Goal: Transaction & Acquisition: Download file/media

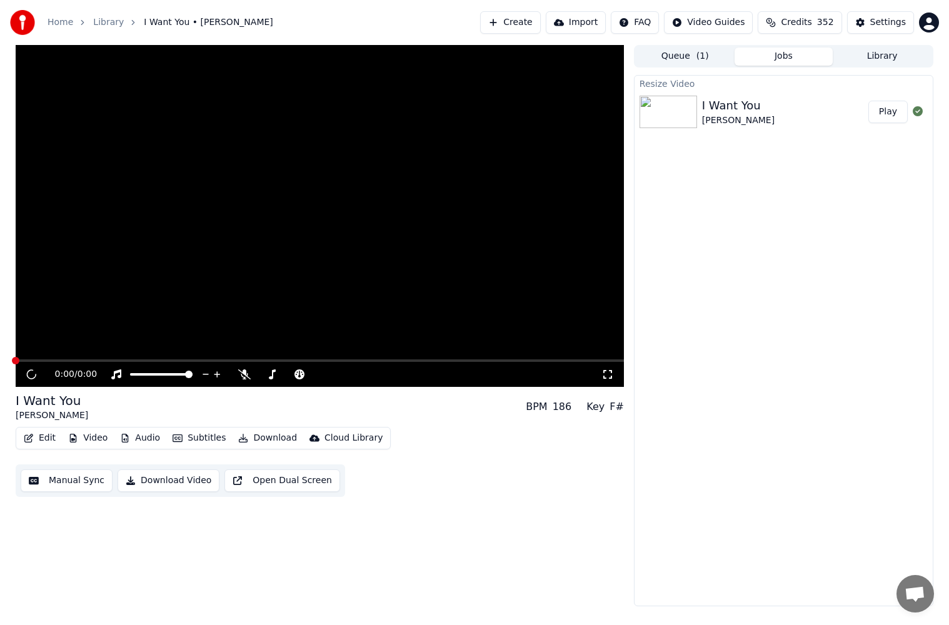
click at [882, 107] on button "Play" at bounding box center [887, 112] width 39 height 22
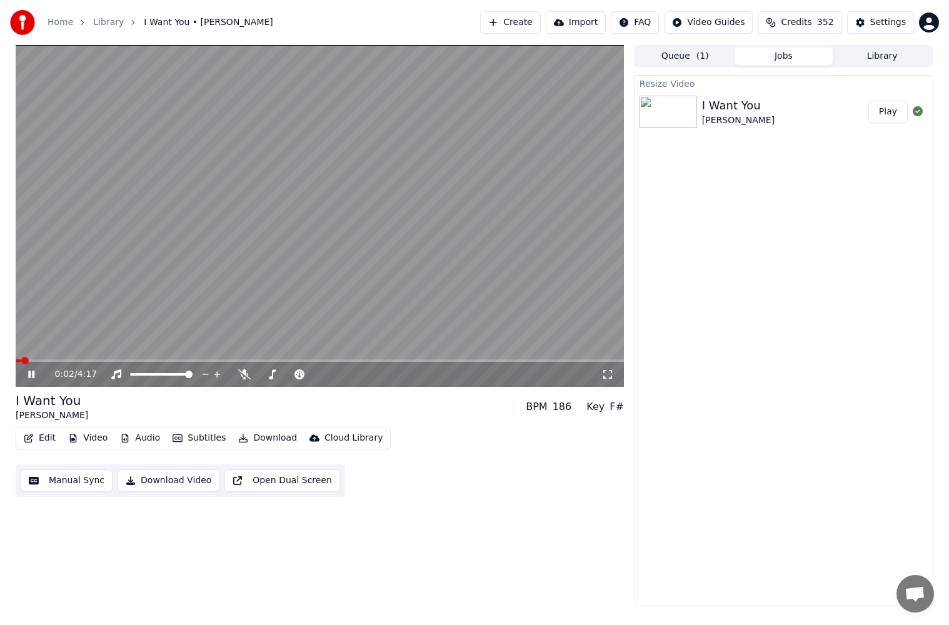
click at [56, 362] on span at bounding box center [320, 360] width 608 height 2
click at [84, 359] on video at bounding box center [320, 216] width 608 height 342
click at [89, 360] on span at bounding box center [320, 360] width 608 height 2
drag, startPoint x: 114, startPoint y: 359, endPoint x: 122, endPoint y: 357, distance: 8.3
click at [114, 359] on video at bounding box center [320, 216] width 608 height 342
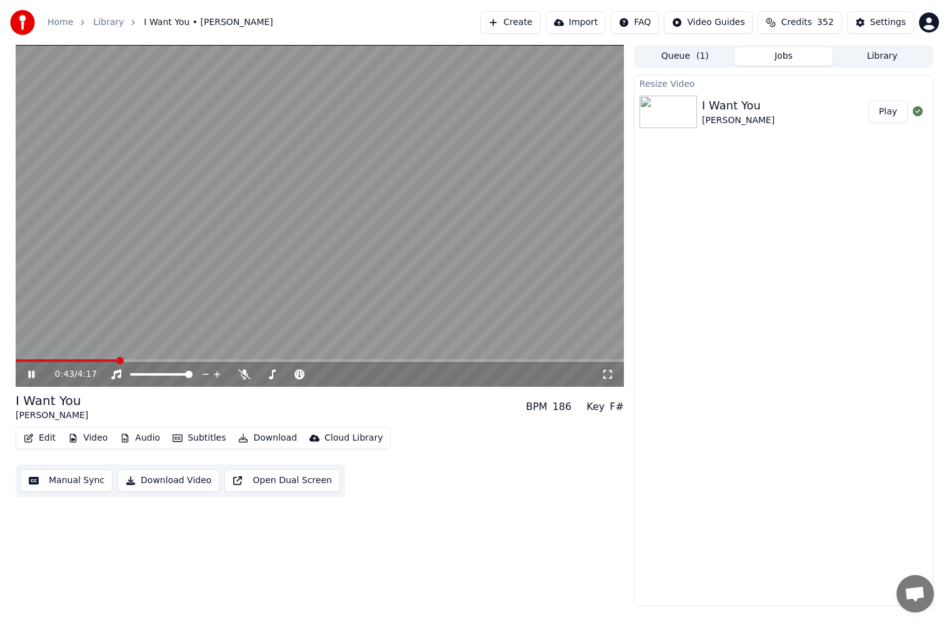
click at [117, 361] on span at bounding box center [320, 360] width 608 height 2
click at [131, 360] on span at bounding box center [320, 360] width 608 height 2
click at [147, 360] on span at bounding box center [320, 360] width 608 height 2
click at [33, 377] on icon at bounding box center [31, 374] width 6 height 7
click at [74, 484] on button "Manual Sync" at bounding box center [67, 480] width 92 height 22
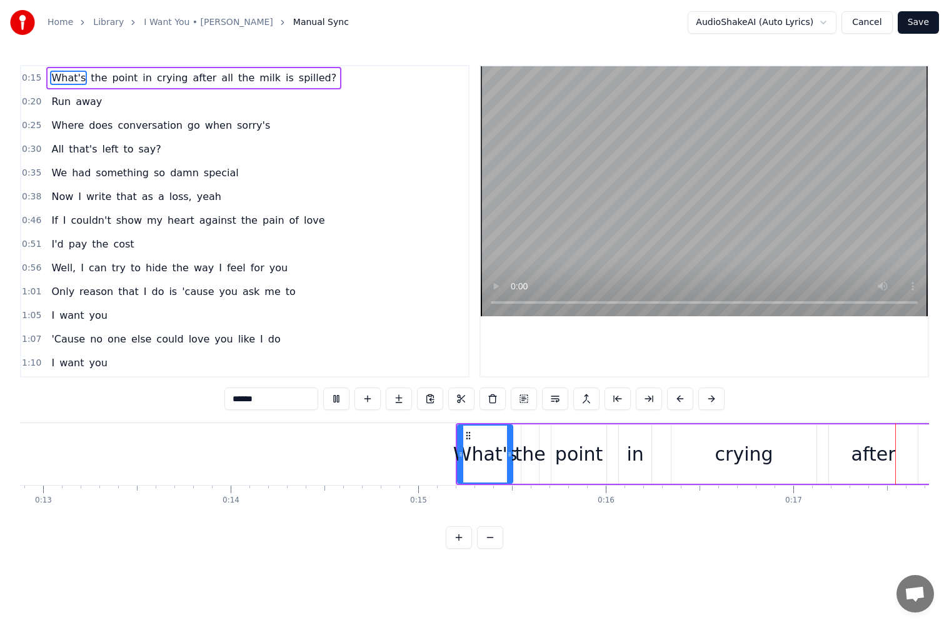
scroll to position [0, 3211]
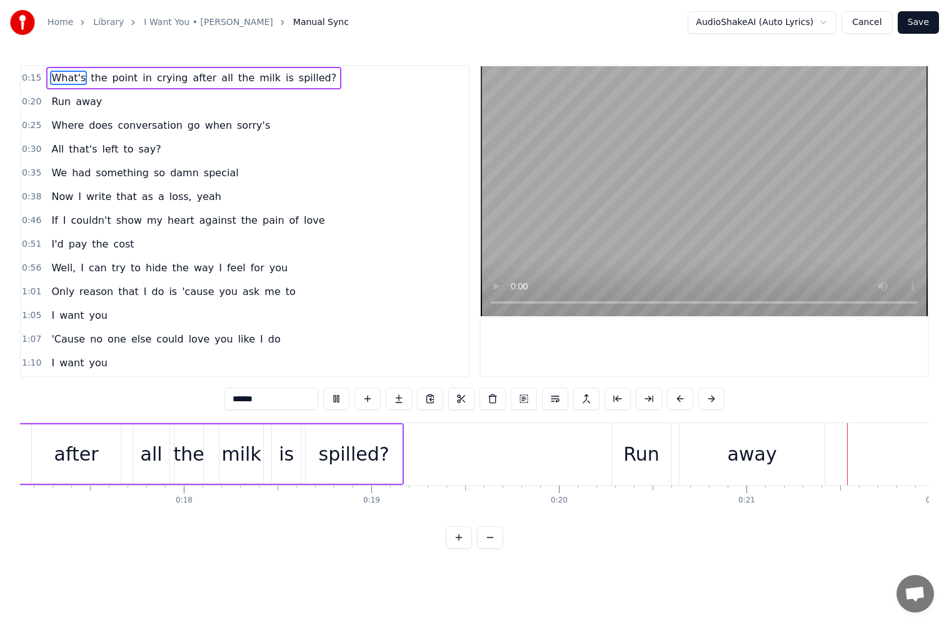
click at [647, 445] on div "Run" at bounding box center [641, 454] width 36 height 28
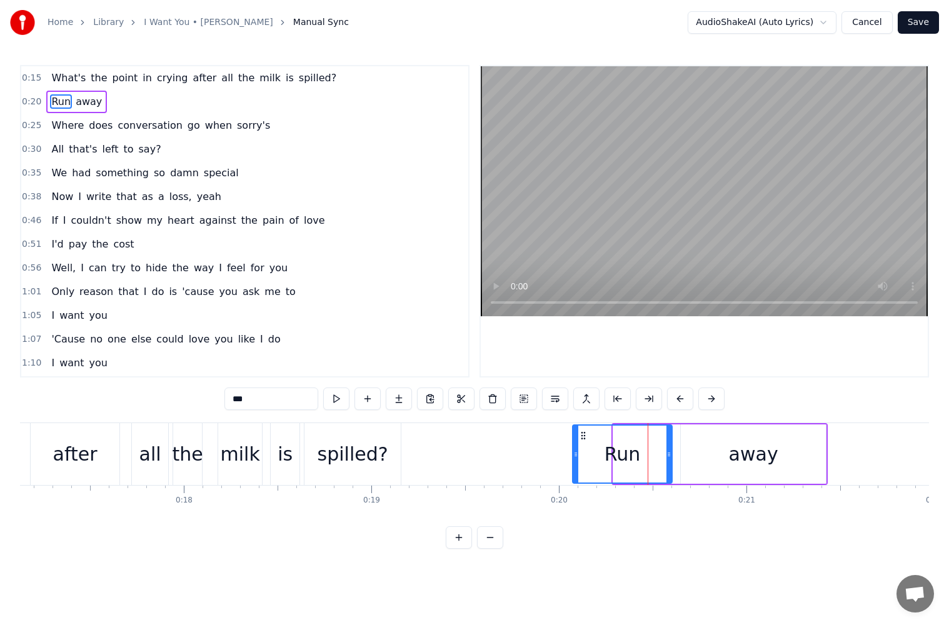
drag, startPoint x: 617, startPoint y: 454, endPoint x: 575, endPoint y: 457, distance: 42.0
click at [575, 457] on icon at bounding box center [575, 454] width 5 height 10
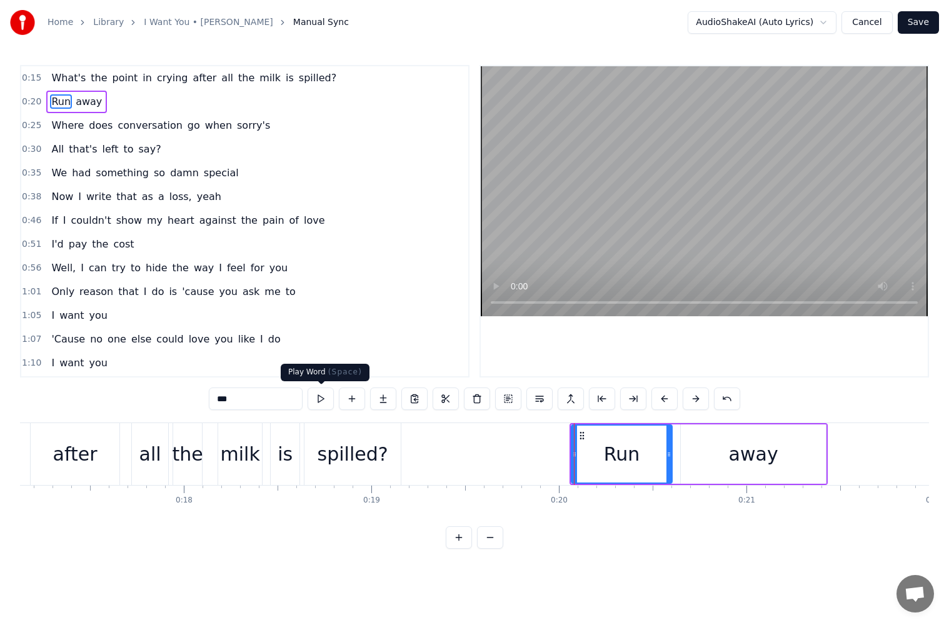
click at [309, 392] on button at bounding box center [320, 398] width 26 height 22
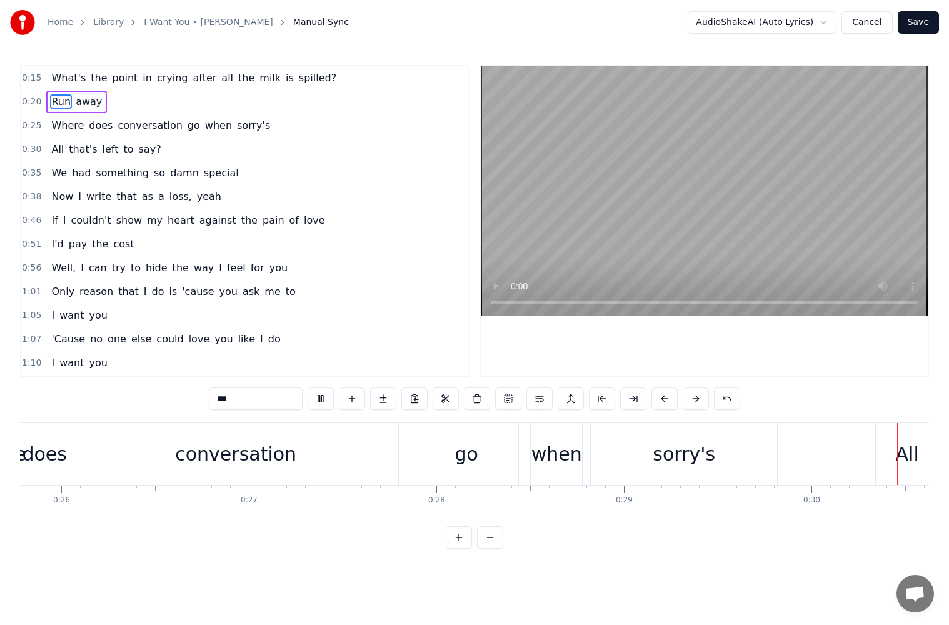
scroll to position [0, 5630]
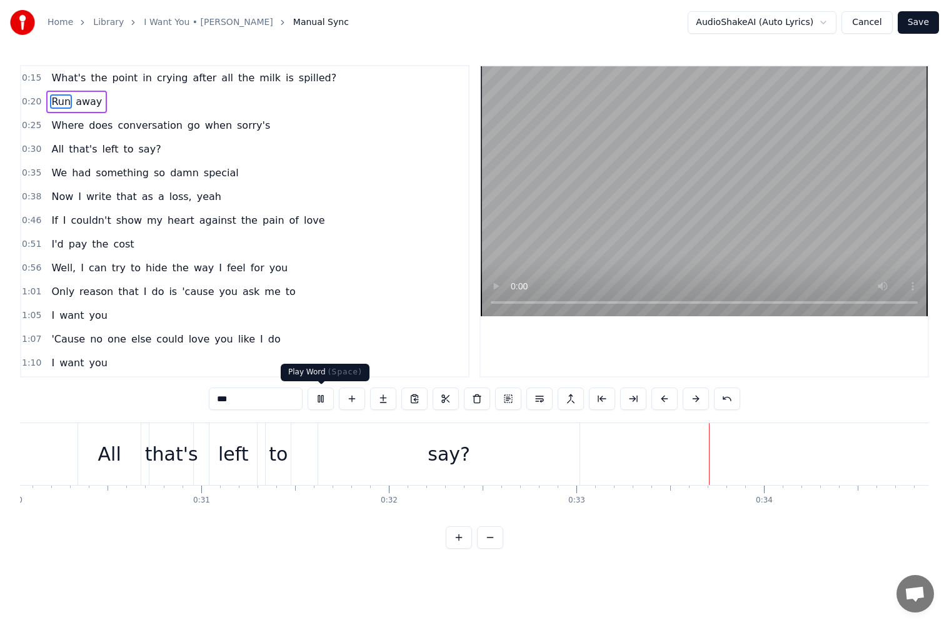
click at [322, 401] on button at bounding box center [320, 398] width 26 height 22
click at [236, 127] on span "sorry's" at bounding box center [254, 125] width 36 height 14
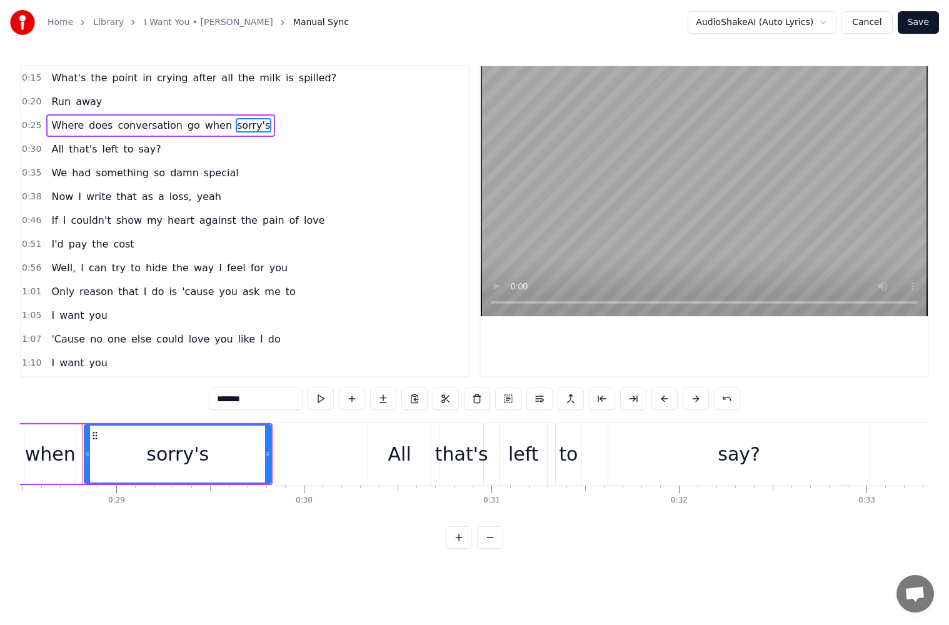
click at [215, 397] on input "*******" at bounding box center [256, 398] width 94 height 22
click at [317, 402] on button at bounding box center [320, 398] width 26 height 22
click at [204, 452] on div ""sorry"'s" at bounding box center [177, 454] width 79 height 28
click at [200, 456] on div ""sorry"'s" at bounding box center [177, 454] width 79 height 28
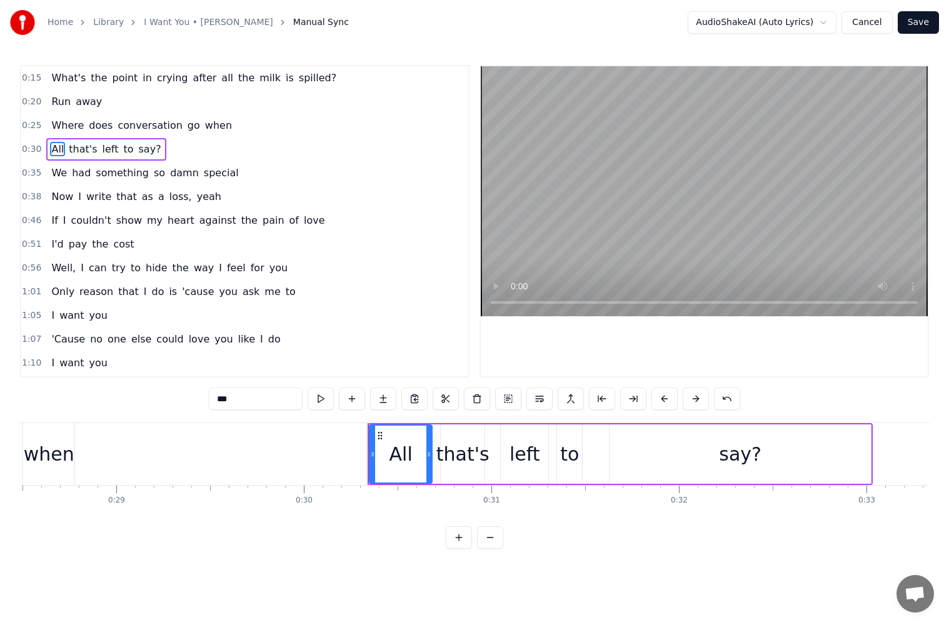
scroll to position [0, 5315]
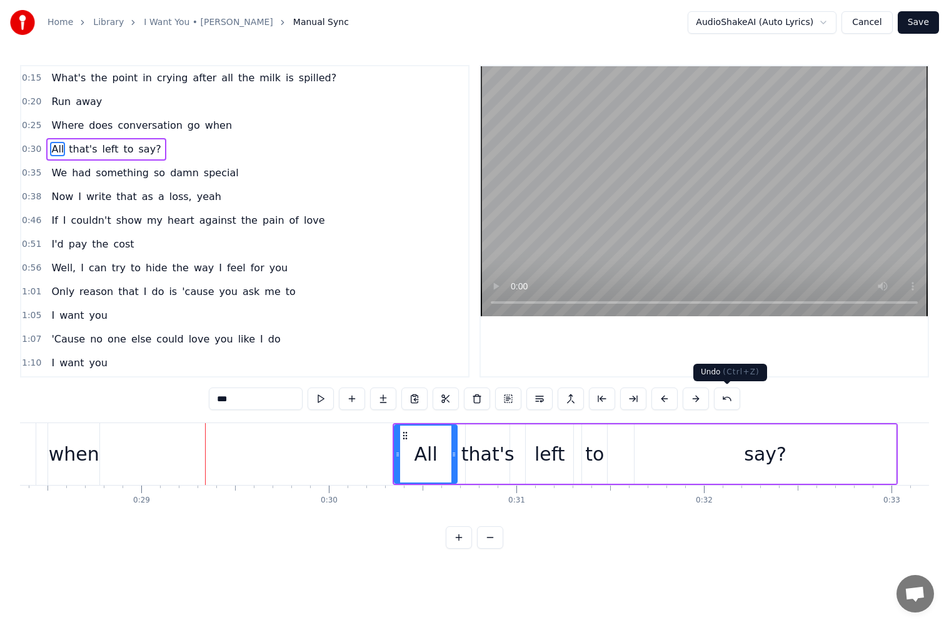
click at [721, 402] on button at bounding box center [727, 398] width 26 height 22
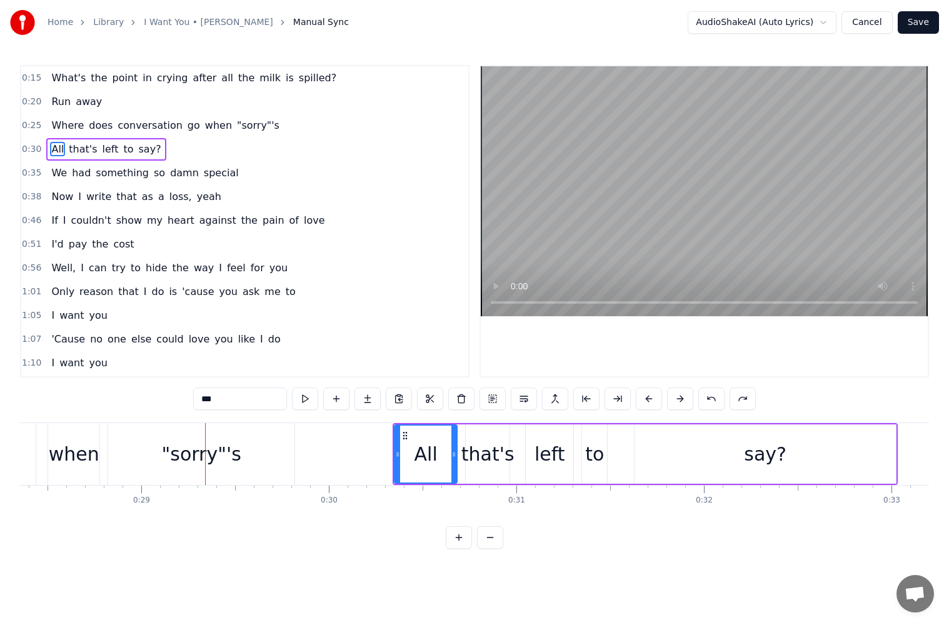
click at [207, 459] on div ""sorry"'s" at bounding box center [201, 454] width 79 height 28
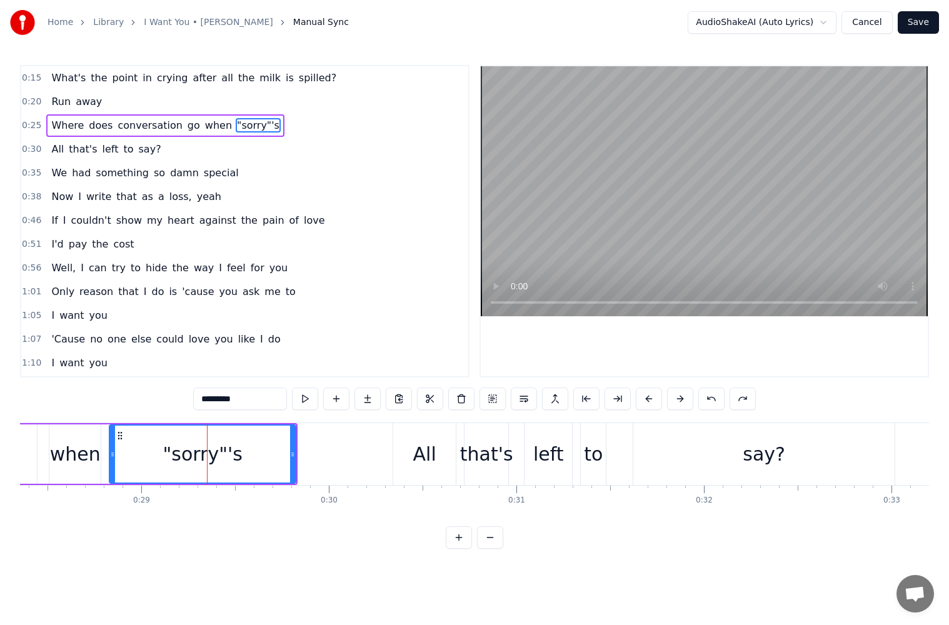
drag, startPoint x: 228, startPoint y: 400, endPoint x: 246, endPoint y: 396, distance: 17.9
click at [229, 400] on input "*********" at bounding box center [240, 398] width 94 height 22
type input "*******"
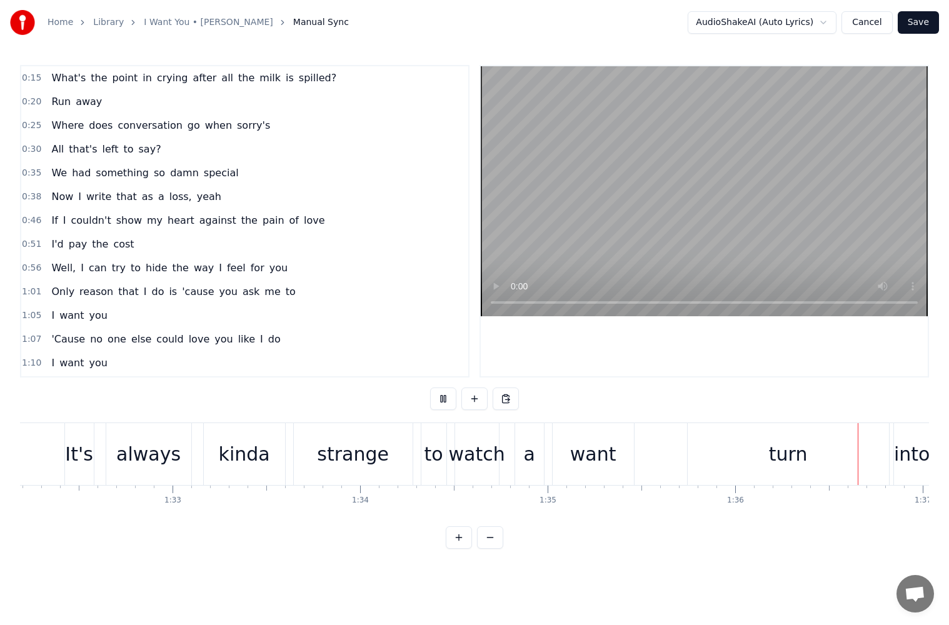
scroll to position [0, 18078]
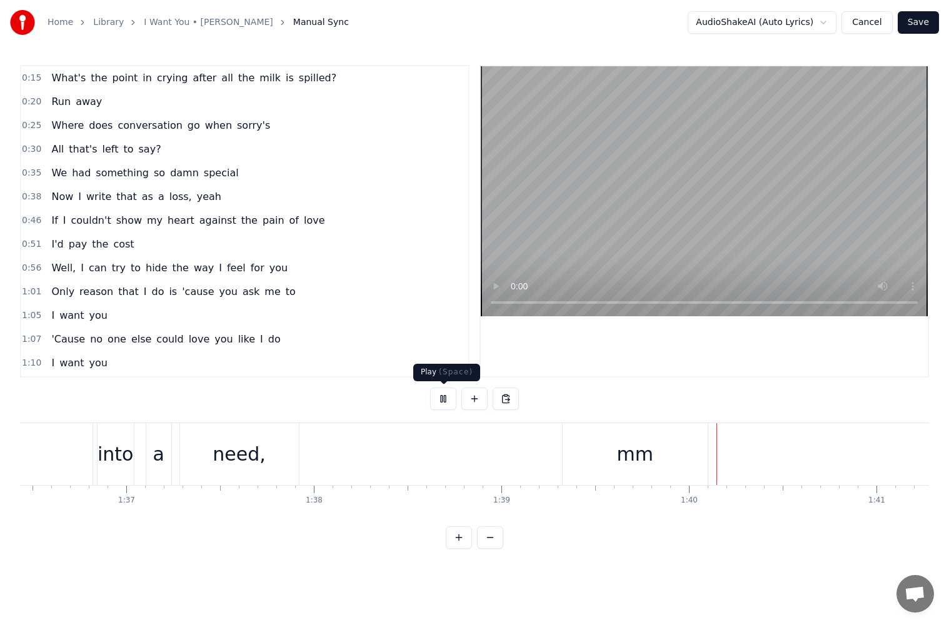
click at [444, 398] on button at bounding box center [443, 398] width 26 height 22
click at [296, 455] on div "need," at bounding box center [239, 454] width 119 height 62
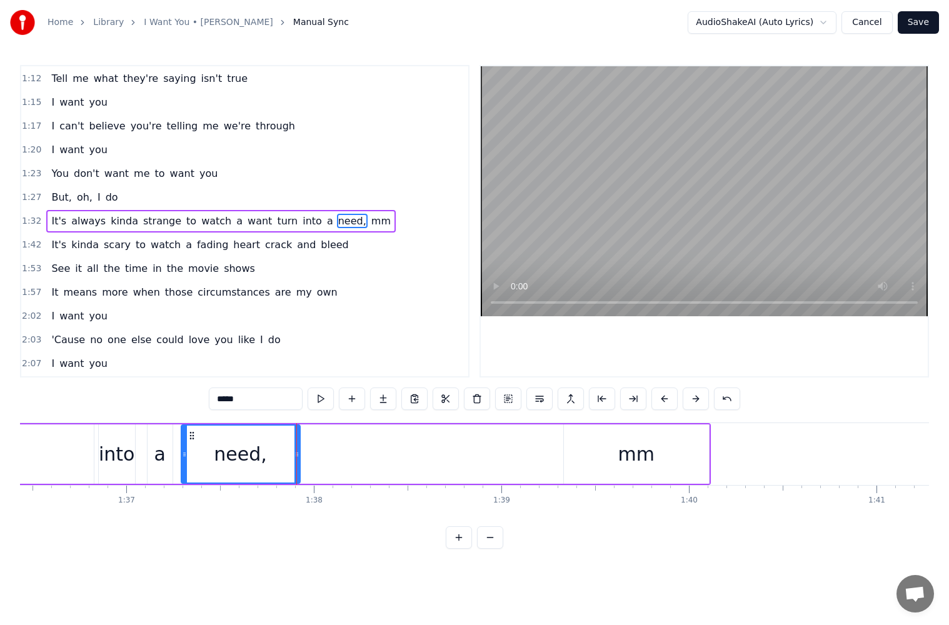
drag, startPoint x: 299, startPoint y: 455, endPoint x: 306, endPoint y: 455, distance: 6.9
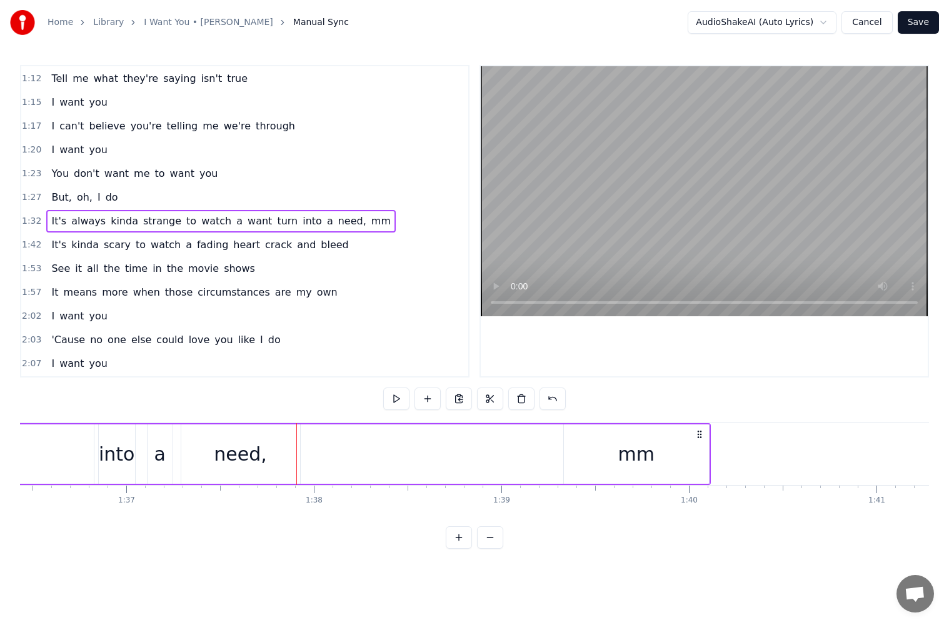
click at [294, 452] on div "need," at bounding box center [240, 453] width 119 height 59
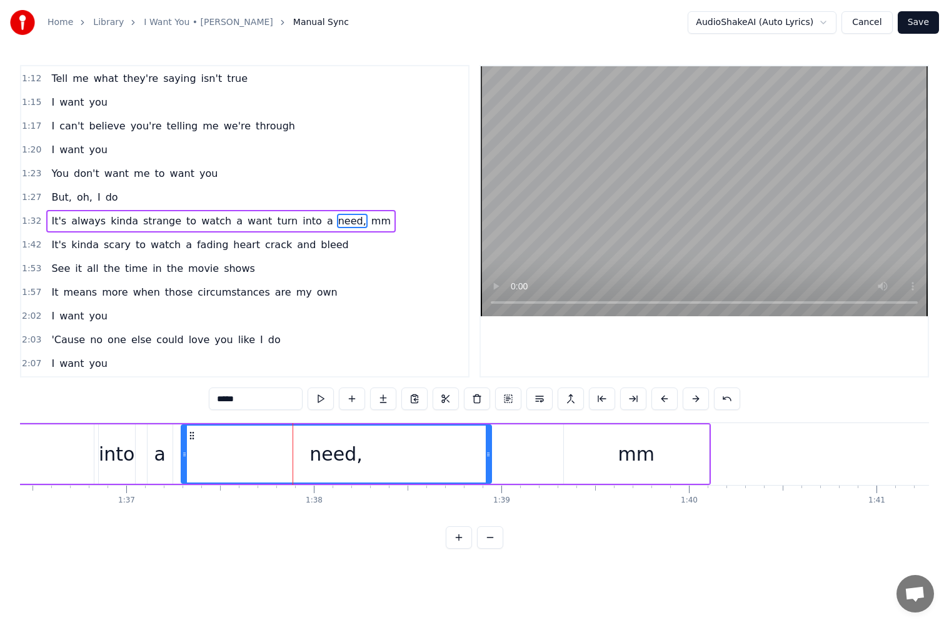
drag, startPoint x: 298, startPoint y: 454, endPoint x: 490, endPoint y: 452, distance: 191.9
click at [490, 452] on icon at bounding box center [488, 454] width 5 height 10
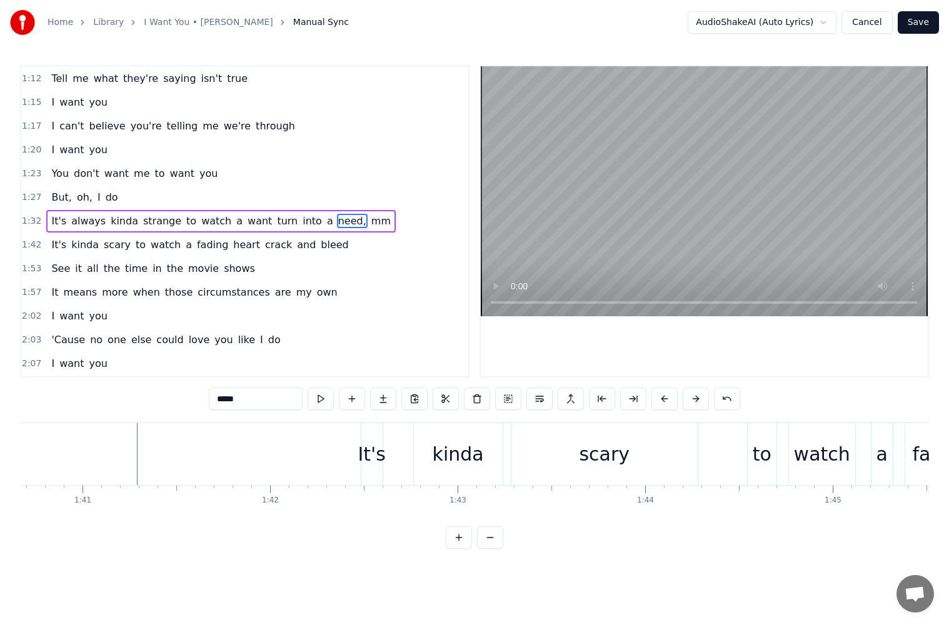
click at [249, 529] on div "0:15 What's the point in crying after all the milk is spilled? 0:20 Run away 0:…" at bounding box center [474, 307] width 909 height 484
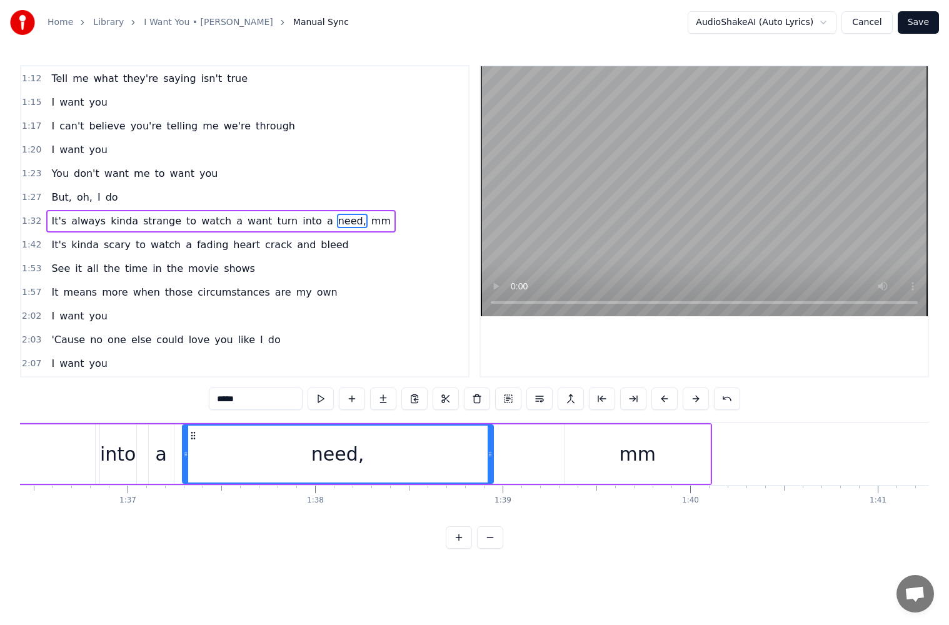
click at [611, 457] on div "mm" at bounding box center [637, 453] width 145 height 59
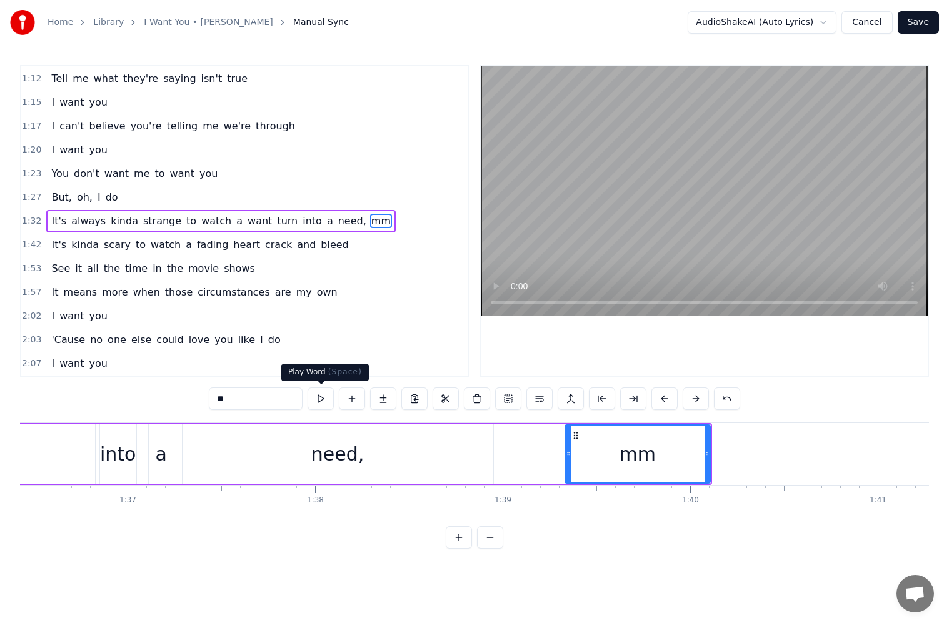
click at [261, 401] on input "**" at bounding box center [256, 398] width 94 height 22
type input "***"
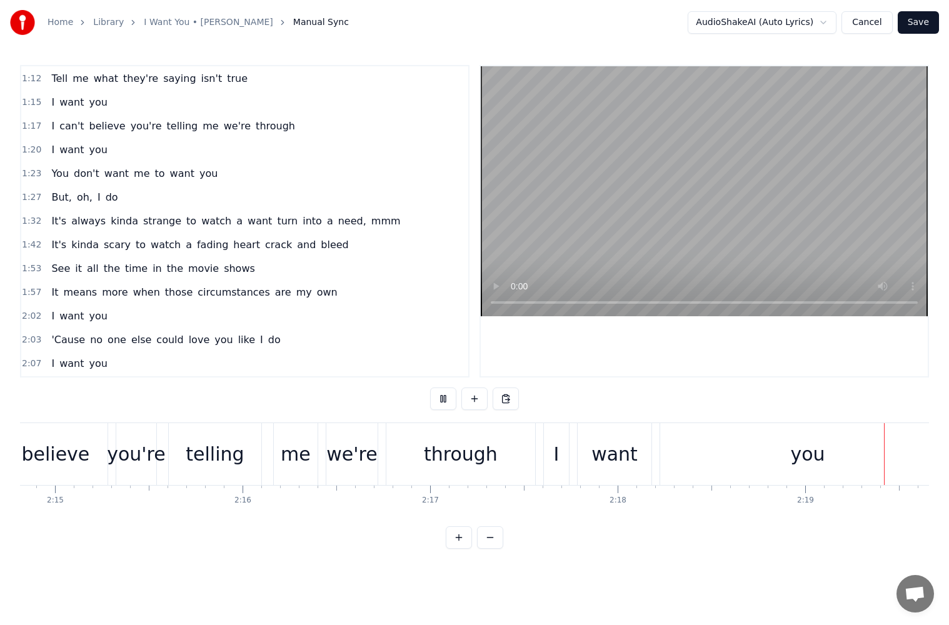
scroll to position [0, 26070]
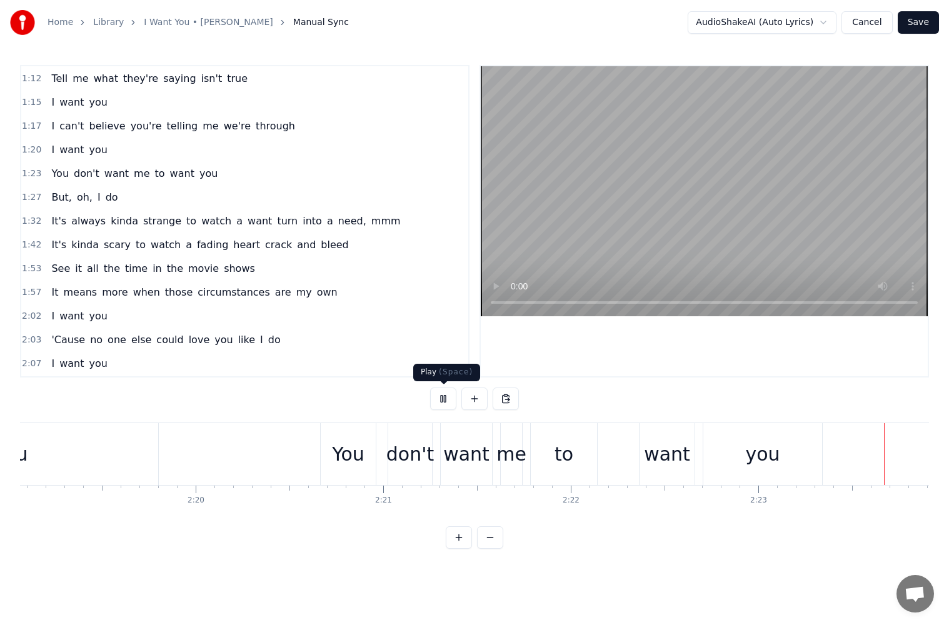
click at [441, 401] on button at bounding box center [443, 398] width 26 height 22
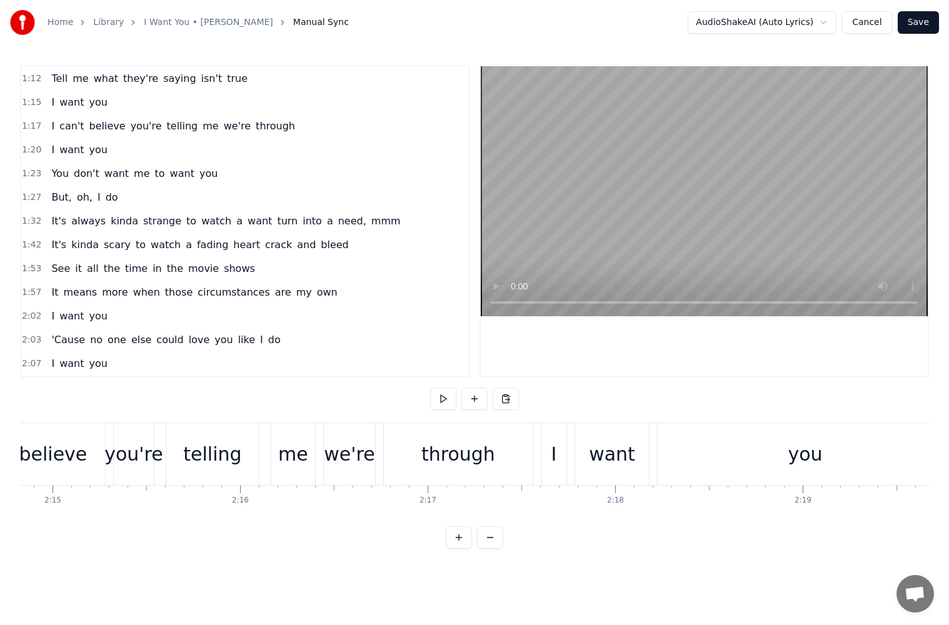
click at [750, 452] on div "you" at bounding box center [804, 454] width 295 height 62
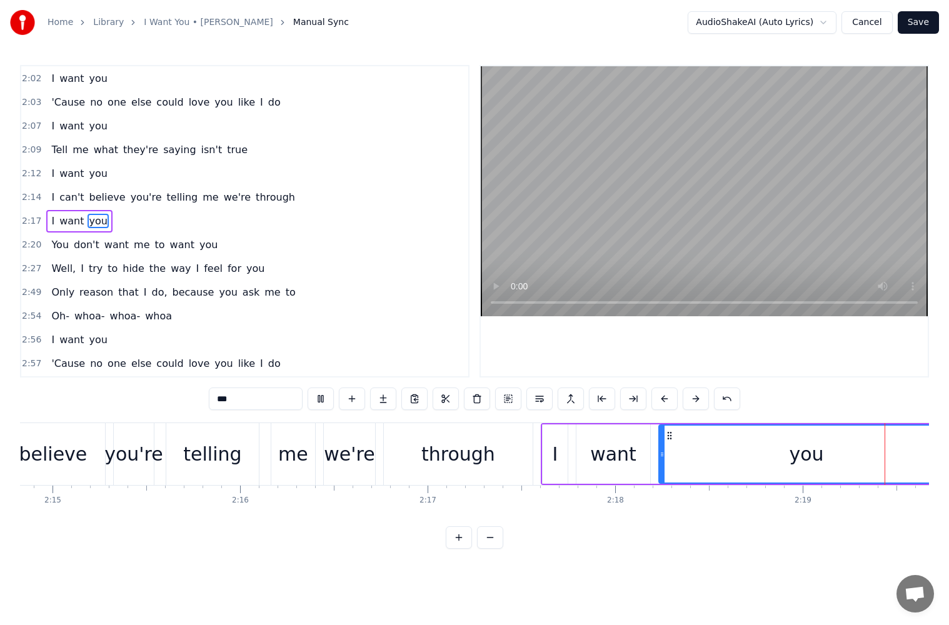
scroll to position [0, 26080]
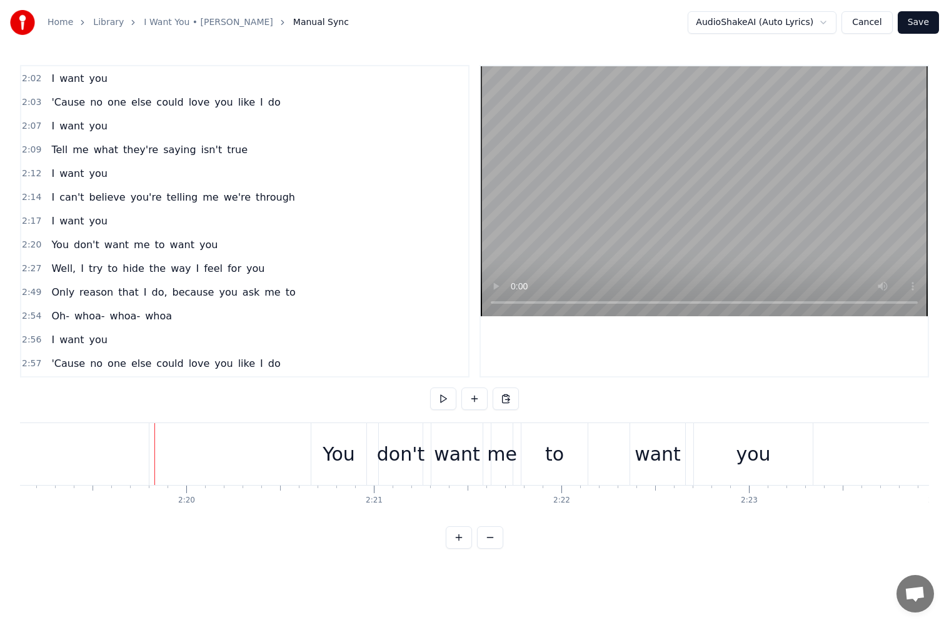
click at [110, 451] on div "you" at bounding box center [1, 454] width 295 height 62
click at [98, 458] on div "you" at bounding box center [1, 454] width 295 height 62
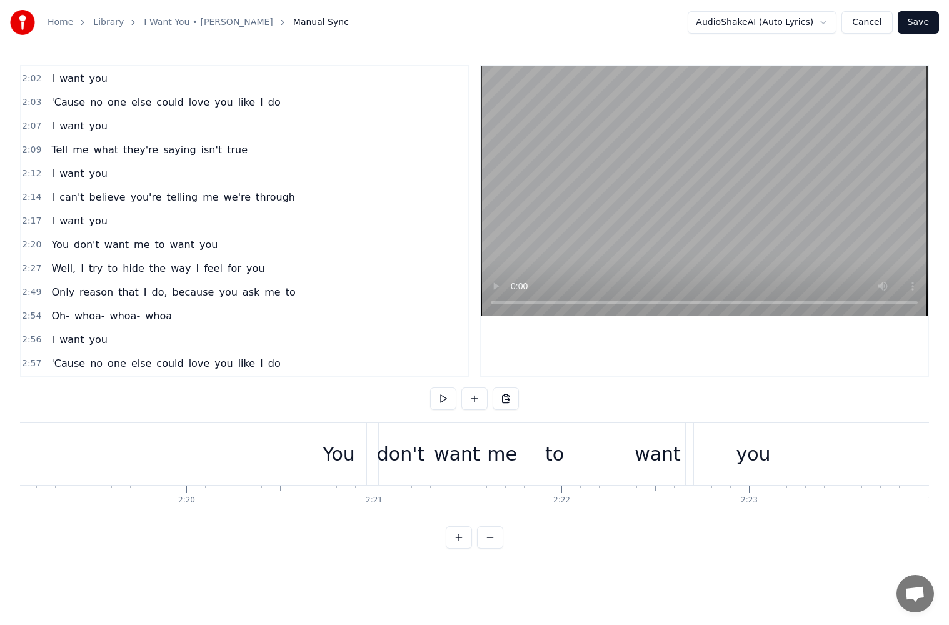
click at [133, 460] on div "you" at bounding box center [1, 454] width 295 height 62
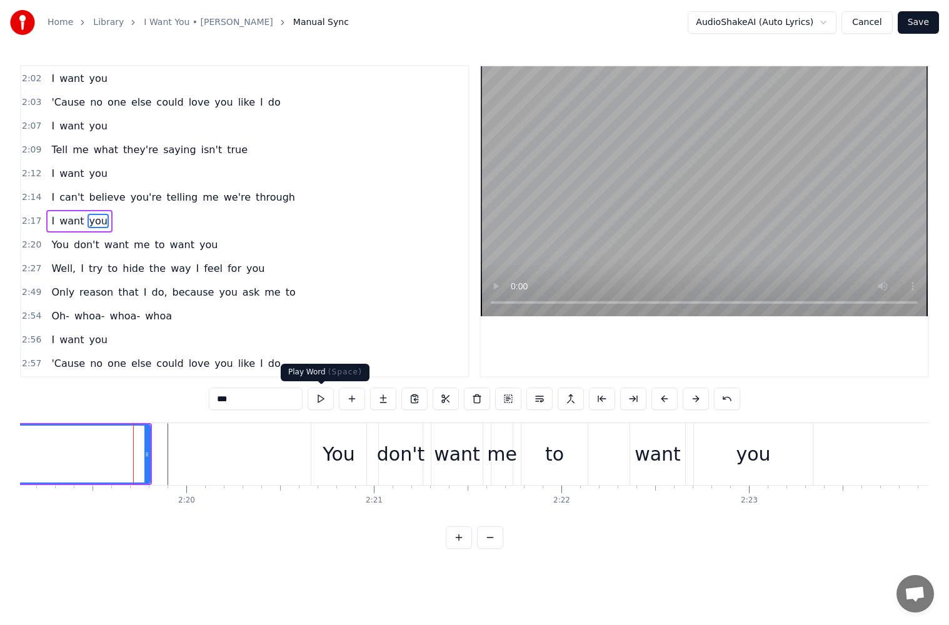
click at [319, 396] on button at bounding box center [320, 398] width 26 height 22
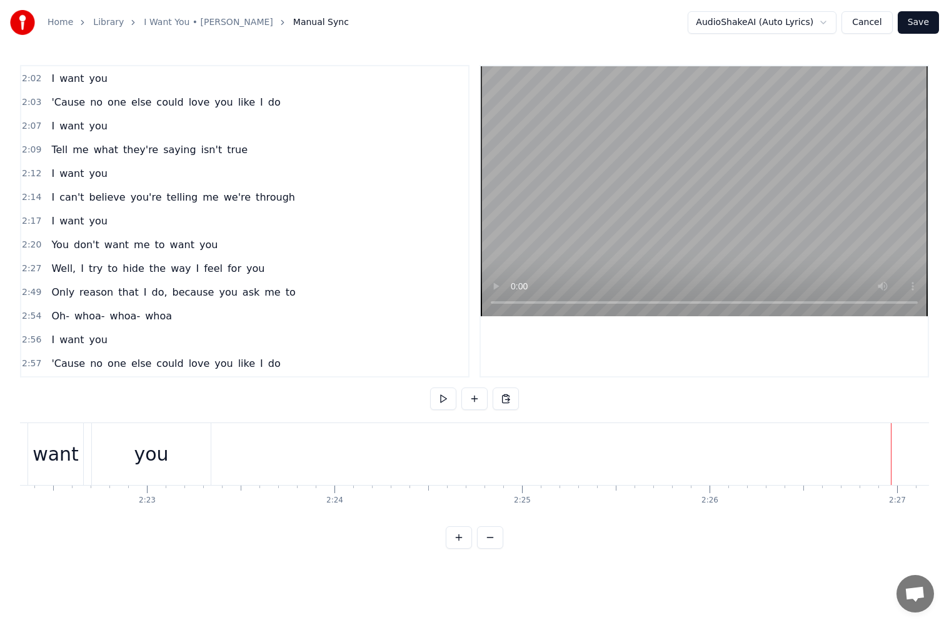
scroll to position [0, 27489]
click at [440, 394] on button at bounding box center [443, 398] width 26 height 22
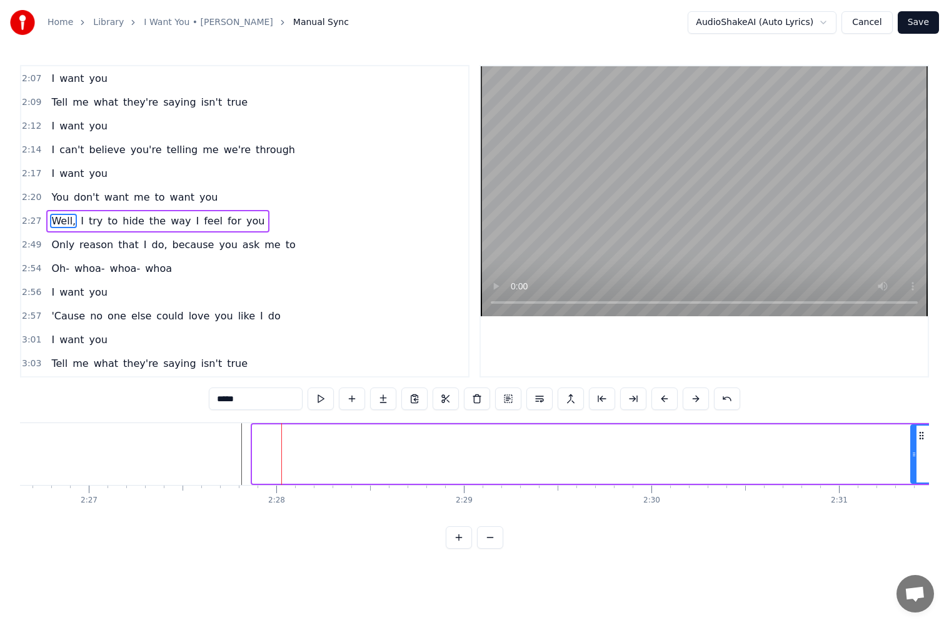
drag, startPoint x: 254, startPoint y: 457, endPoint x: 911, endPoint y: 464, distance: 656.8
click at [911, 464] on div at bounding box center [913, 454] width 5 height 57
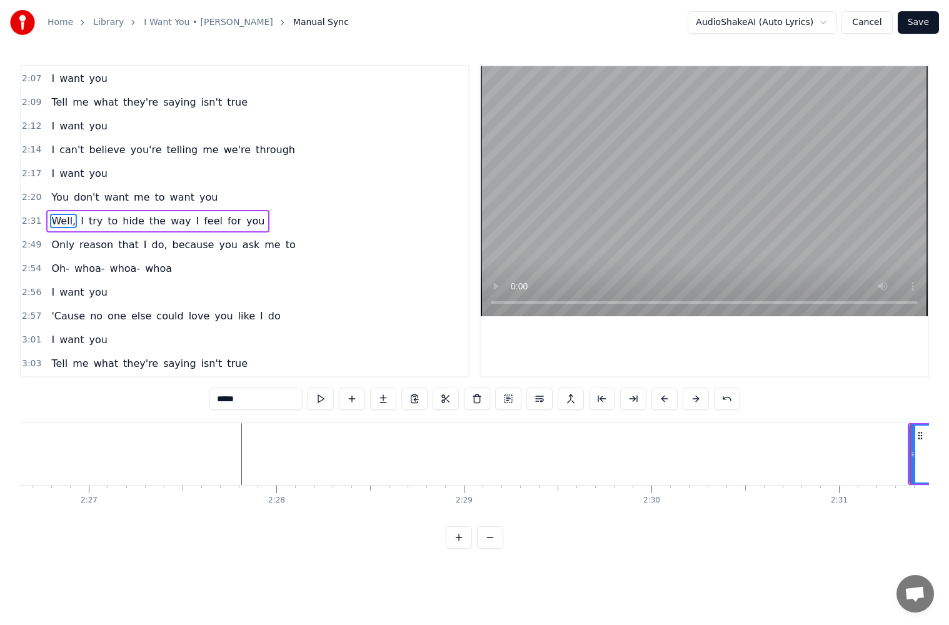
scroll to position [0, 28317]
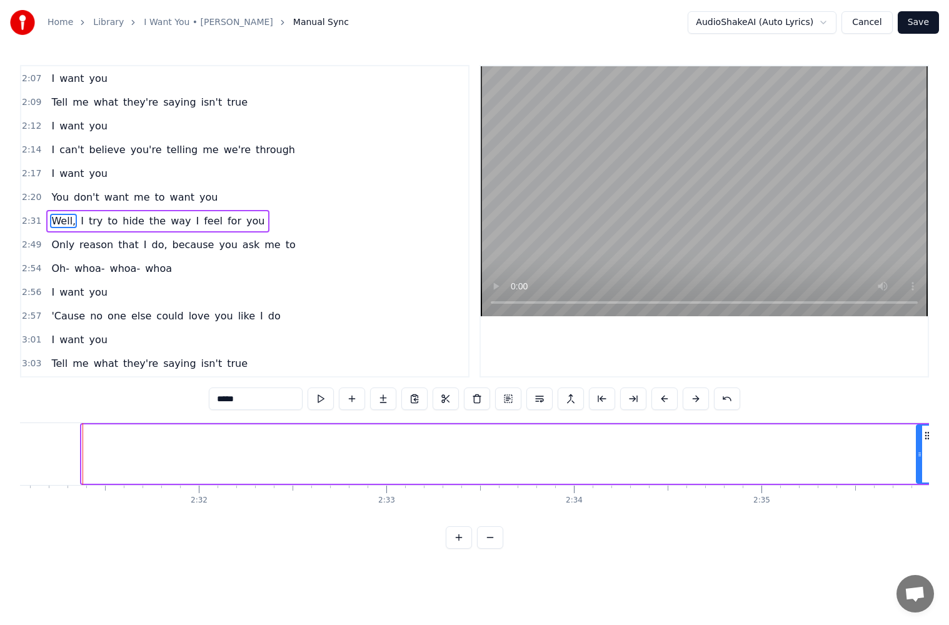
drag, startPoint x: 85, startPoint y: 456, endPoint x: 919, endPoint y: 462, distance: 834.3
click at [919, 462] on div at bounding box center [919, 454] width 5 height 57
drag, startPoint x: 85, startPoint y: 454, endPoint x: 918, endPoint y: 464, distance: 833.1
click at [915, 464] on div at bounding box center [912, 454] width 5 height 57
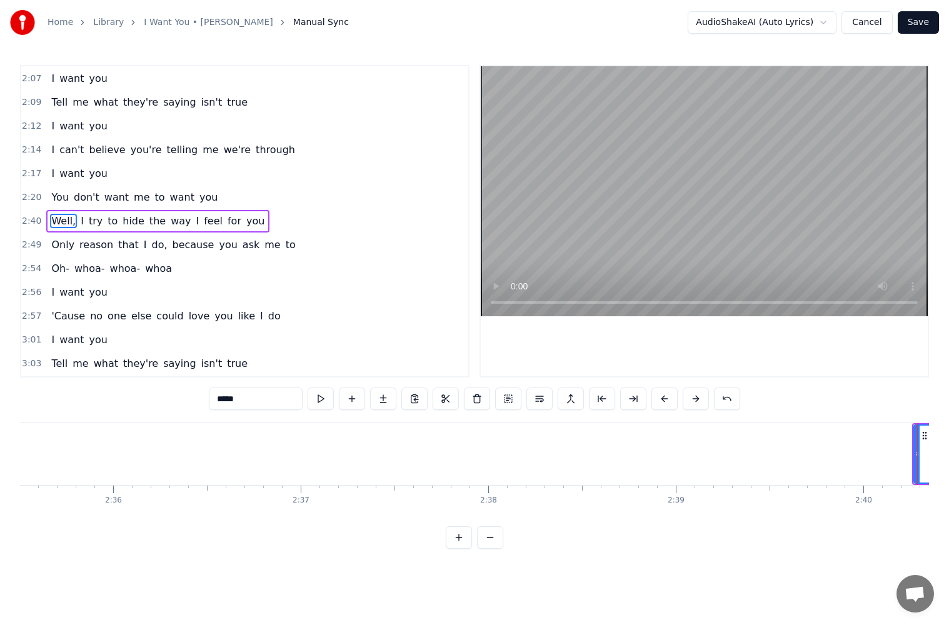
scroll to position [0, 29987]
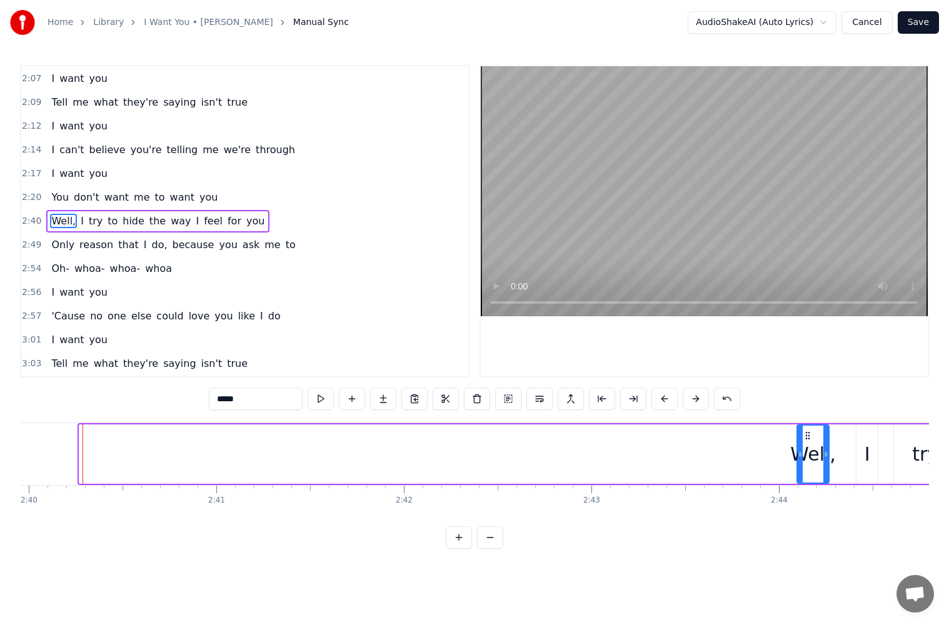
drag, startPoint x: 80, startPoint y: 453, endPoint x: 793, endPoint y: 466, distance: 713.1
click at [797, 466] on div at bounding box center [799, 454] width 5 height 57
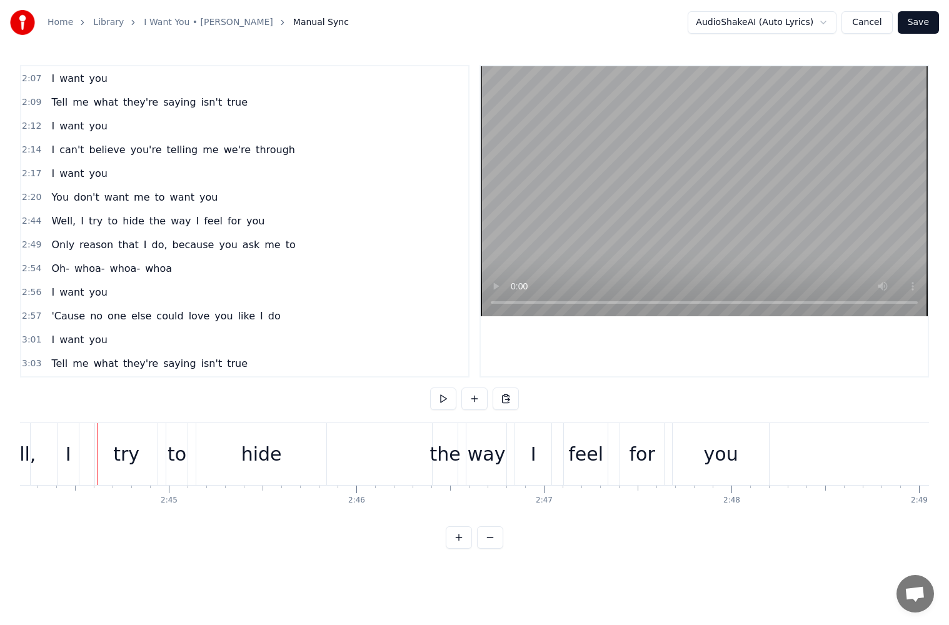
scroll to position [0, 29989]
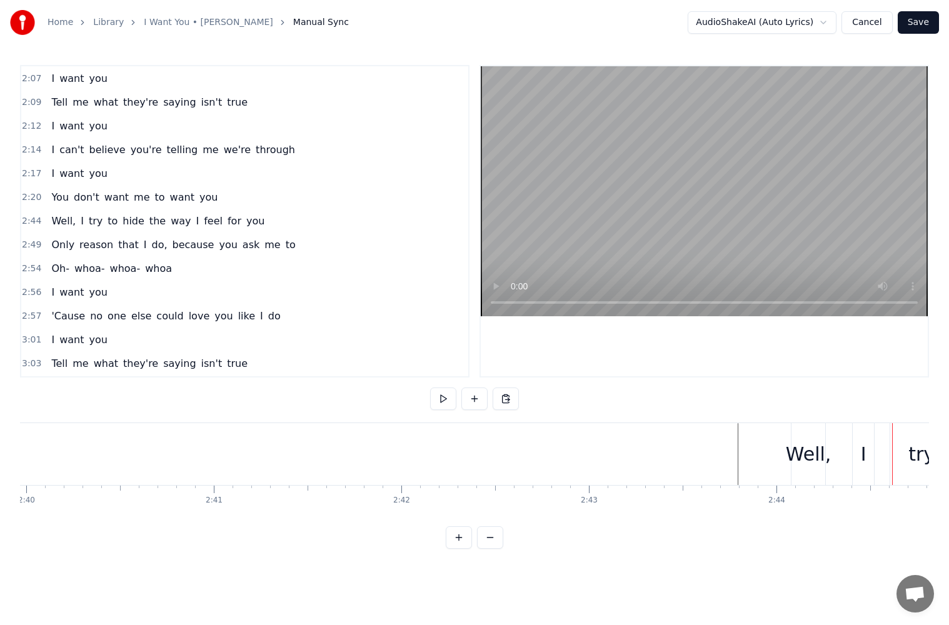
click at [812, 458] on div "Well," at bounding box center [809, 454] width 46 height 28
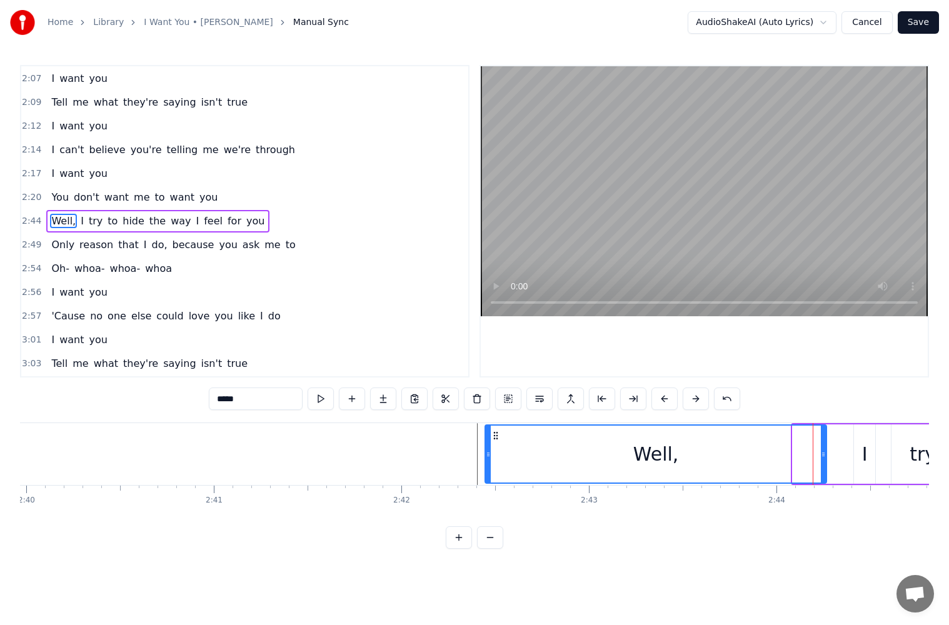
drag, startPoint x: 794, startPoint y: 456, endPoint x: 487, endPoint y: 464, distance: 307.5
click at [487, 464] on div at bounding box center [488, 454] width 5 height 57
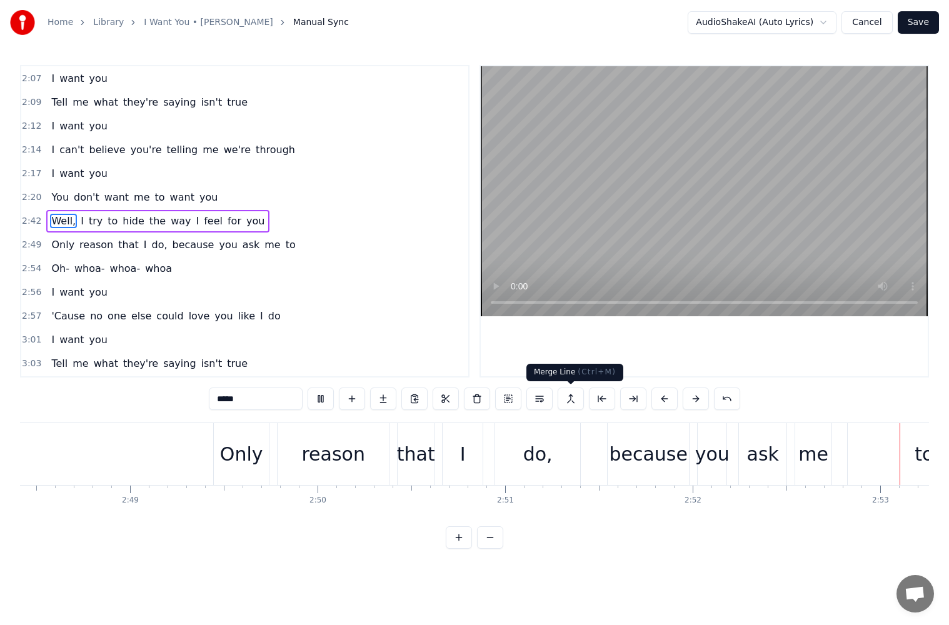
scroll to position [0, 32369]
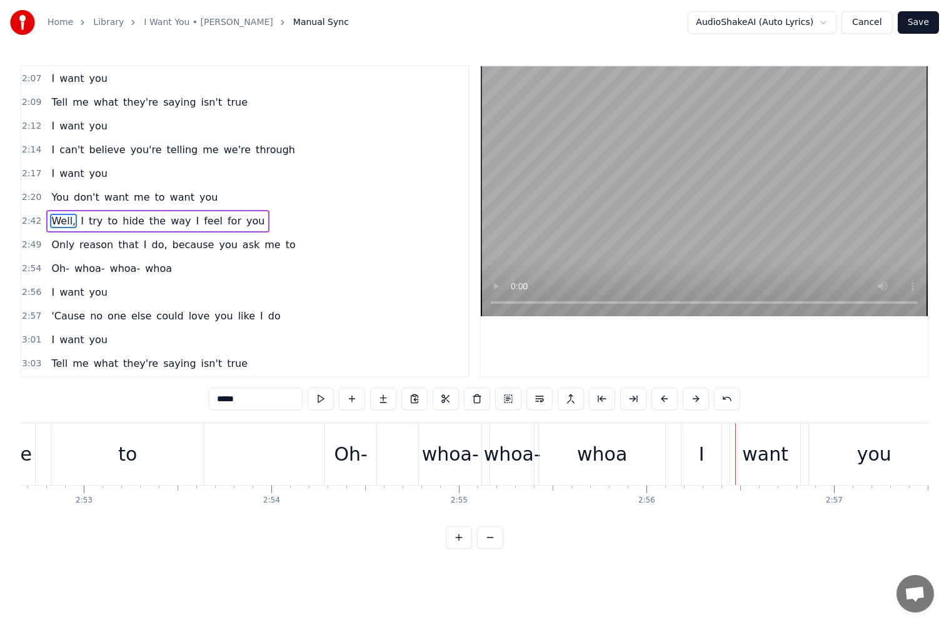
click at [596, 461] on div "whoa" at bounding box center [602, 454] width 50 height 28
type input "****"
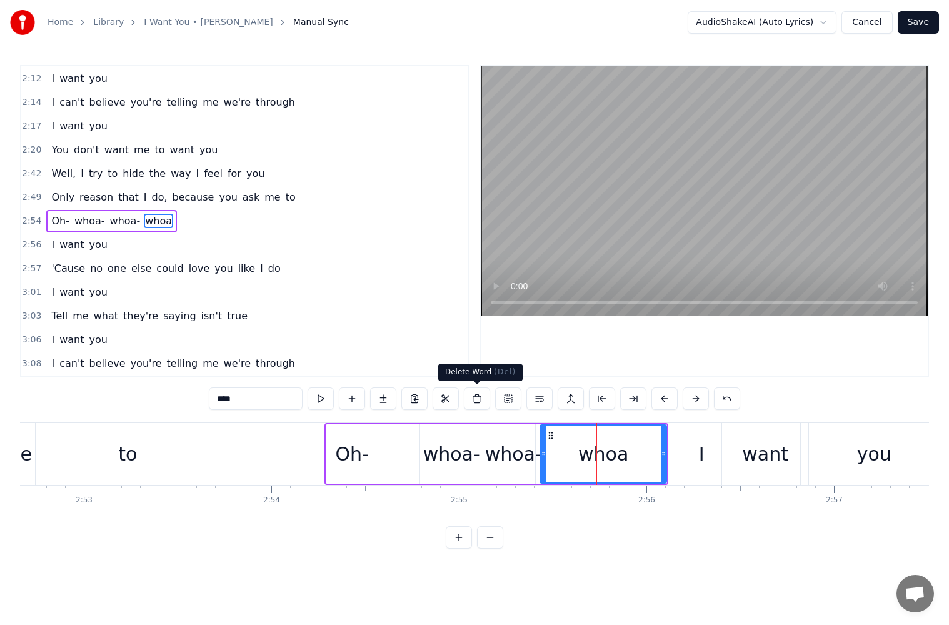
click at [474, 399] on button at bounding box center [477, 398] width 26 height 22
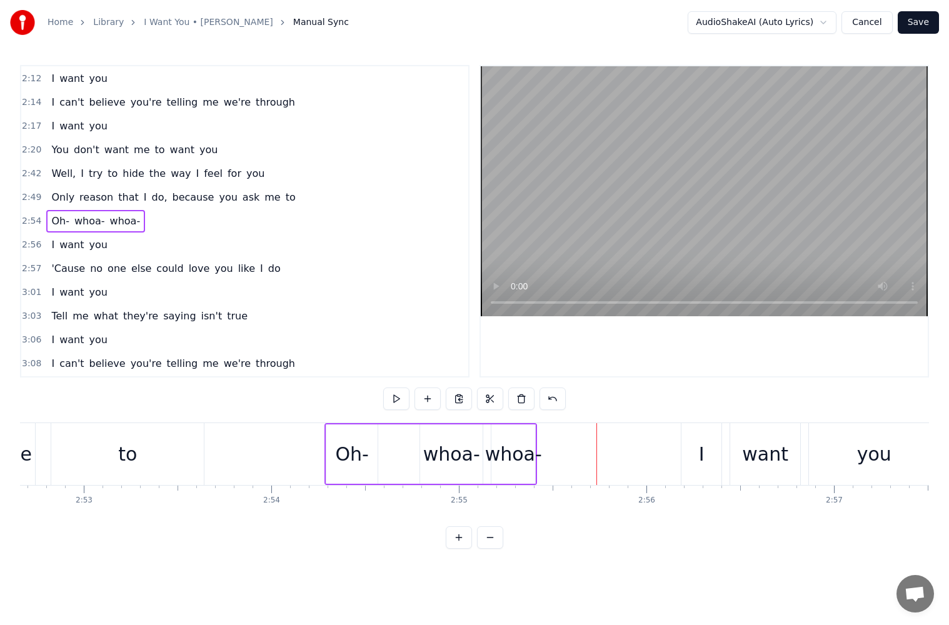
click at [515, 469] on div "whoa-" at bounding box center [513, 453] width 44 height 59
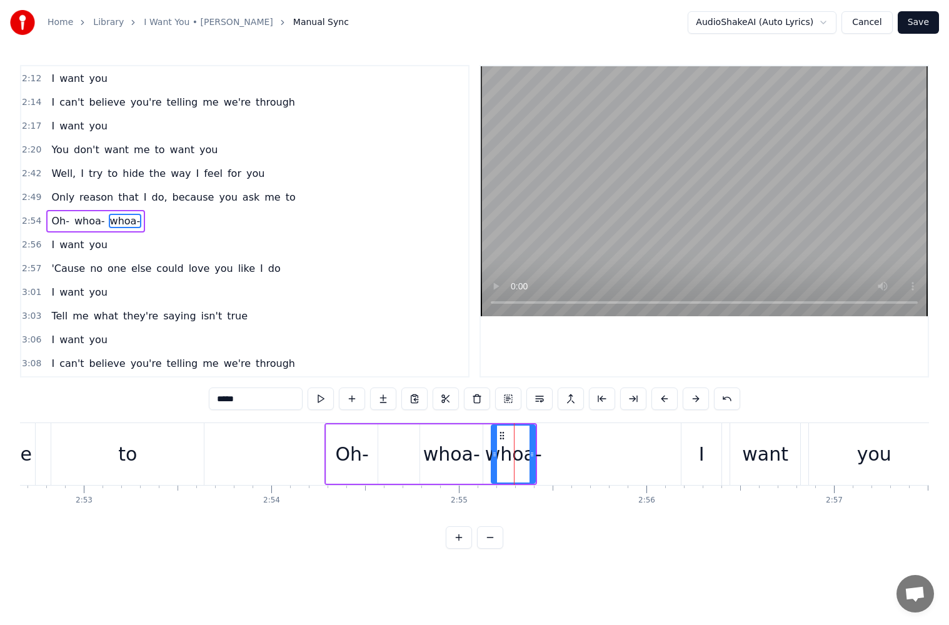
click at [286, 399] on input "*****" at bounding box center [256, 398] width 94 height 22
click at [462, 458] on div "whoa-" at bounding box center [451, 454] width 57 height 28
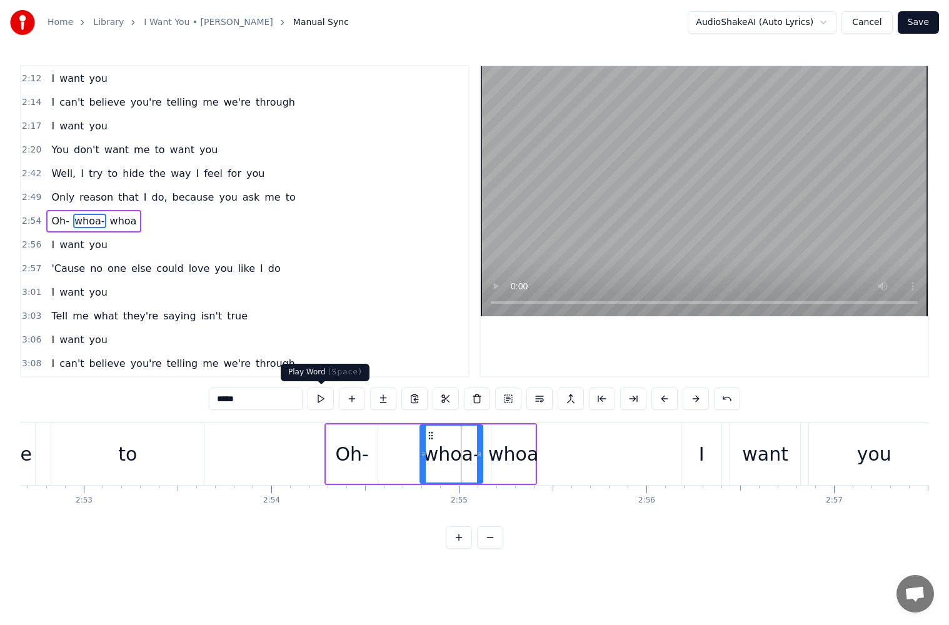
click at [276, 401] on input "*****" at bounding box center [256, 398] width 94 height 22
click at [357, 449] on div "Oh-" at bounding box center [351, 454] width 33 height 28
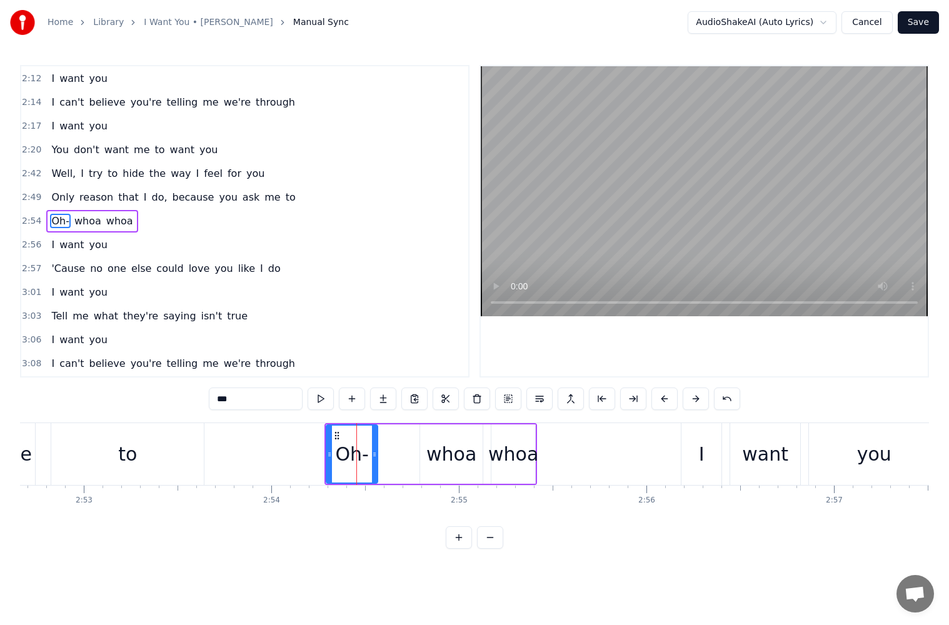
click at [274, 402] on input "***" at bounding box center [256, 398] width 94 height 22
click at [502, 461] on div "whoa" at bounding box center [513, 454] width 50 height 28
type input "****"
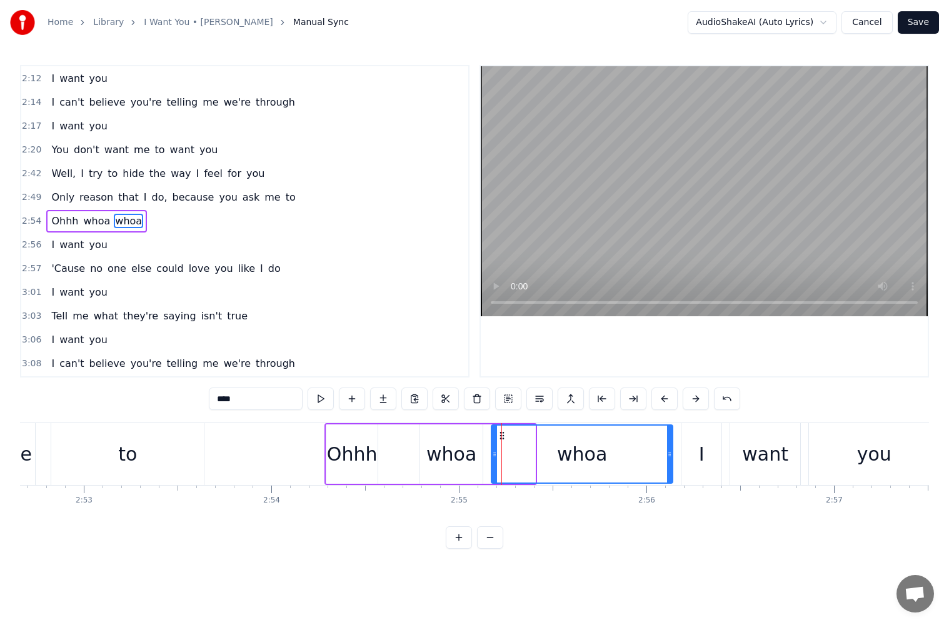
drag, startPoint x: 531, startPoint y: 454, endPoint x: 668, endPoint y: 452, distance: 137.5
click at [668, 452] on icon at bounding box center [669, 454] width 5 height 10
drag, startPoint x: 493, startPoint y: 459, endPoint x: 515, endPoint y: 457, distance: 22.0
click at [515, 457] on div at bounding box center [516, 454] width 5 height 57
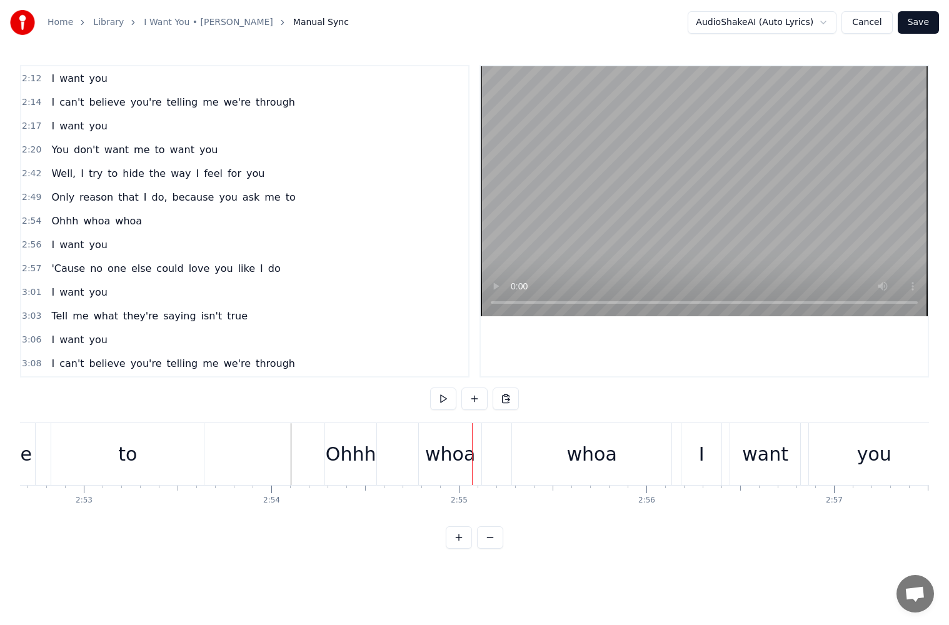
click at [370, 455] on div "Ohhh" at bounding box center [351, 454] width 51 height 28
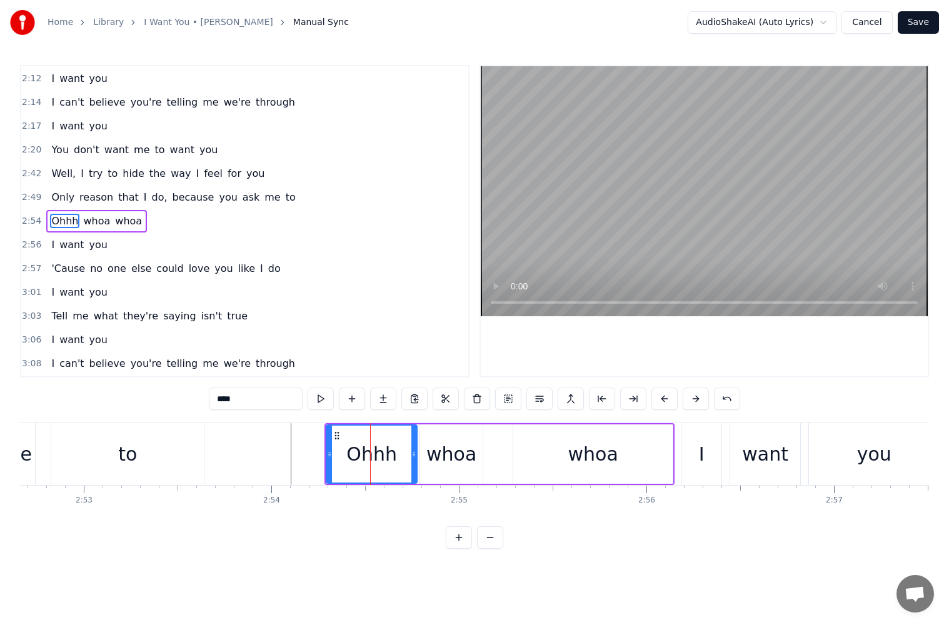
drag, startPoint x: 373, startPoint y: 454, endPoint x: 412, endPoint y: 449, distance: 39.6
click at [412, 449] on icon at bounding box center [413, 454] width 5 height 10
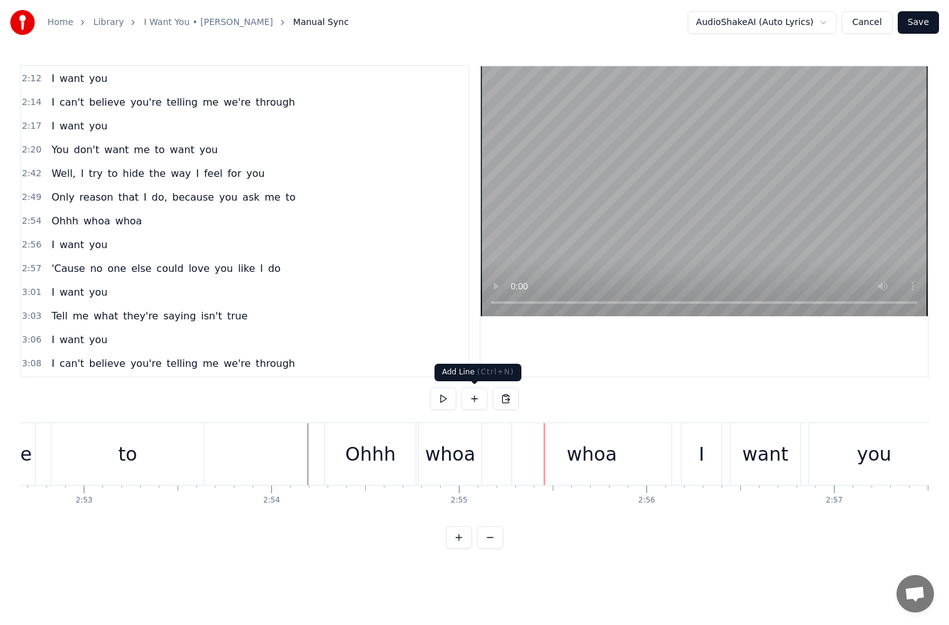
click at [459, 454] on div "whoa" at bounding box center [450, 454] width 50 height 28
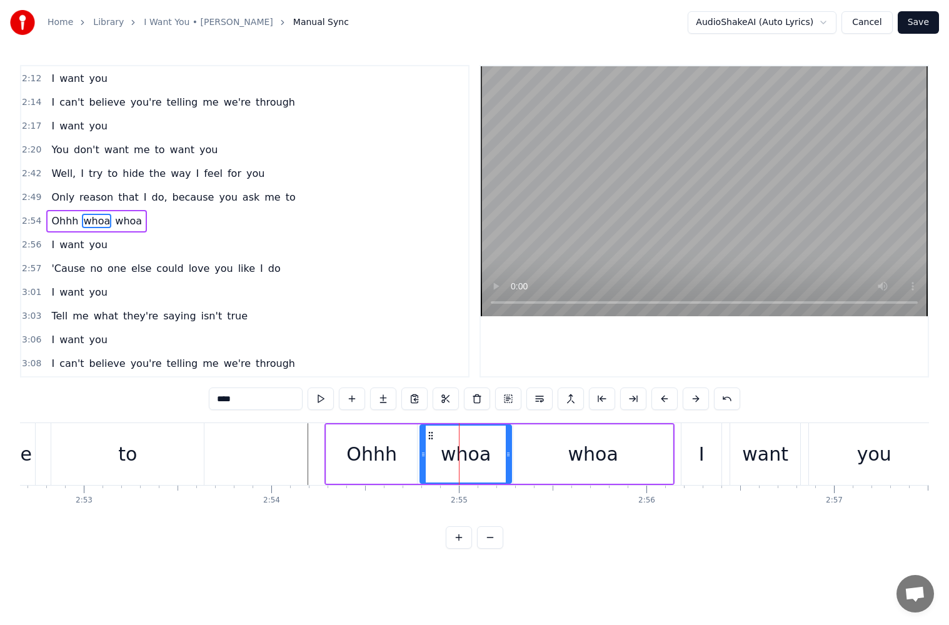
drag, startPoint x: 480, startPoint y: 456, endPoint x: 509, endPoint y: 455, distance: 28.8
click at [509, 455] on icon at bounding box center [508, 454] width 5 height 10
click at [495, 457] on div "whoa" at bounding box center [466, 454] width 90 height 57
click at [669, 457] on div "whoa" at bounding box center [592, 453] width 159 height 59
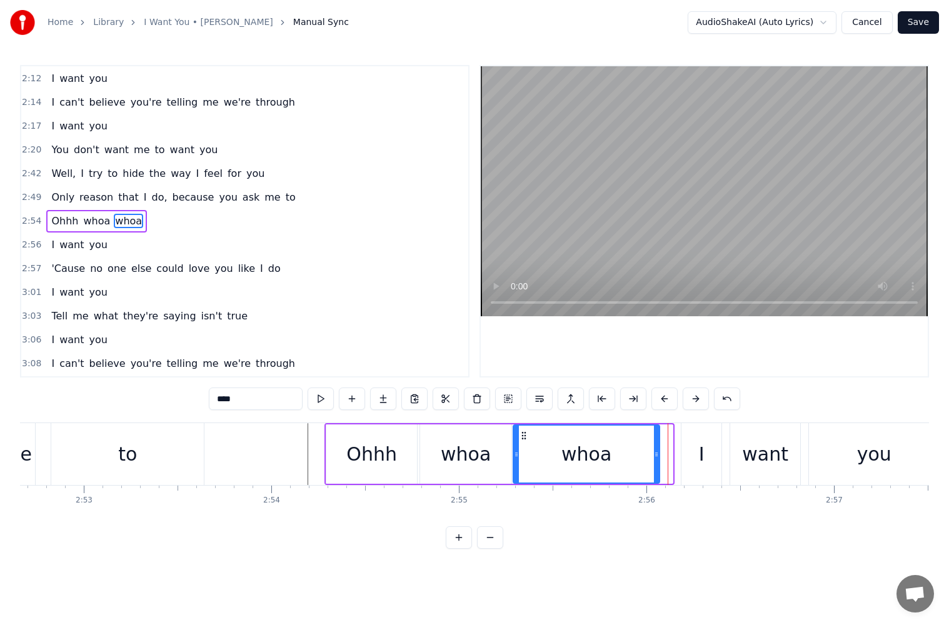
drag, startPoint x: 669, startPoint y: 457, endPoint x: 636, endPoint y: 457, distance: 32.5
click at [654, 457] on icon at bounding box center [656, 454] width 5 height 10
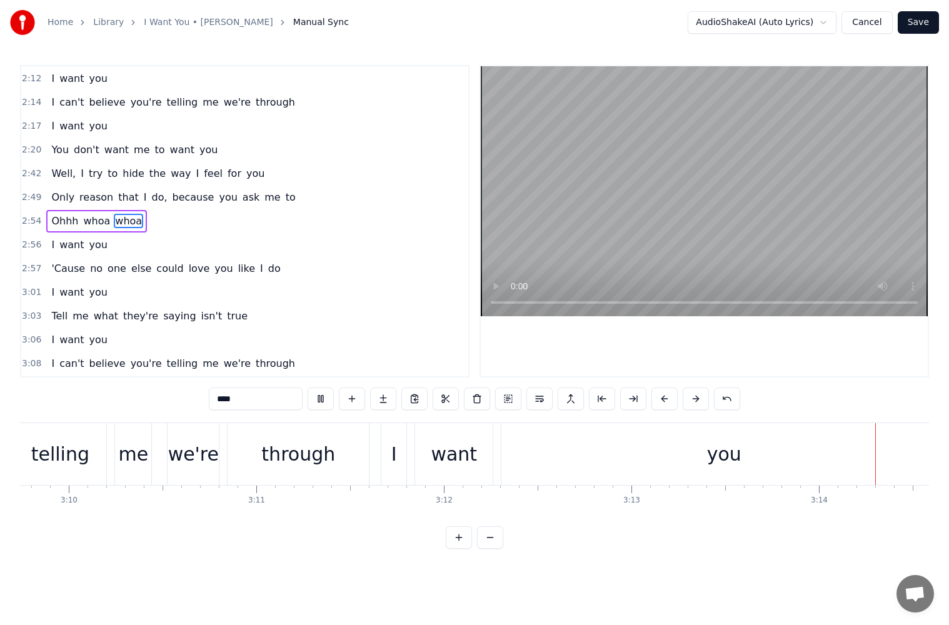
scroll to position [0, 36367]
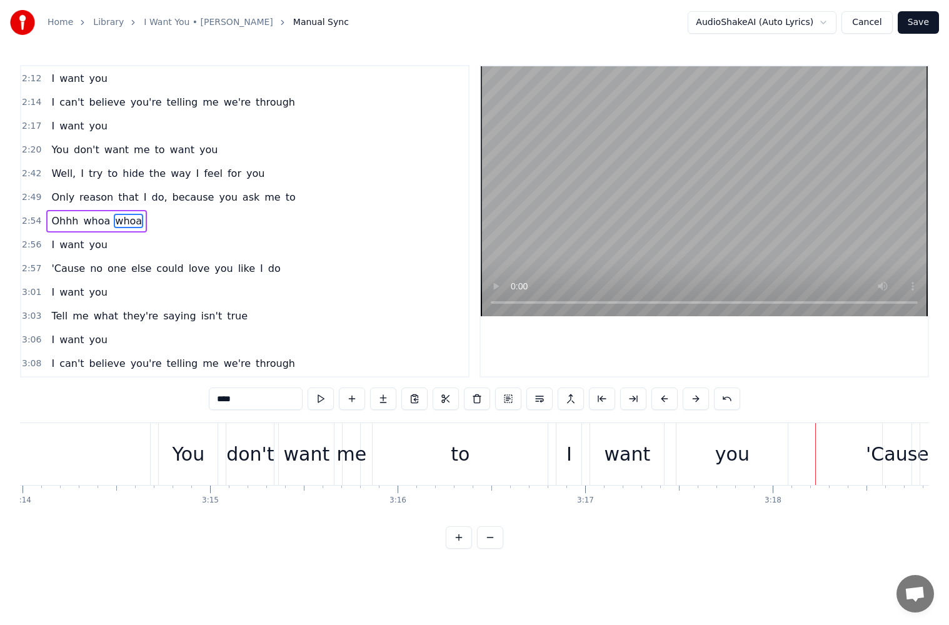
click at [159, 457] on div "You" at bounding box center [188, 454] width 60 height 62
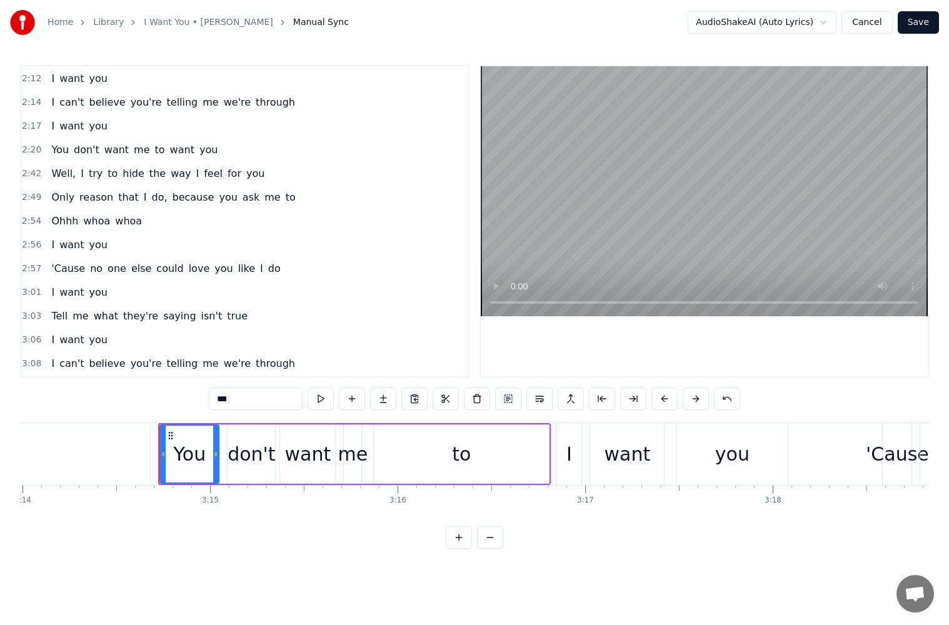
scroll to position [830, 0]
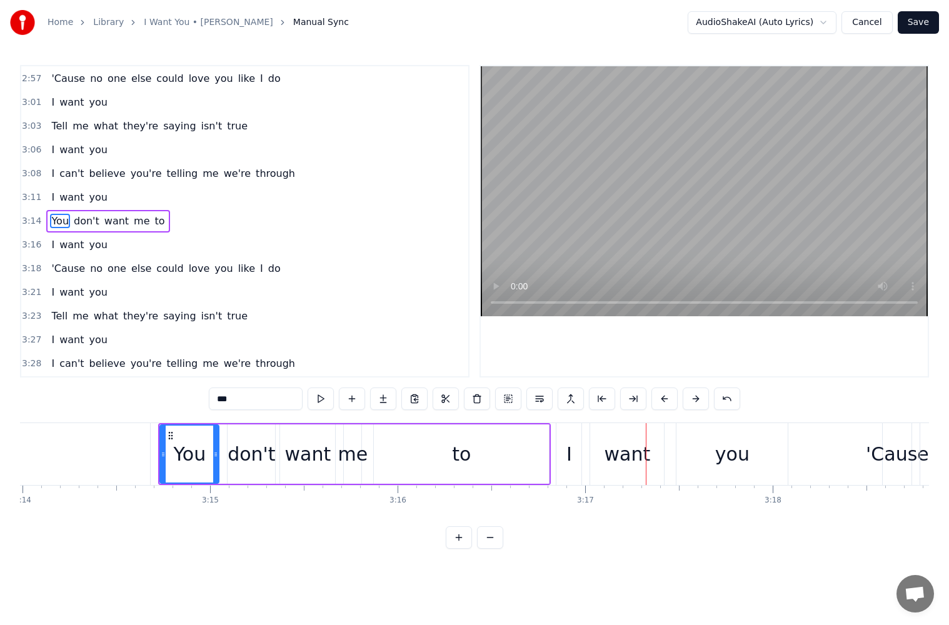
click at [526, 451] on div "to" at bounding box center [461, 453] width 175 height 59
type input "**"
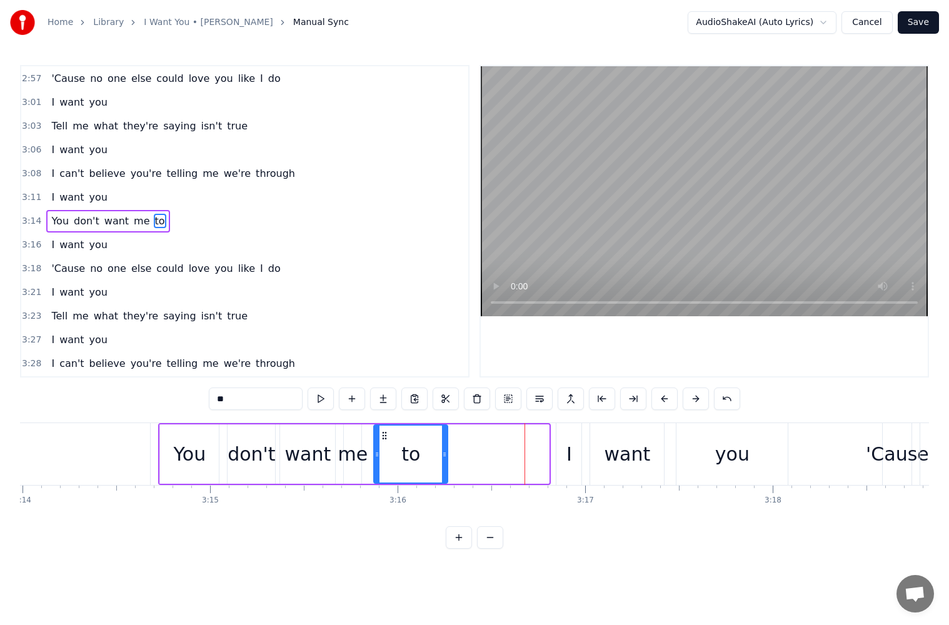
drag, startPoint x: 544, startPoint y: 456, endPoint x: 442, endPoint y: 457, distance: 101.3
click at [442, 457] on icon at bounding box center [444, 454] width 5 height 10
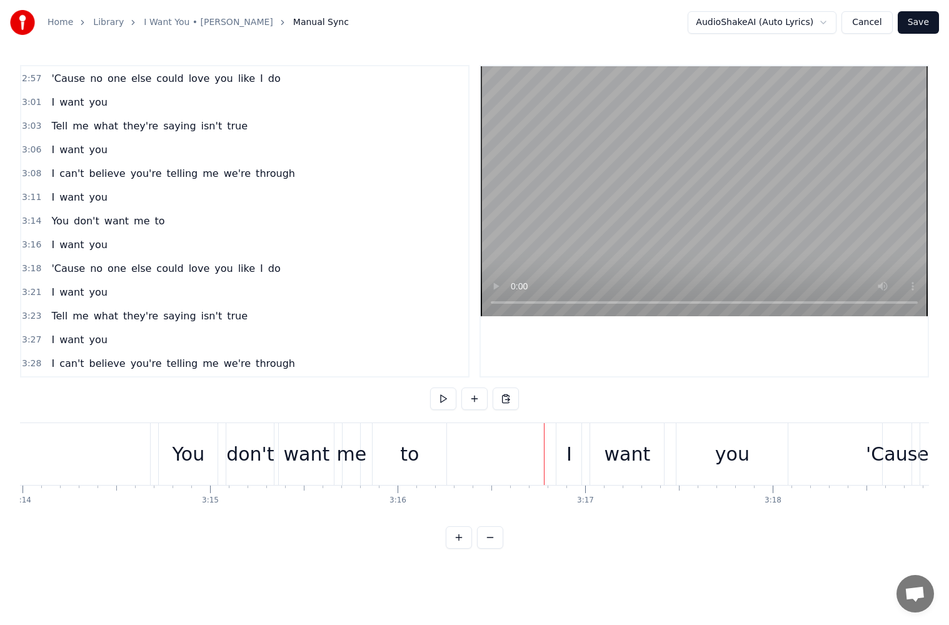
click at [584, 454] on div "I want you" at bounding box center [673, 454] width 235 height 62
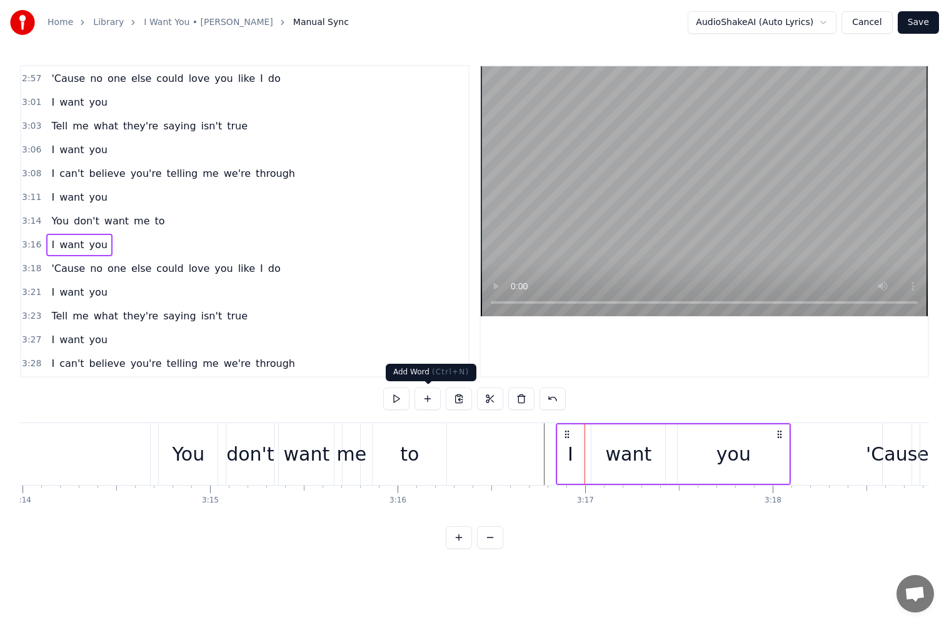
click at [432, 397] on button at bounding box center [427, 398] width 26 height 22
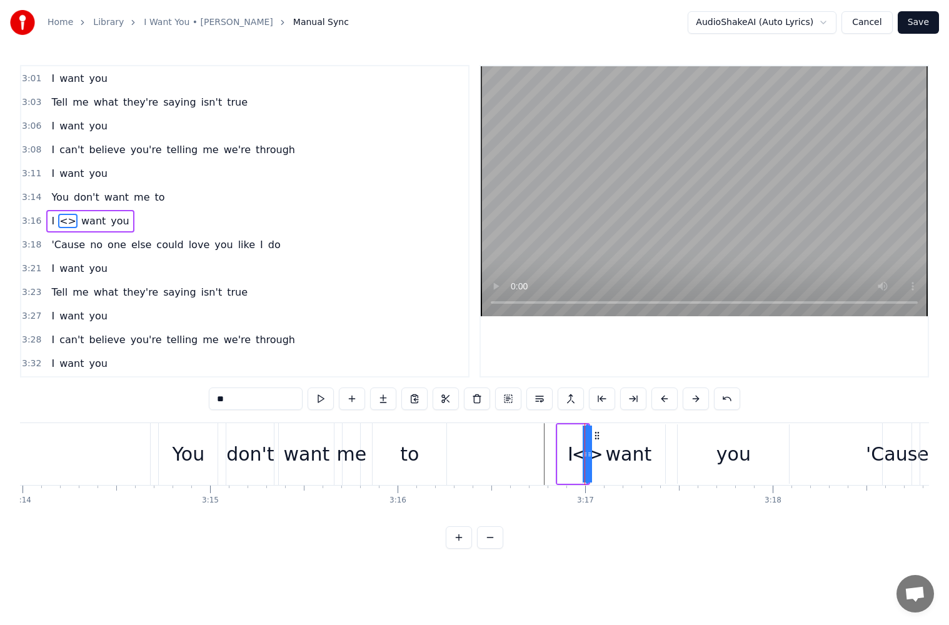
click at [565, 446] on div "I" at bounding box center [569, 453] width 25 height 59
drag, startPoint x: 569, startPoint y: 433, endPoint x: 538, endPoint y: 442, distance: 32.4
click at [538, 442] on div "I" at bounding box center [538, 454] width 24 height 57
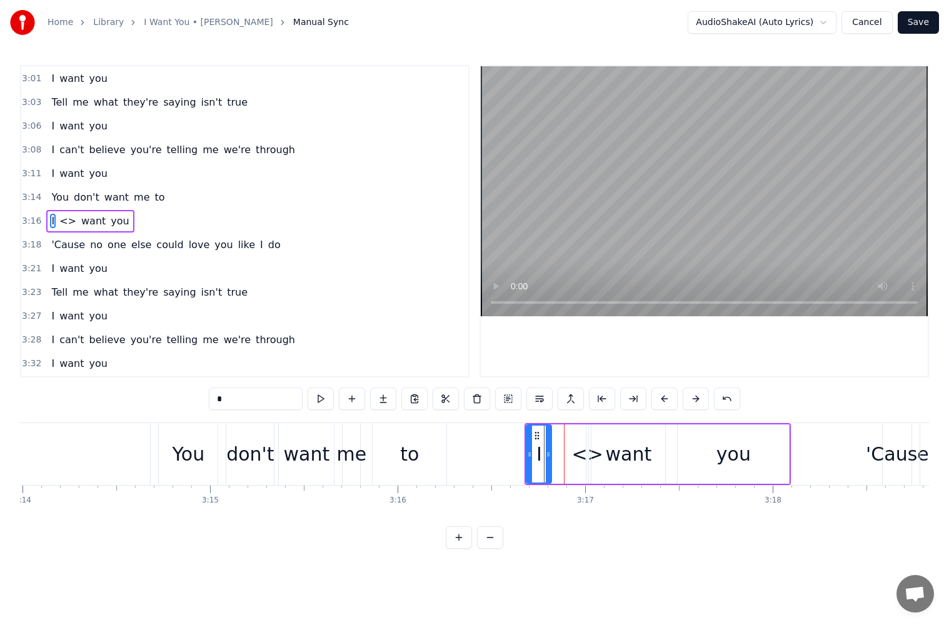
click at [581, 452] on div "<>" at bounding box center [587, 454] width 31 height 28
type input "**"
drag, startPoint x: 586, startPoint y: 454, endPoint x: 570, endPoint y: 459, distance: 17.0
click at [570, 459] on div "I <> want you" at bounding box center [657, 454] width 266 height 62
click at [587, 455] on div "<>" at bounding box center [586, 454] width 31 height 28
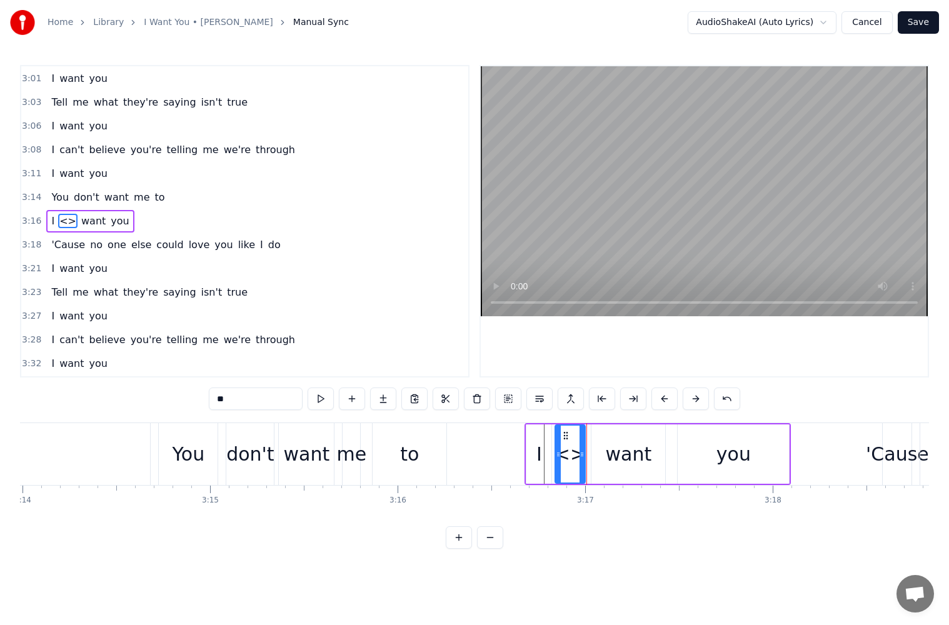
drag, startPoint x: 591, startPoint y: 455, endPoint x: 558, endPoint y: 461, distance: 33.6
click at [558, 461] on div at bounding box center [558, 454] width 5 height 57
drag, startPoint x: 275, startPoint y: 400, endPoint x: 138, endPoint y: 393, distance: 137.0
click at [146, 392] on div "0:15 What's the point in crying after all the milk is spilled? 0:20 Run away 0:…" at bounding box center [474, 307] width 909 height 484
click at [533, 447] on div "I" at bounding box center [538, 453] width 25 height 59
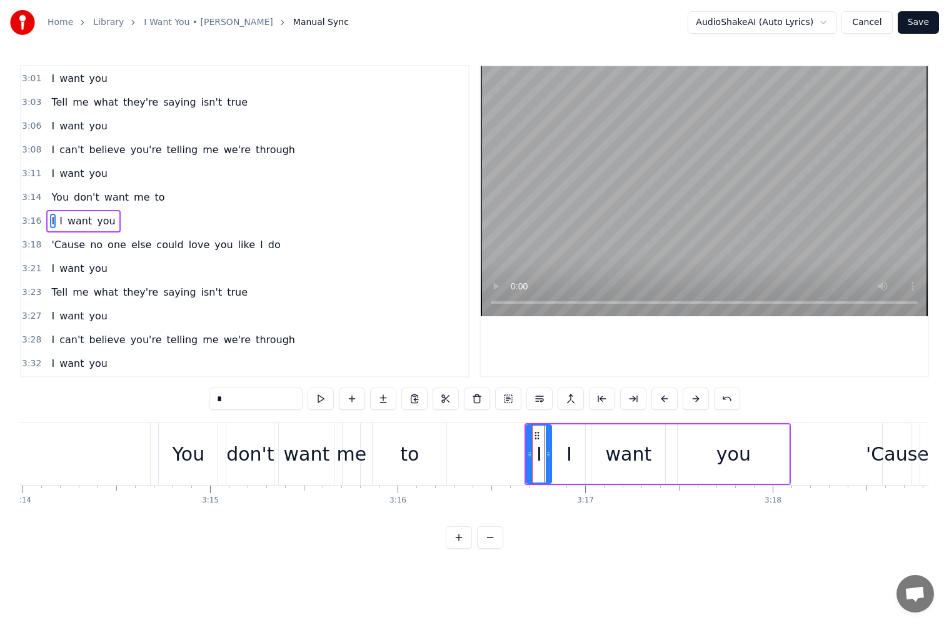
drag, startPoint x: 231, startPoint y: 396, endPoint x: 164, endPoint y: 394, distance: 66.9
click at [169, 396] on div "0:15 What's the point in crying after all the milk is spilled? 0:20 Run away 0:…" at bounding box center [474, 307] width 909 height 484
type input "***"
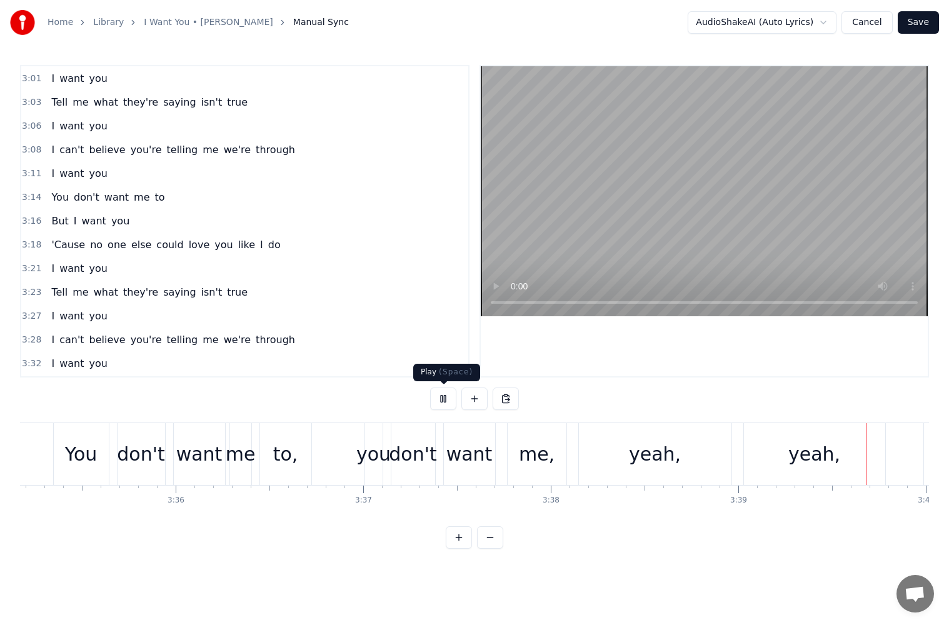
scroll to position [0, 41136]
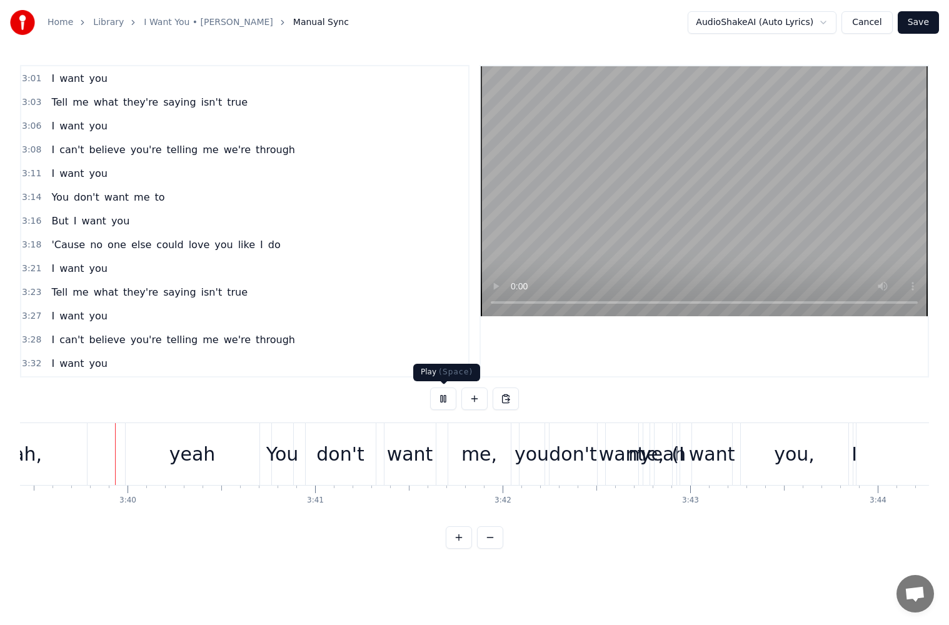
click at [445, 401] on button at bounding box center [443, 398] width 26 height 22
click at [443, 401] on button at bounding box center [443, 398] width 26 height 22
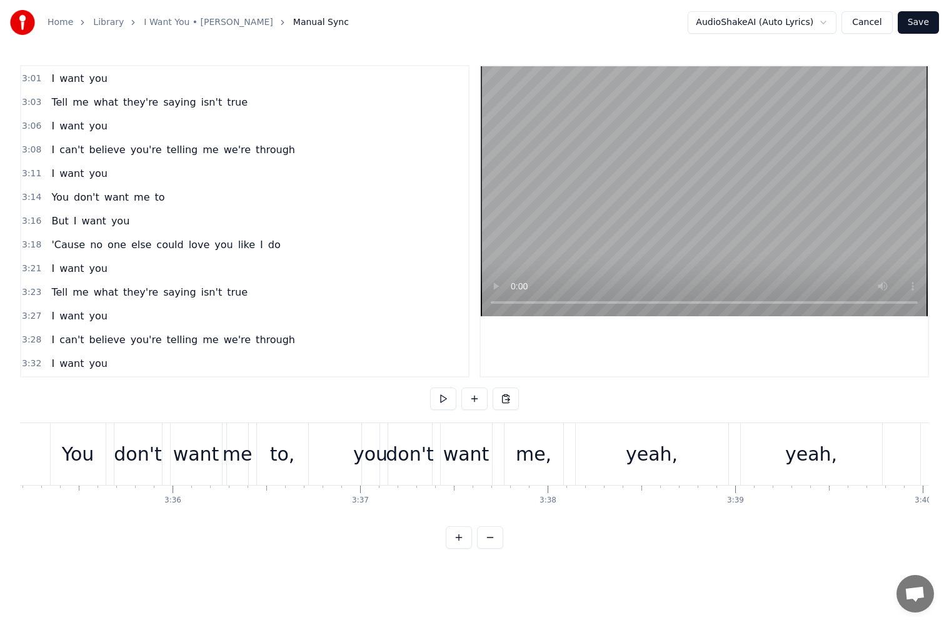
click at [642, 467] on div "yeah," at bounding box center [652, 454] width 52 height 28
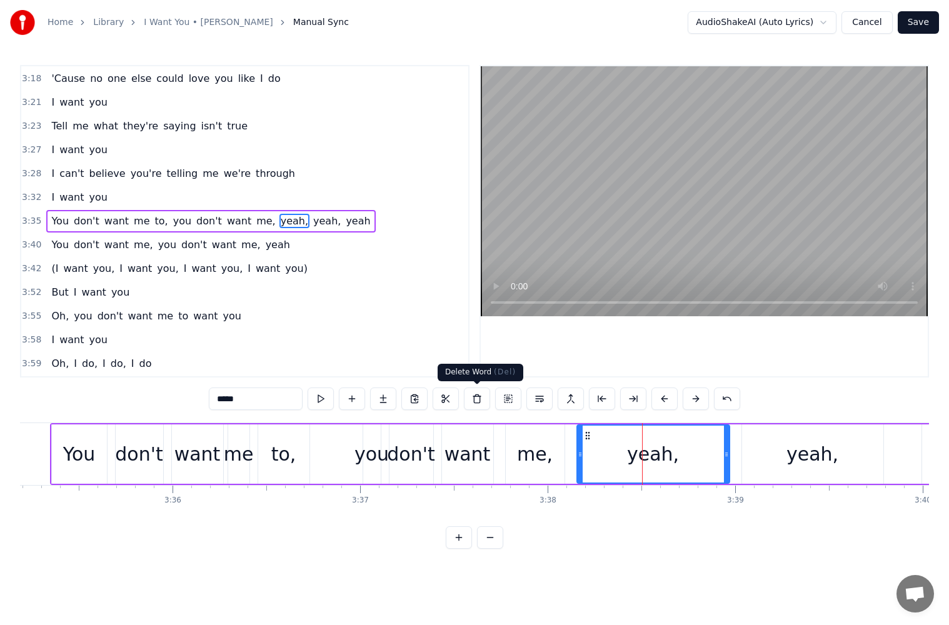
click at [476, 405] on button at bounding box center [477, 398] width 26 height 22
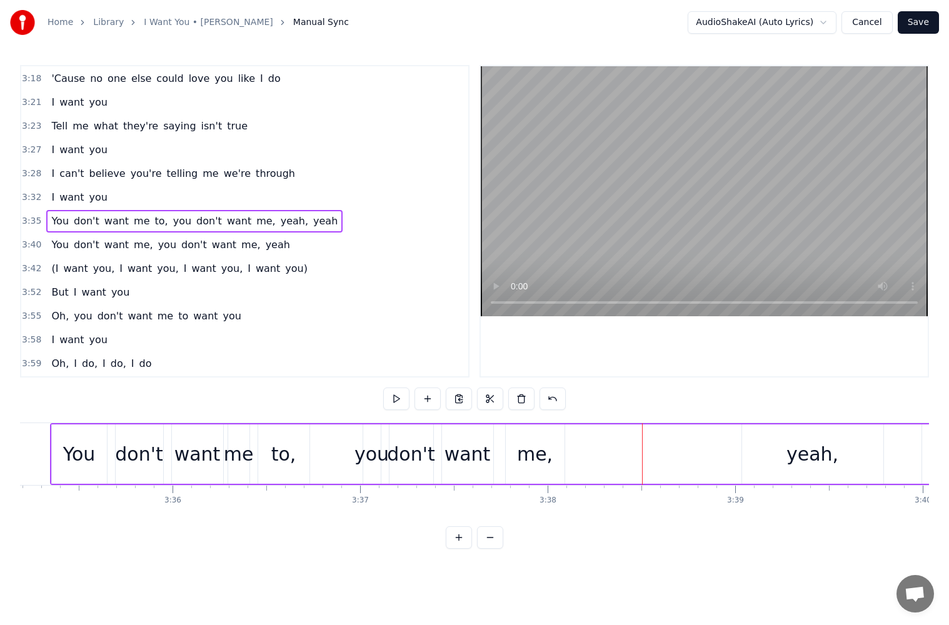
click at [552, 464] on div "me," at bounding box center [535, 453] width 59 height 59
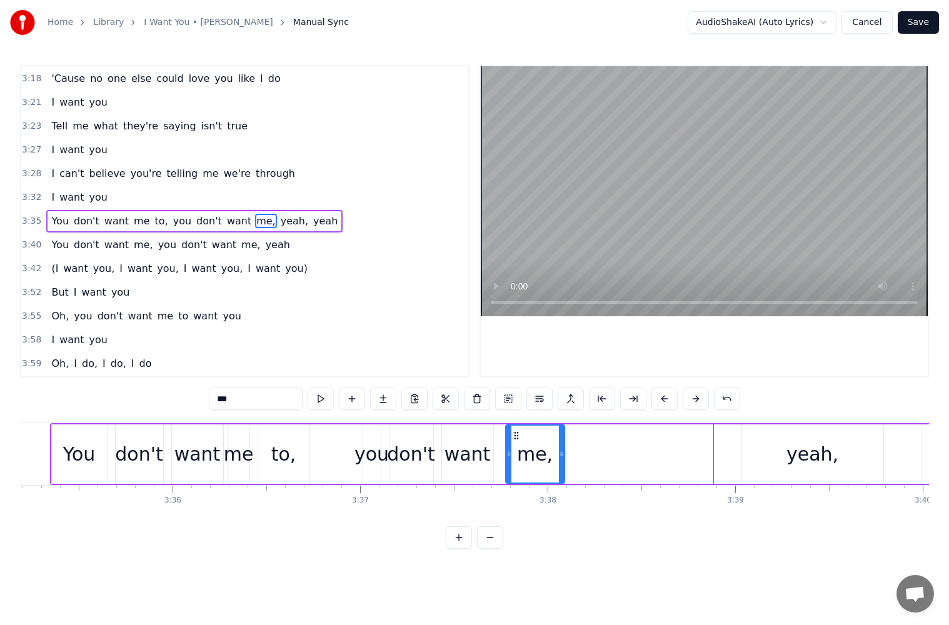
click at [529, 467] on div "me," at bounding box center [535, 454] width 36 height 28
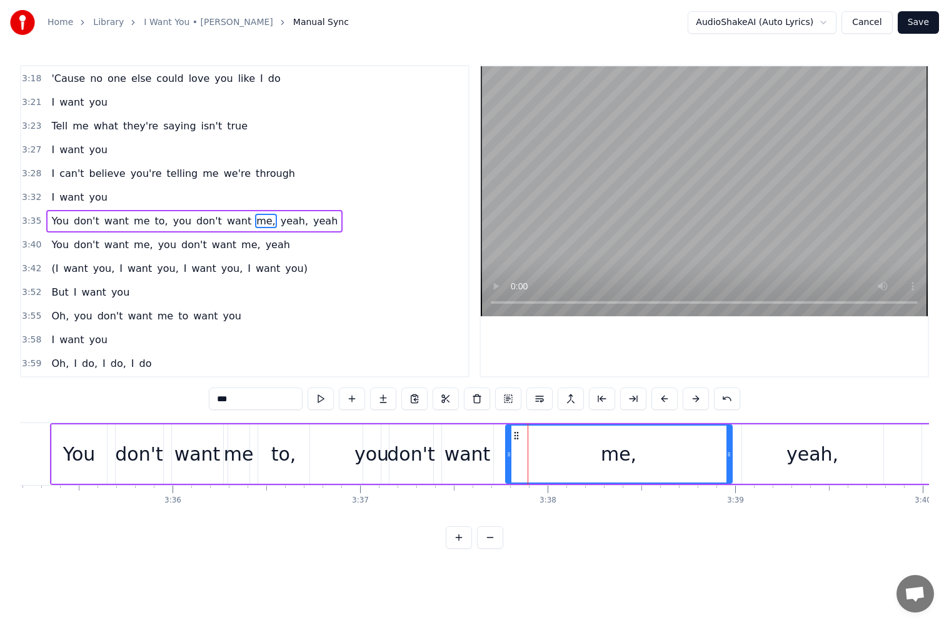
drag, startPoint x: 562, startPoint y: 454, endPoint x: 726, endPoint y: 450, distance: 164.4
click at [726, 450] on icon at bounding box center [728, 454] width 5 height 10
click at [479, 460] on div "want" at bounding box center [467, 454] width 46 height 28
type input "****"
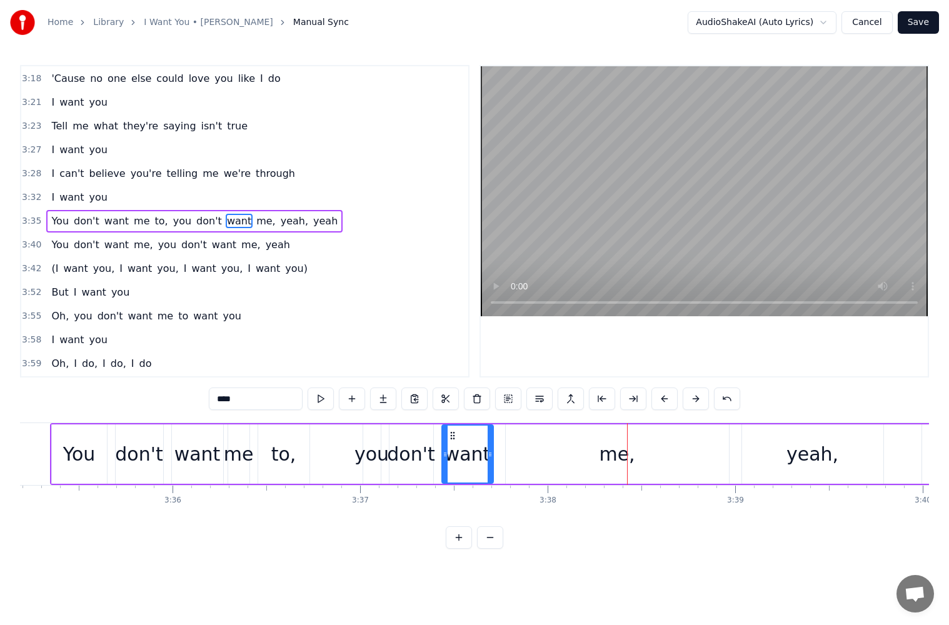
click at [354, 451] on div "You don't want me to, you don't want me, yeah, yeah" at bounding box center [553, 454] width 1007 height 62
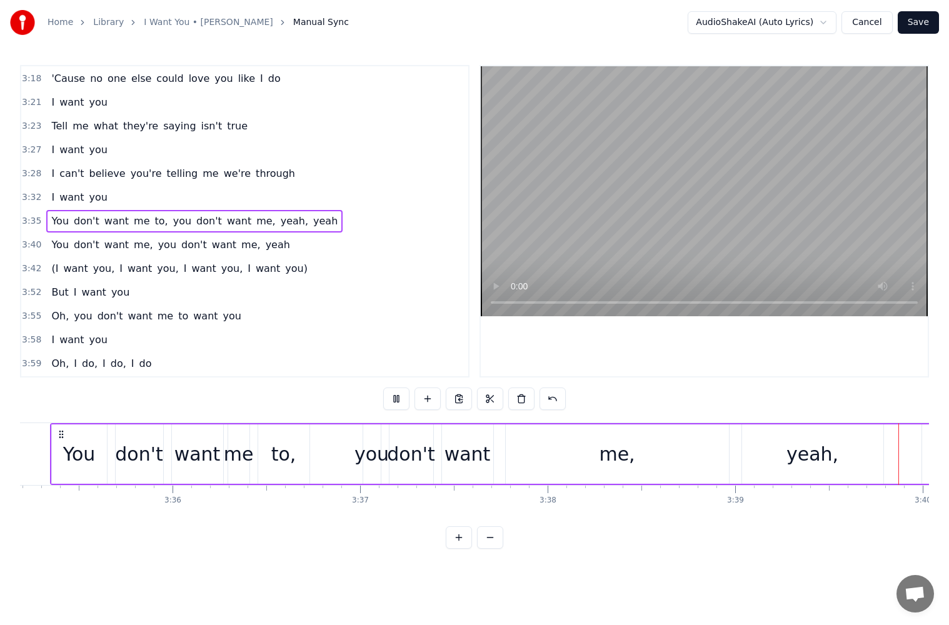
scroll to position [0, 41150]
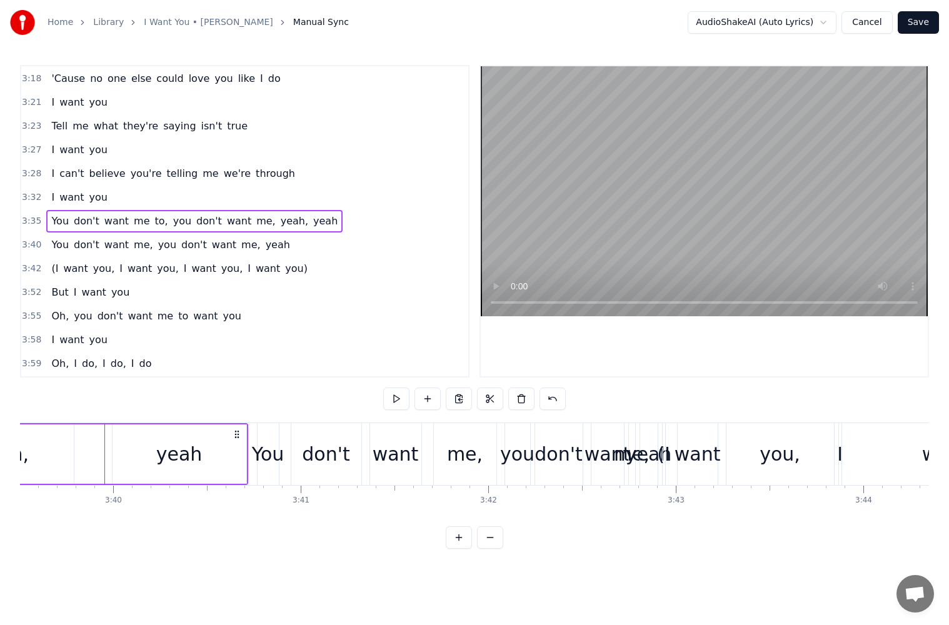
click at [150, 447] on div "yeah" at bounding box center [179, 453] width 134 height 59
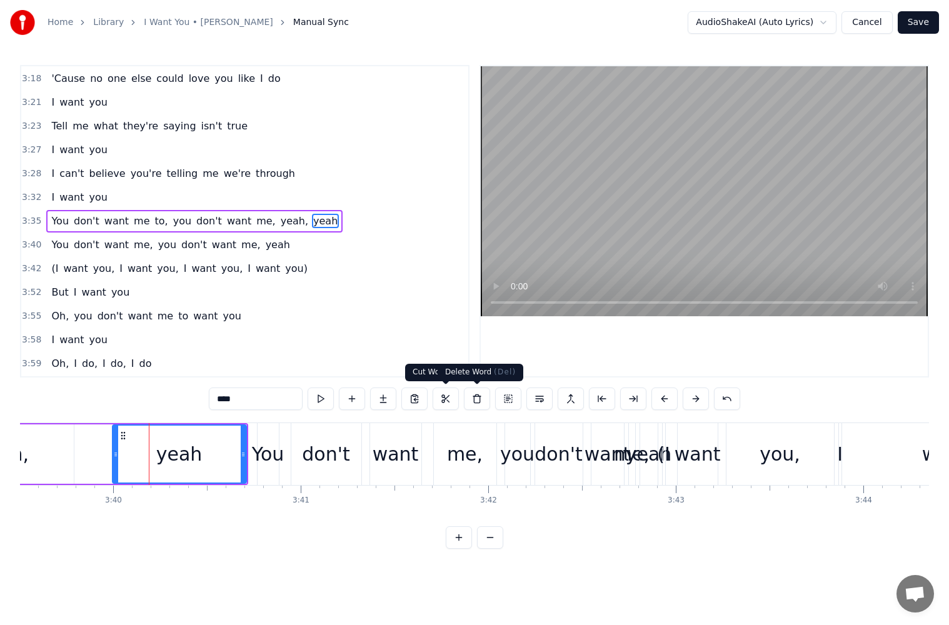
click at [481, 400] on button at bounding box center [477, 398] width 26 height 22
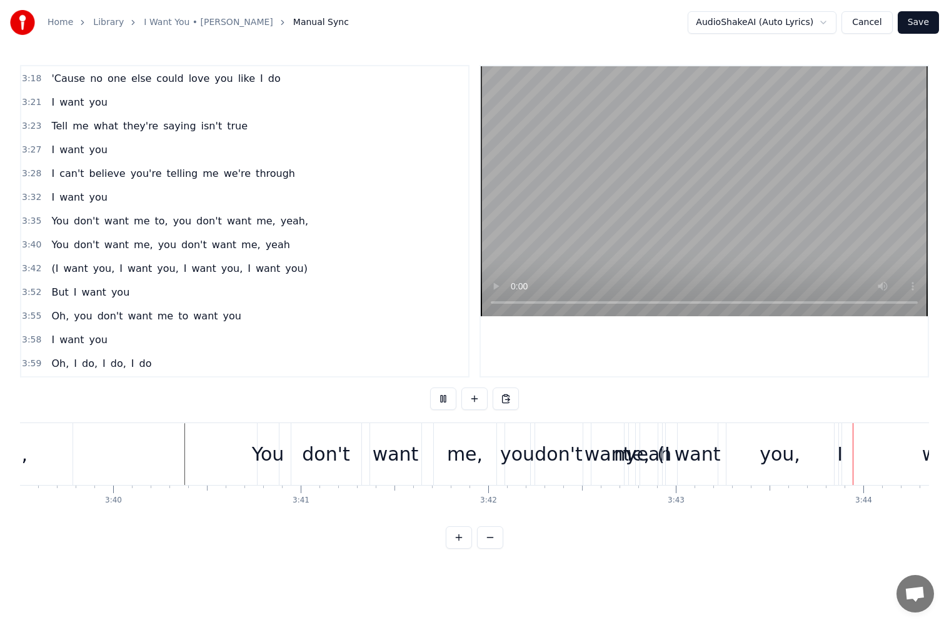
scroll to position [0, 41937]
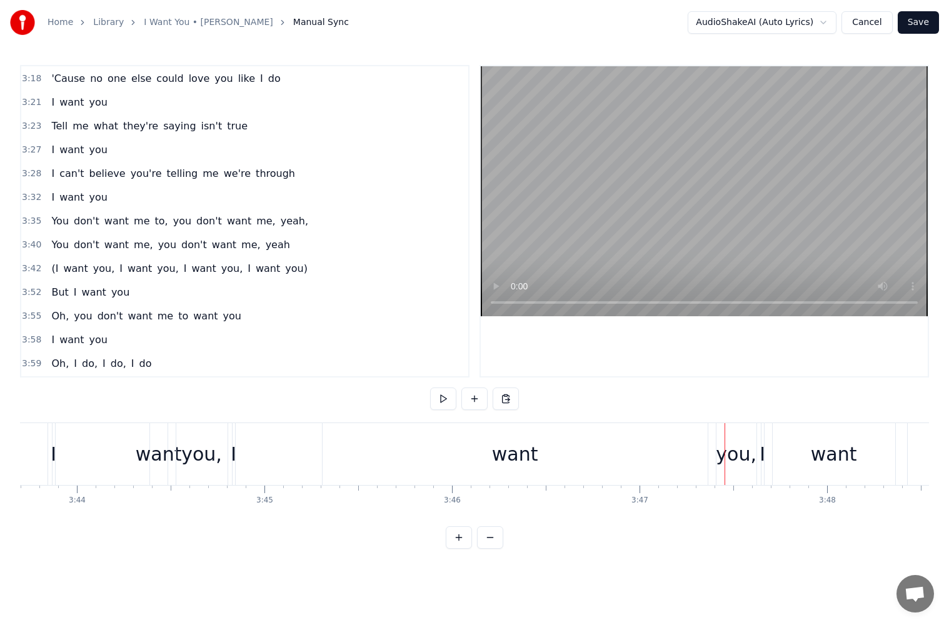
click at [282, 269] on div "(I want you, I want you, I want you, I want you)" at bounding box center [179, 268] width 266 height 22
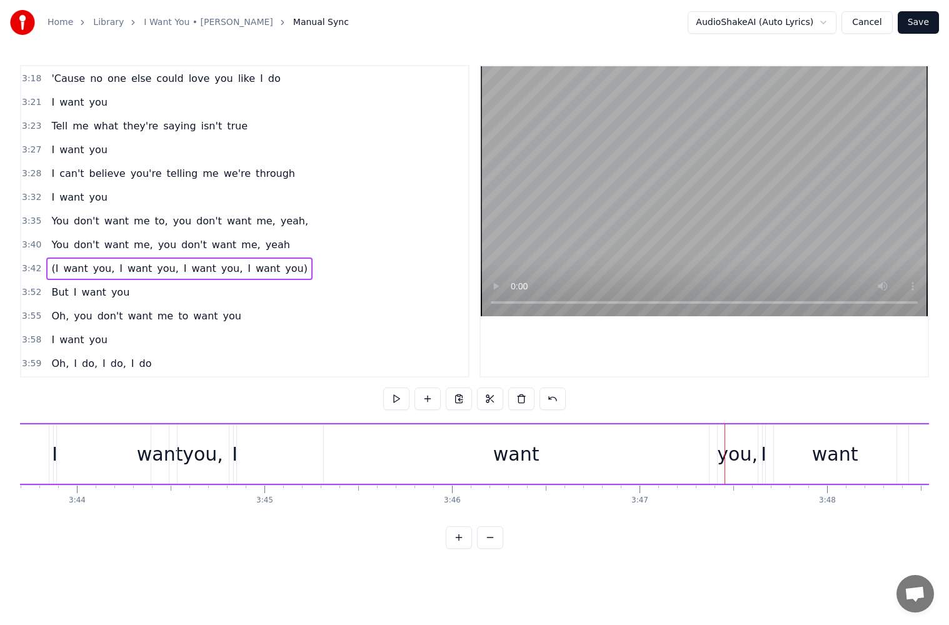
scroll to position [0, 41729]
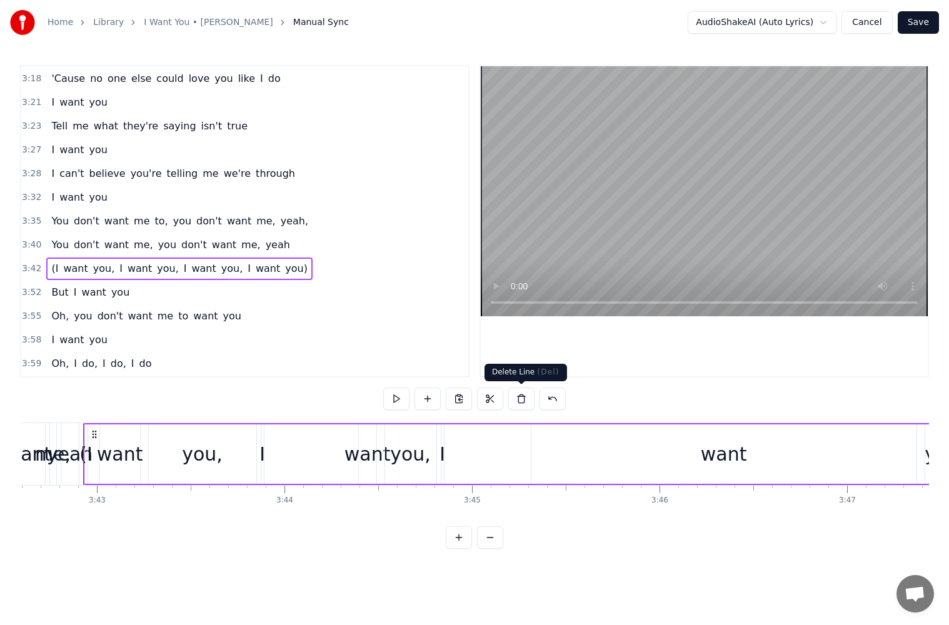
click at [524, 402] on button at bounding box center [521, 398] width 26 height 22
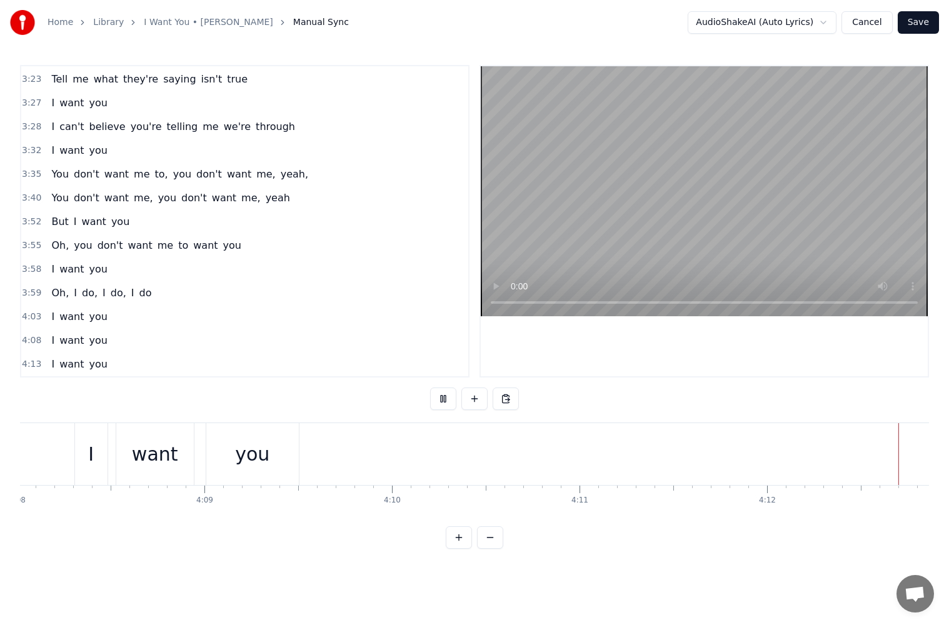
scroll to position [0, 47293]
click at [102, 366] on div "I want you" at bounding box center [79, 364] width 66 height 22
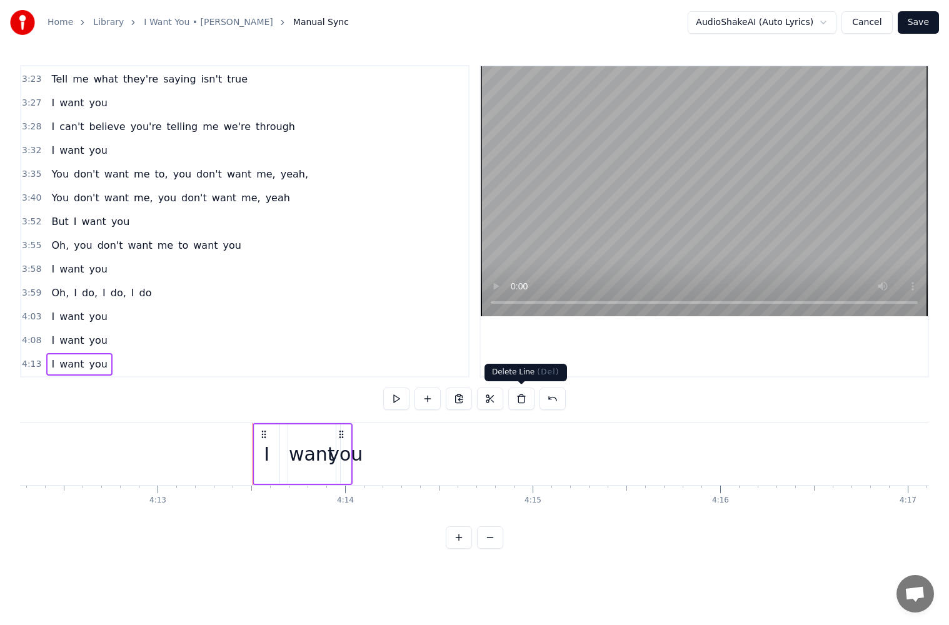
click at [520, 401] on button at bounding box center [521, 398] width 26 height 22
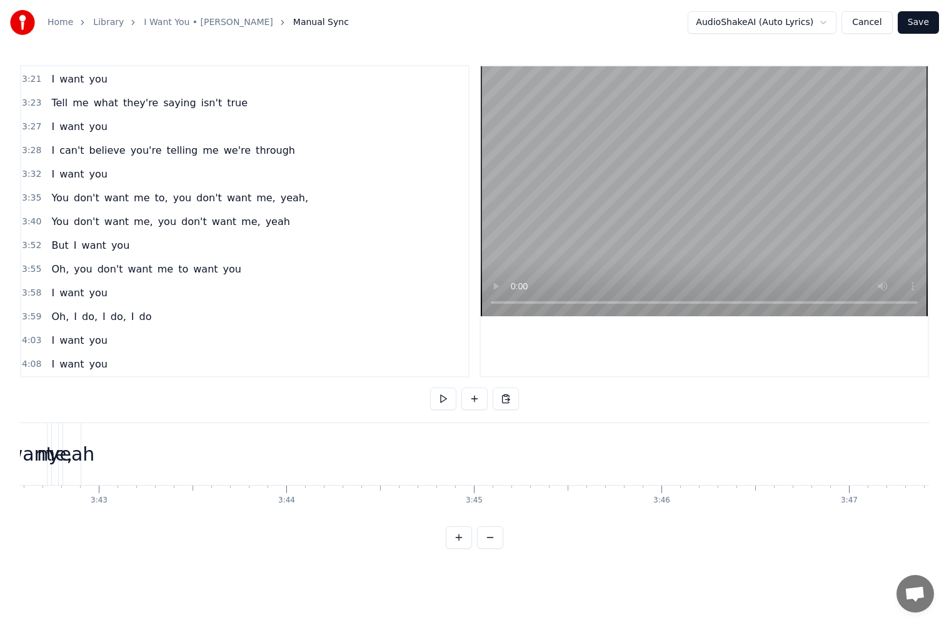
scroll to position [0, 40932]
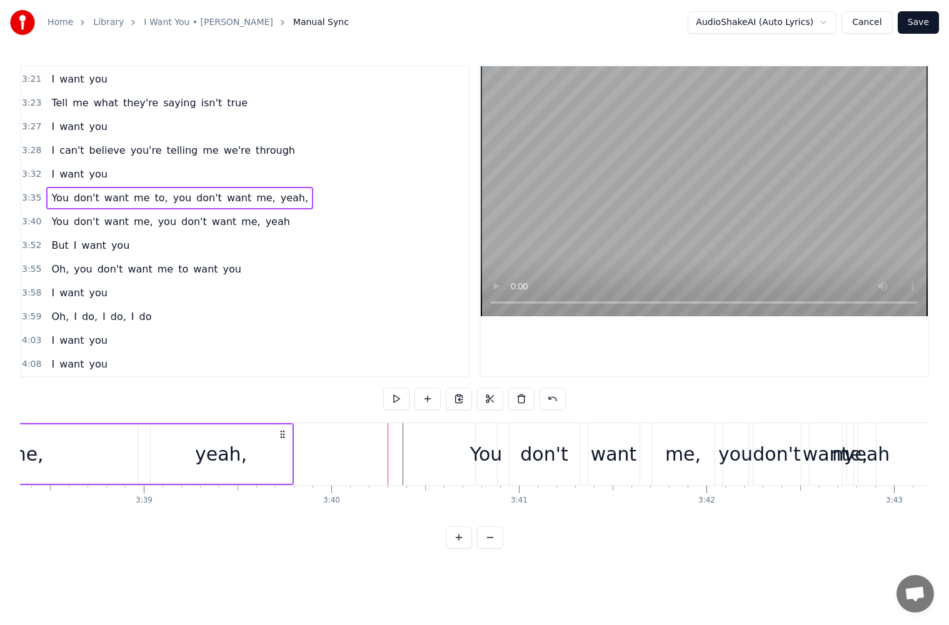
click at [239, 462] on div "yeah," at bounding box center [221, 454] width 52 height 28
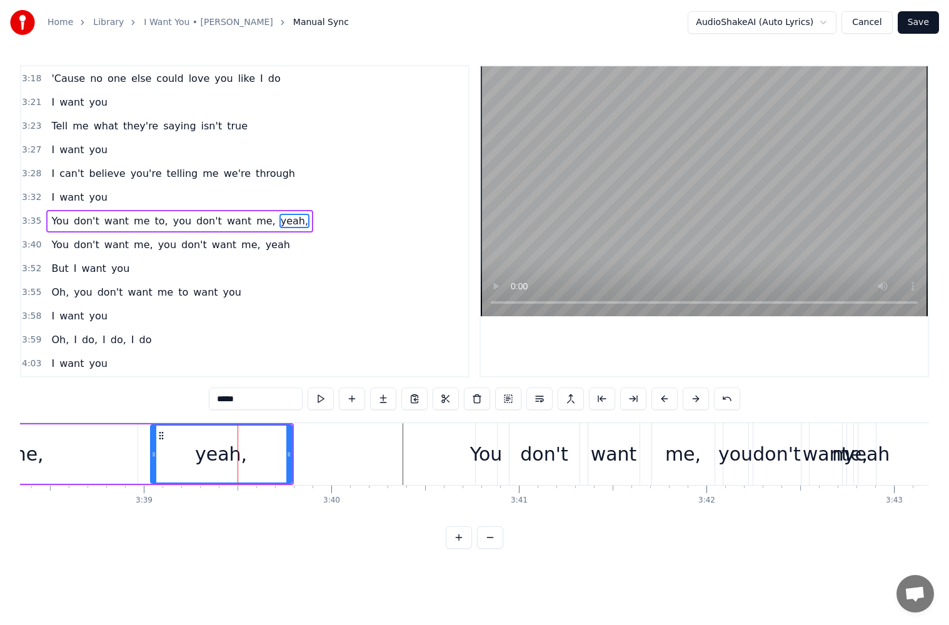
click at [277, 394] on input "*****" at bounding box center [256, 398] width 94 height 22
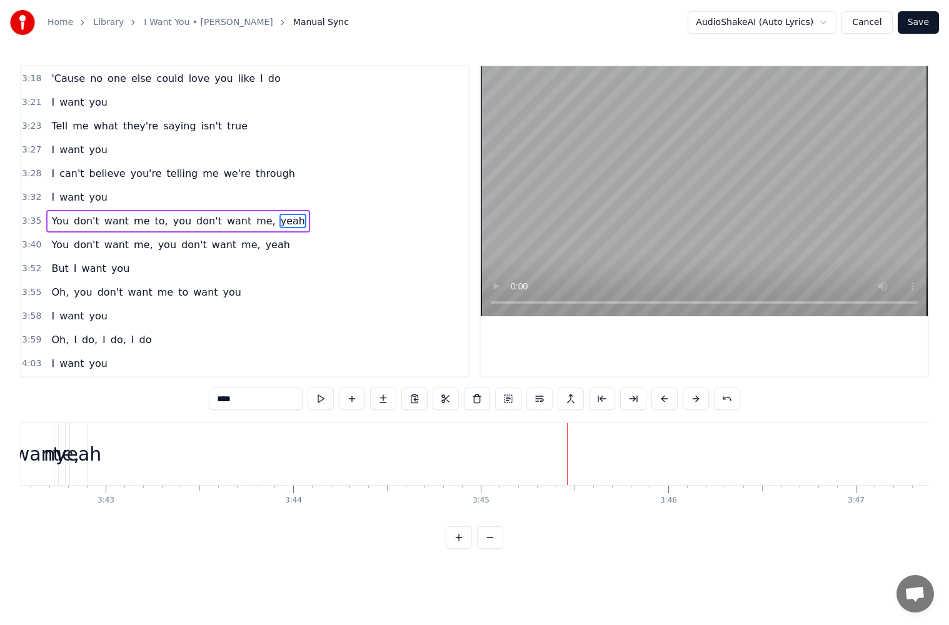
click at [62, 220] on span "You" at bounding box center [60, 221] width 20 height 14
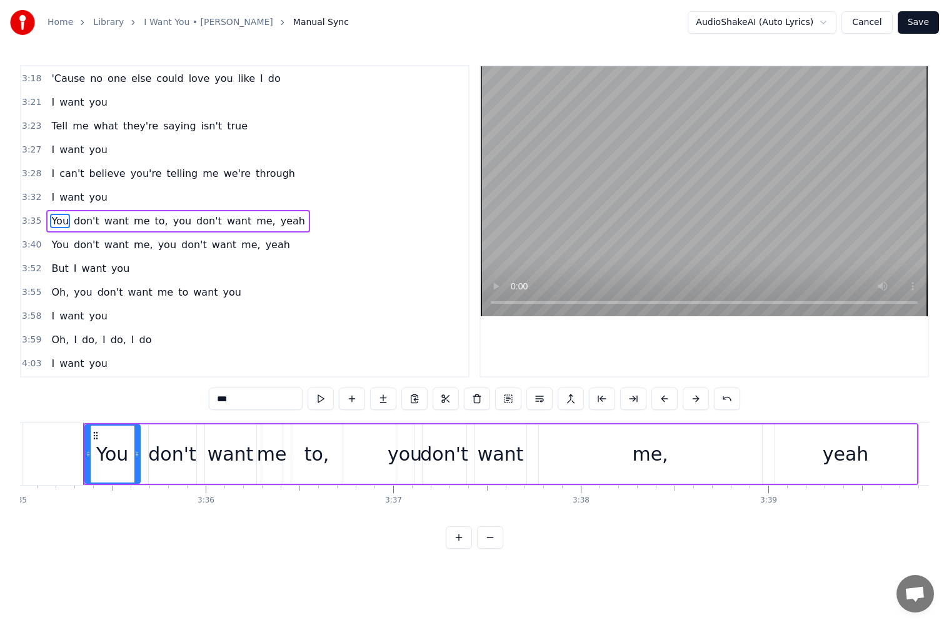
click at [82, 241] on span "don't" at bounding box center [86, 244] width 28 height 14
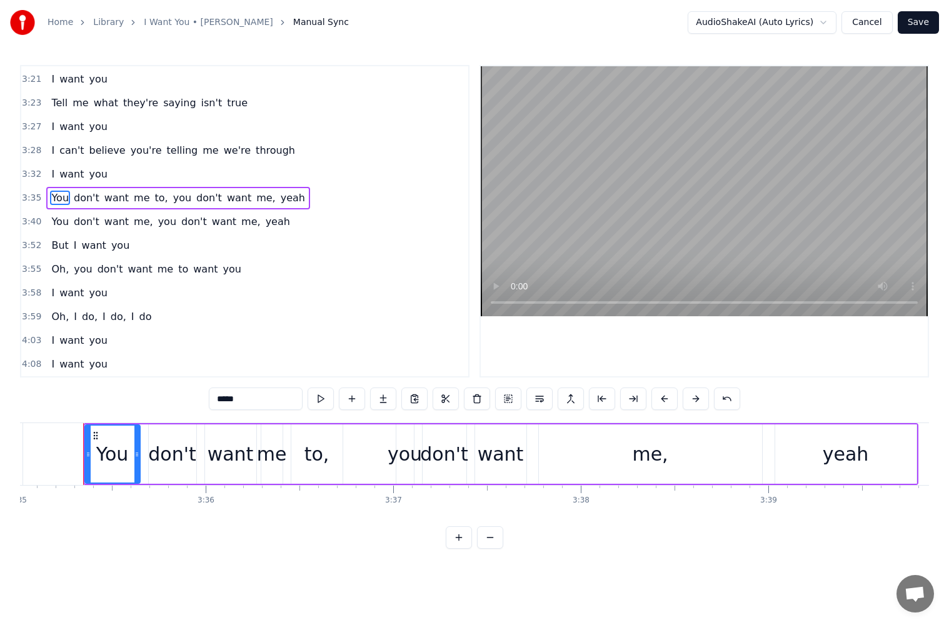
scroll to position [0, 41358]
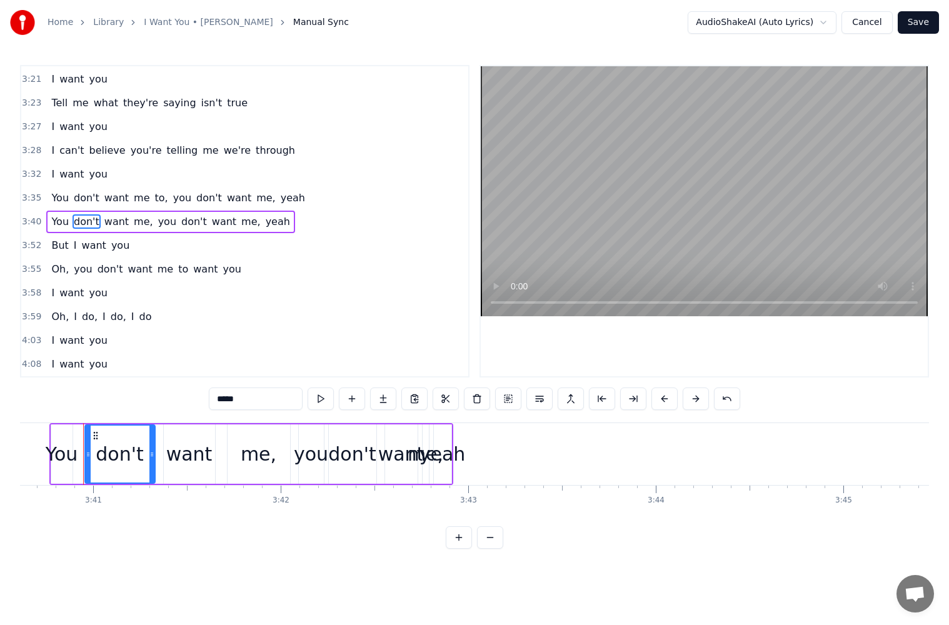
click at [67, 465] on div "You" at bounding box center [62, 454] width 32 height 28
type input "***"
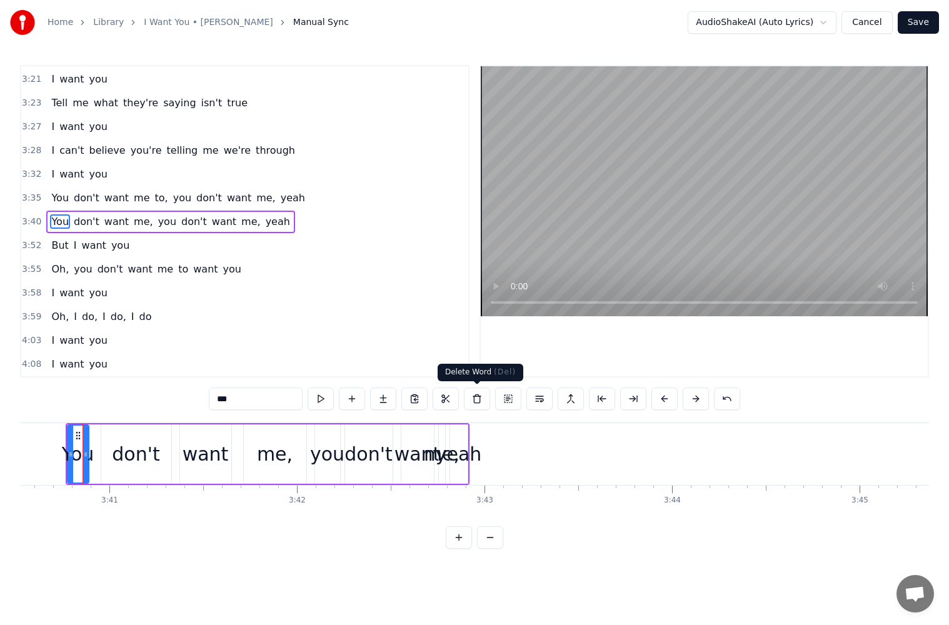
click at [472, 397] on button at bounding box center [477, 398] width 26 height 22
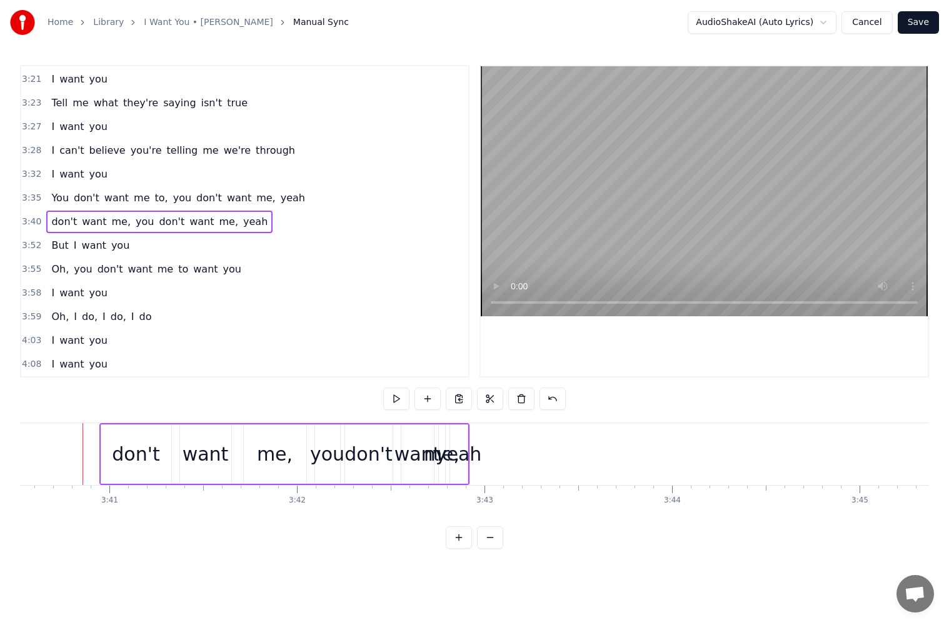
click at [104, 468] on div "don't" at bounding box center [136, 453] width 70 height 59
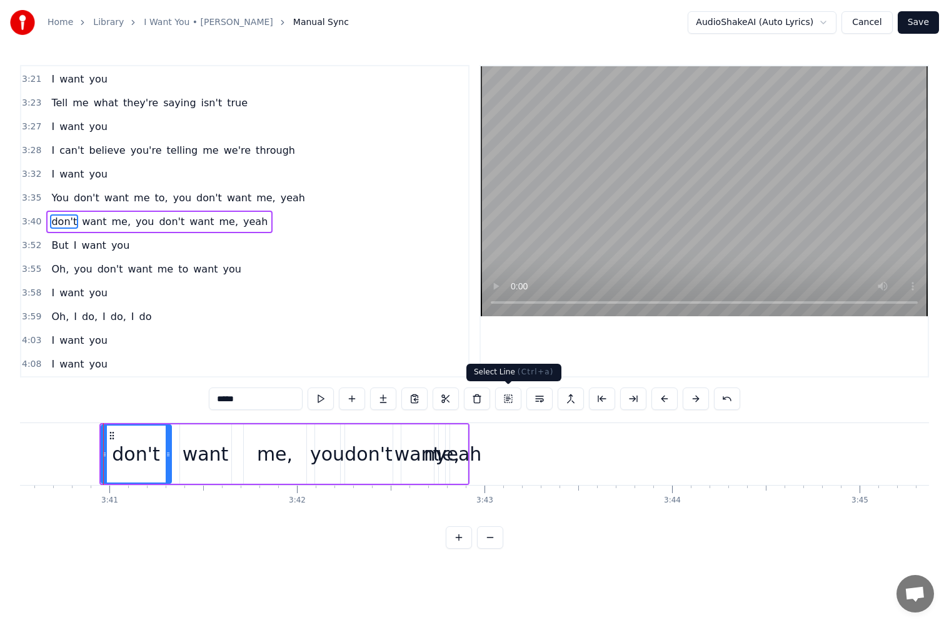
click at [478, 404] on button at bounding box center [477, 398] width 26 height 22
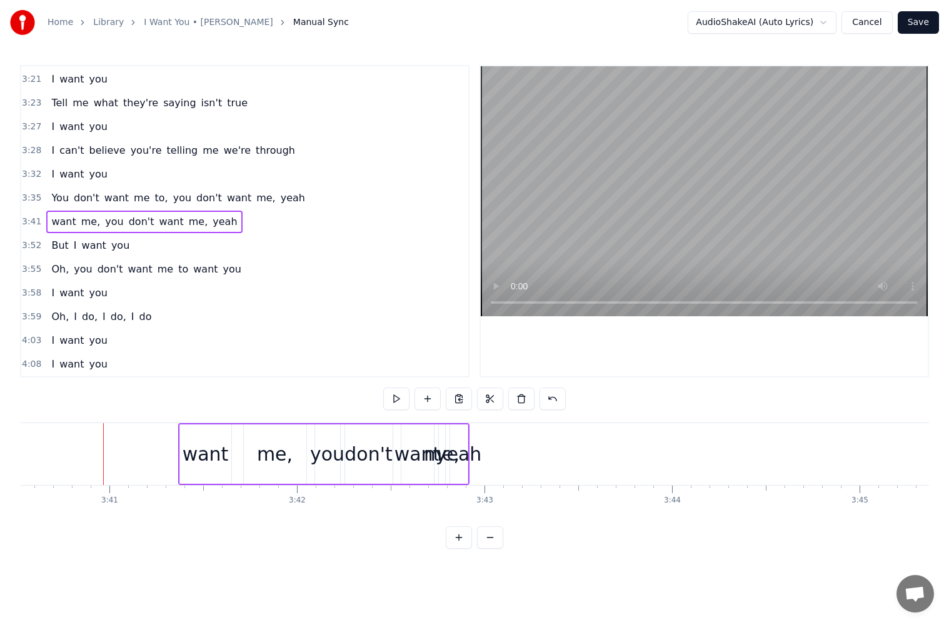
click at [212, 441] on div "want" at bounding box center [205, 454] width 46 height 28
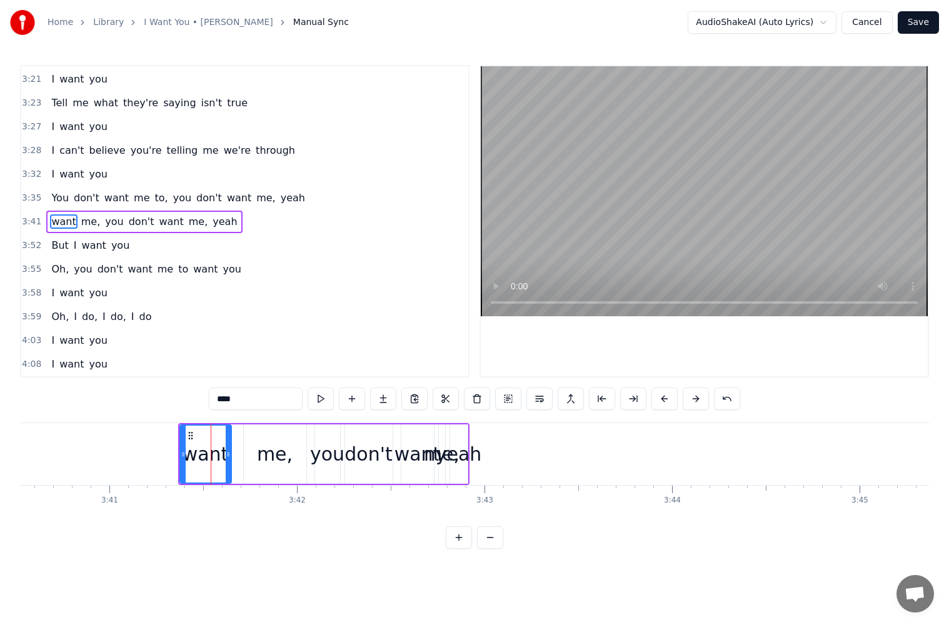
click at [472, 398] on button at bounding box center [477, 398] width 26 height 22
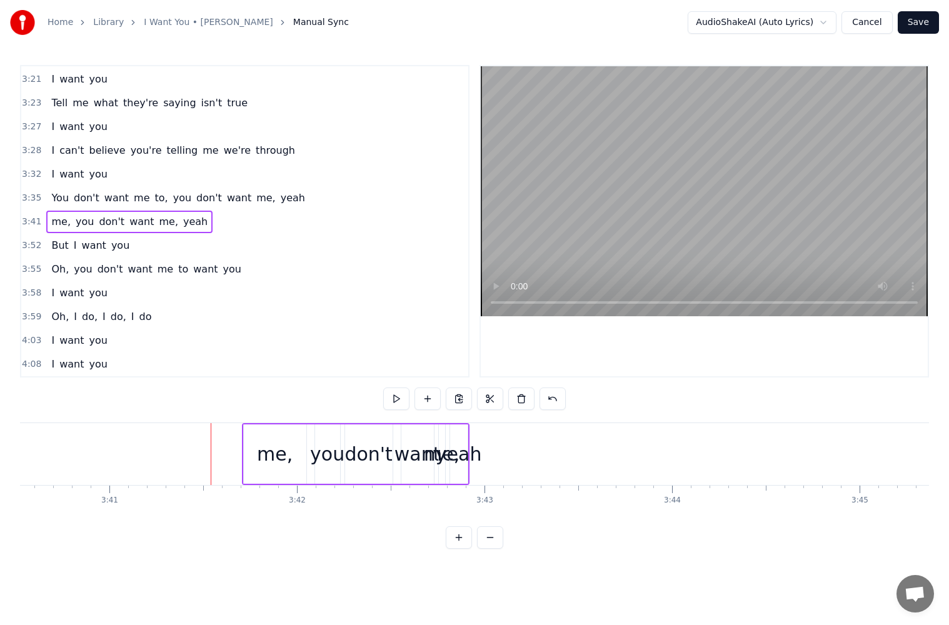
click at [256, 454] on div "me," at bounding box center [275, 453] width 62 height 59
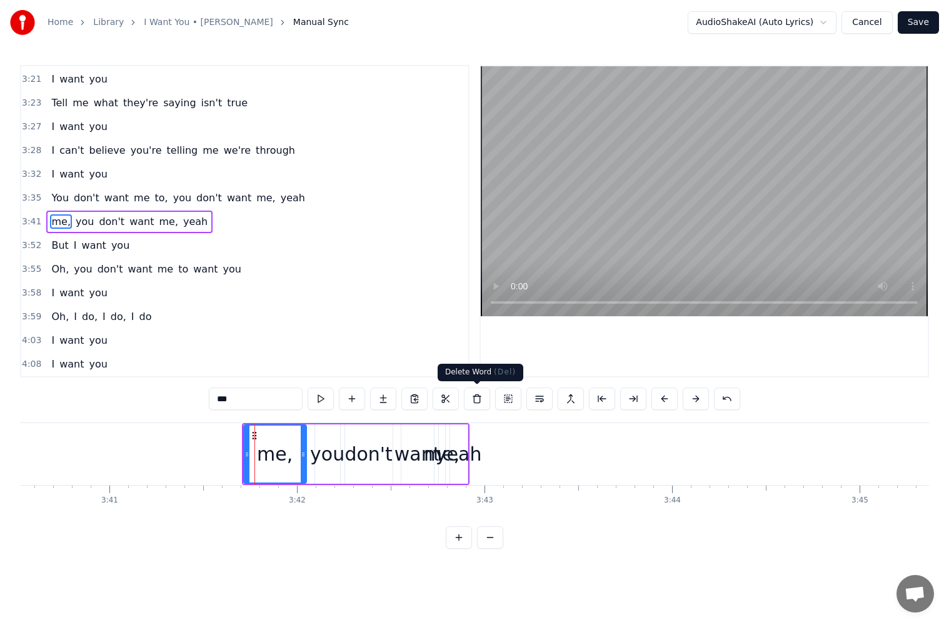
click at [482, 399] on button at bounding box center [477, 398] width 26 height 22
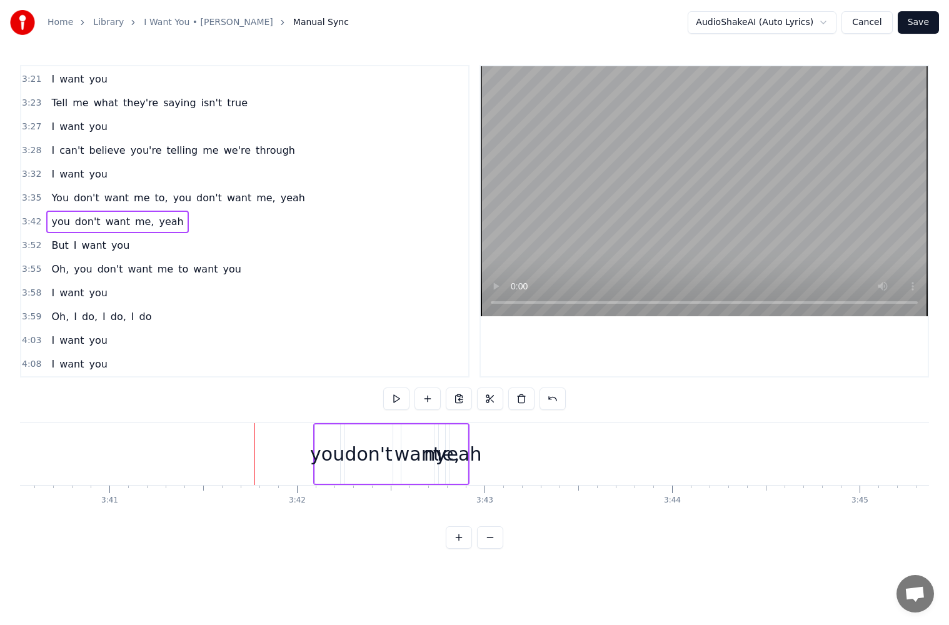
click at [321, 456] on div "you" at bounding box center [327, 454] width 34 height 28
drag, startPoint x: 221, startPoint y: 399, endPoint x: 198, endPoint y: 403, distance: 23.4
click at [198, 403] on div "0:15 What's the point in crying after all the milk is spilled? 0:20 Run away 0:…" at bounding box center [474, 307] width 909 height 484
click at [455, 454] on div "yeah" at bounding box center [459, 454] width 46 height 28
type input "****"
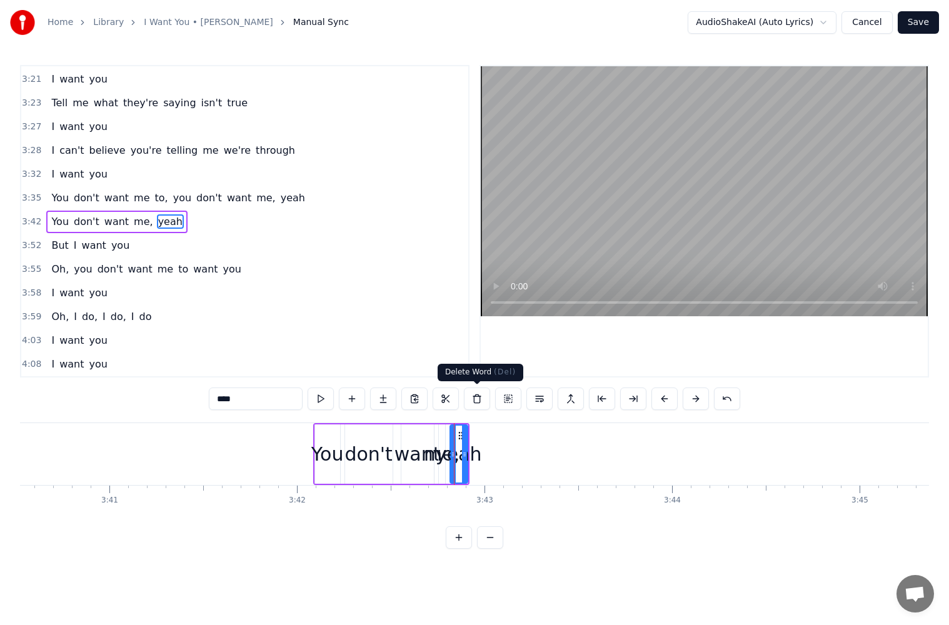
click at [478, 399] on button at bounding box center [477, 398] width 26 height 22
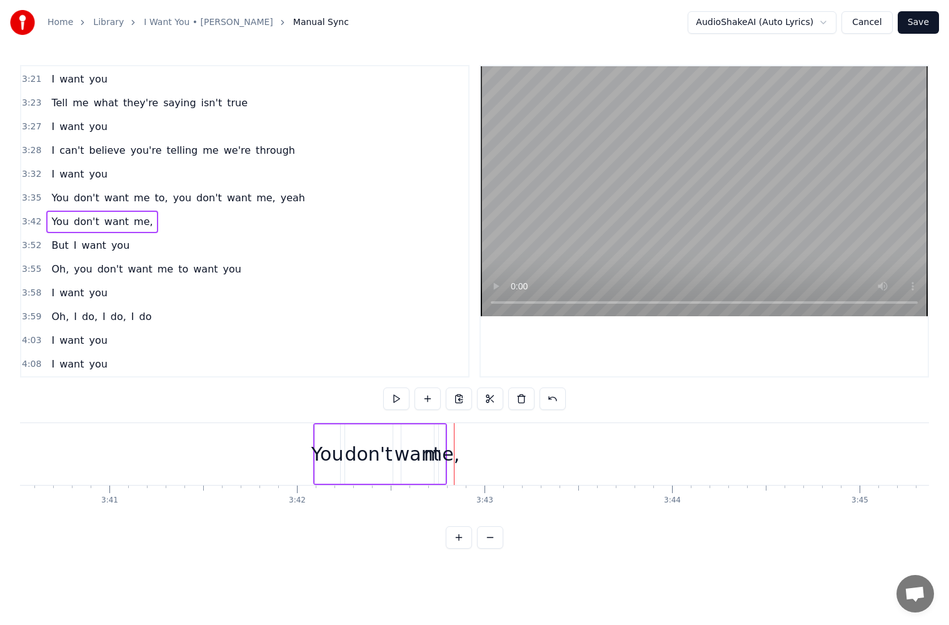
click at [449, 457] on div "me," at bounding box center [442, 454] width 36 height 28
click at [276, 400] on input "***" at bounding box center [256, 398] width 94 height 22
click at [446, 449] on div "me" at bounding box center [442, 454] width 30 height 28
click at [442, 454] on icon at bounding box center [441, 454] width 5 height 10
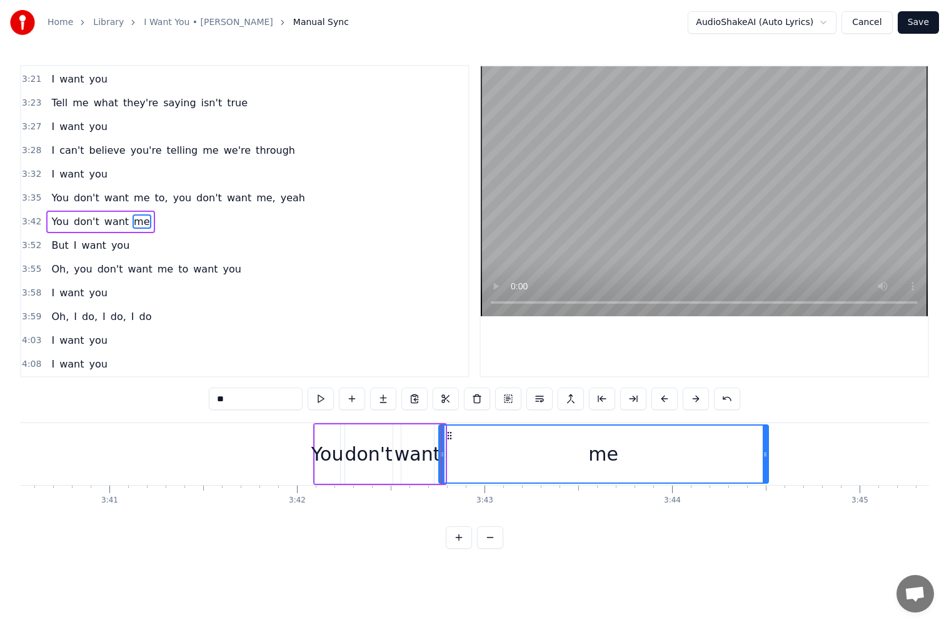
drag, startPoint x: 439, startPoint y: 461, endPoint x: 763, endPoint y: 486, distance: 325.3
click at [763, 486] on div "What's the point in crying after all the milk is spilled? Run away Where does c…" at bounding box center [474, 469] width 909 height 94
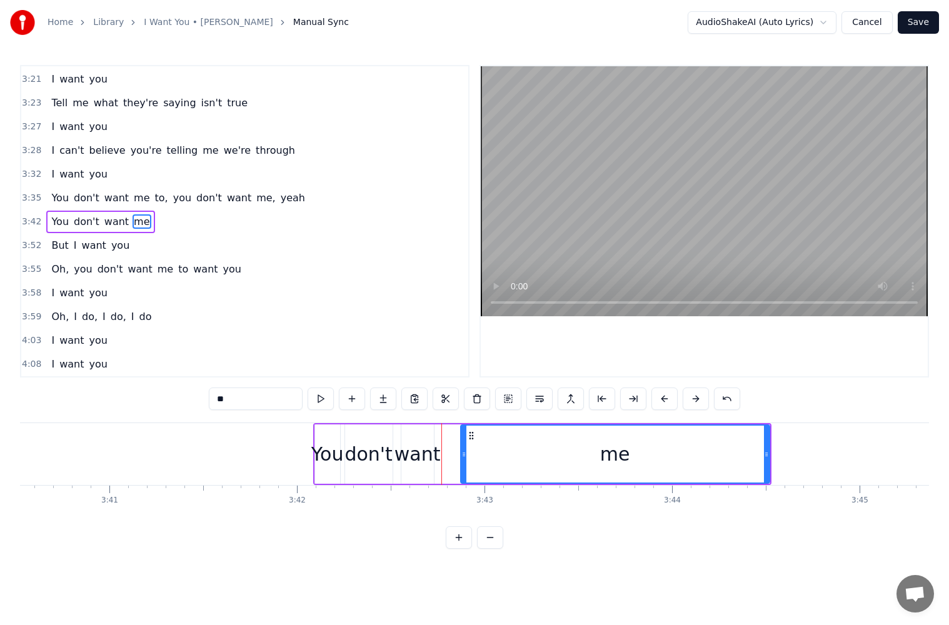
drag, startPoint x: 440, startPoint y: 453, endPoint x: 462, endPoint y: 453, distance: 21.9
click at [462, 453] on icon at bounding box center [463, 454] width 5 height 10
click at [326, 396] on button at bounding box center [320, 398] width 26 height 22
click at [325, 397] on button at bounding box center [320, 398] width 26 height 22
drag, startPoint x: 766, startPoint y: 454, endPoint x: 668, endPoint y: 457, distance: 98.1
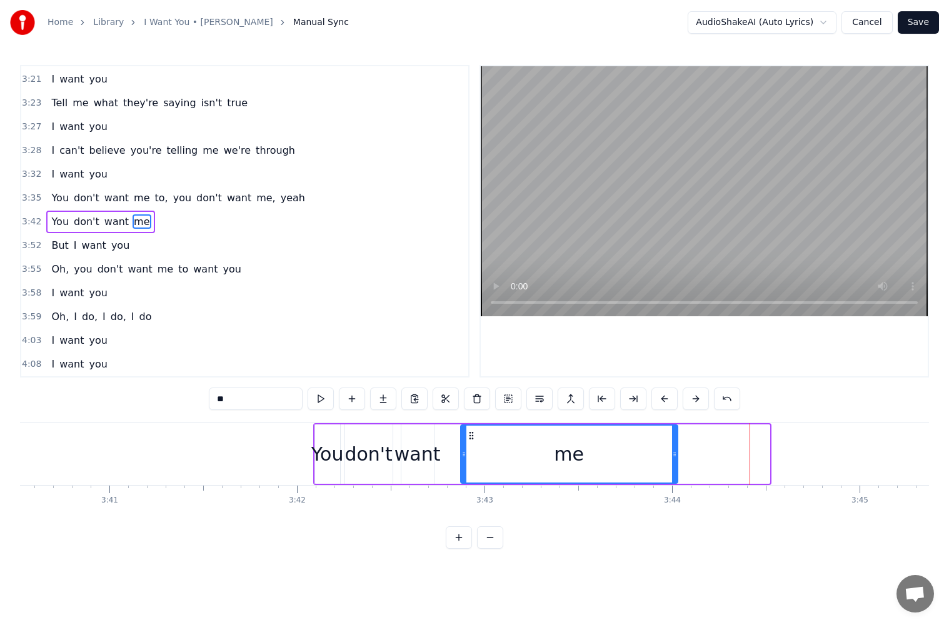
click at [672, 457] on icon at bounding box center [674, 454] width 5 height 10
click at [425, 461] on div "want" at bounding box center [417, 454] width 46 height 28
type input "****"
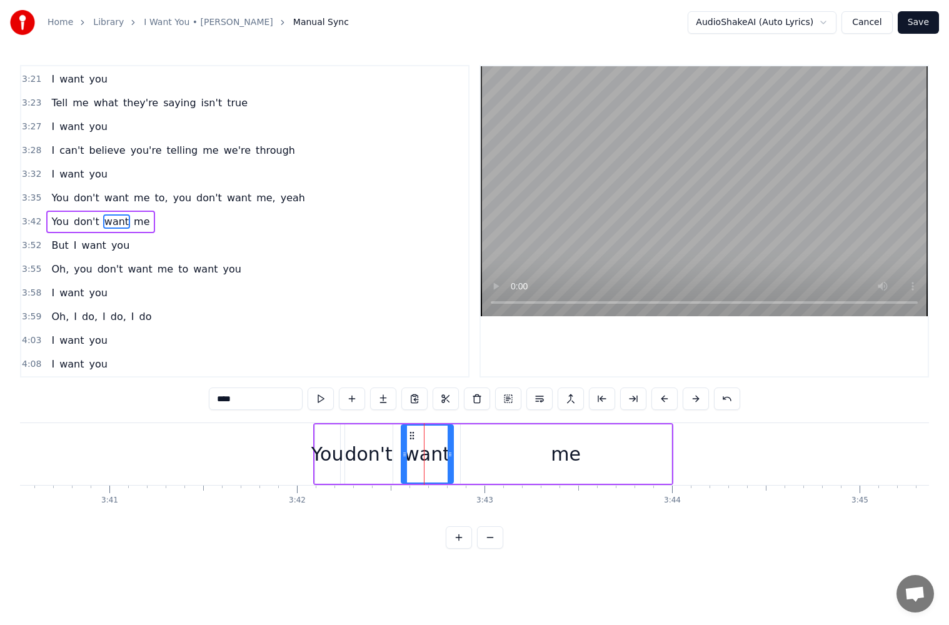
drag, startPoint x: 431, startPoint y: 458, endPoint x: 456, endPoint y: 457, distance: 25.0
click at [452, 457] on icon at bounding box center [449, 454] width 5 height 10
click at [318, 396] on button at bounding box center [320, 398] width 26 height 22
click at [456, 457] on icon at bounding box center [455, 454] width 5 height 10
click at [452, 455] on icon at bounding box center [454, 454] width 5 height 10
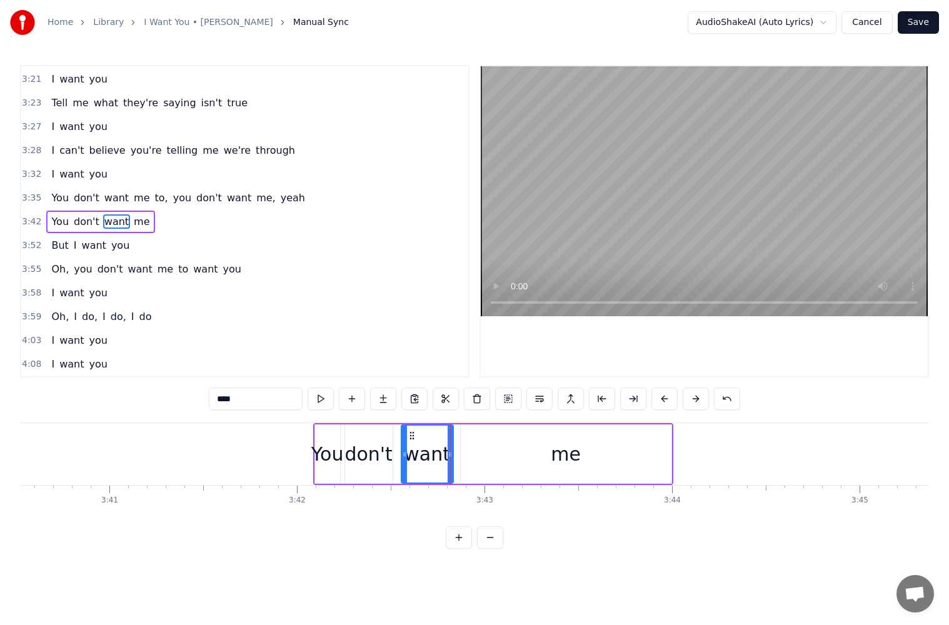
click at [457, 455] on div "You don't want me" at bounding box center [493, 454] width 360 height 62
click at [450, 454] on div at bounding box center [450, 454] width 1 height 62
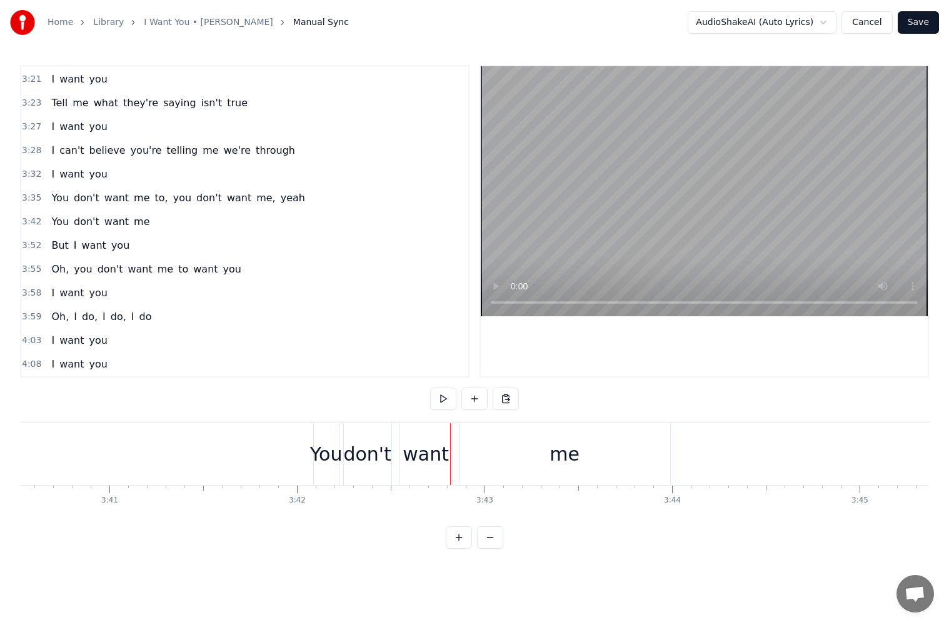
click at [441, 452] on div "want" at bounding box center [425, 454] width 46 height 28
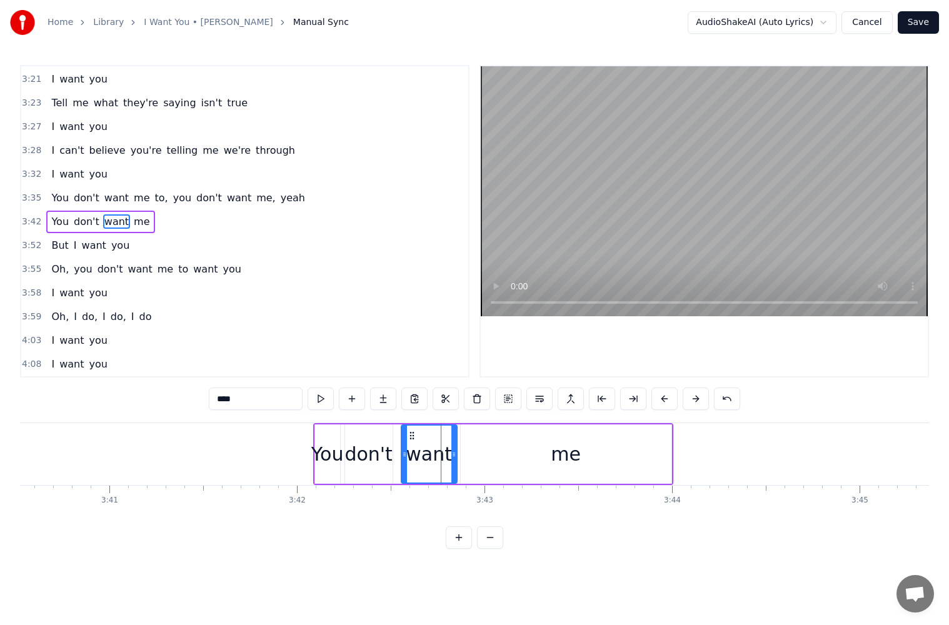
click at [455, 454] on icon at bounding box center [453, 454] width 5 height 10
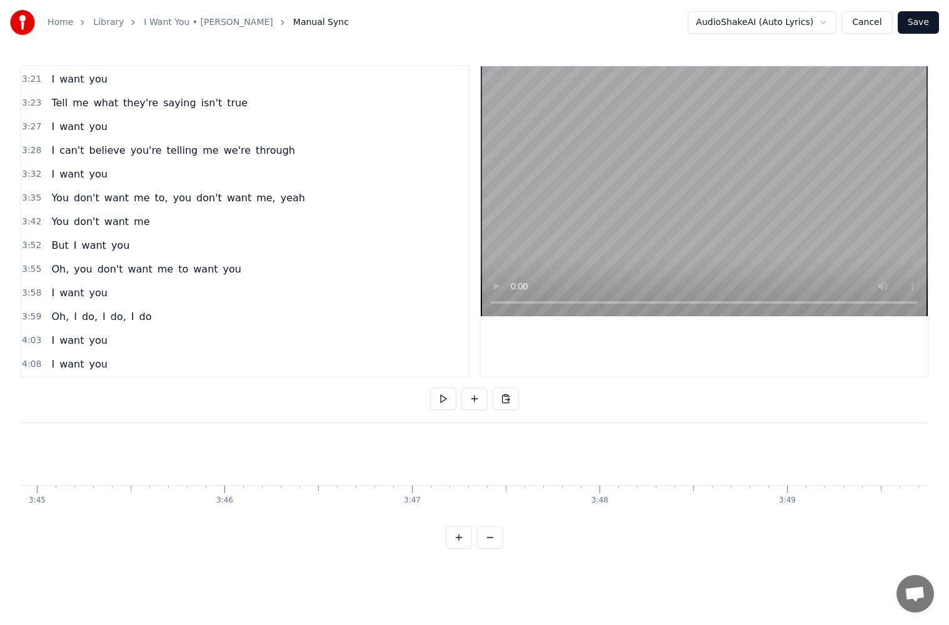
scroll to position [0, 41369]
click at [579, 461] on div "me" at bounding box center [537, 454] width 211 height 62
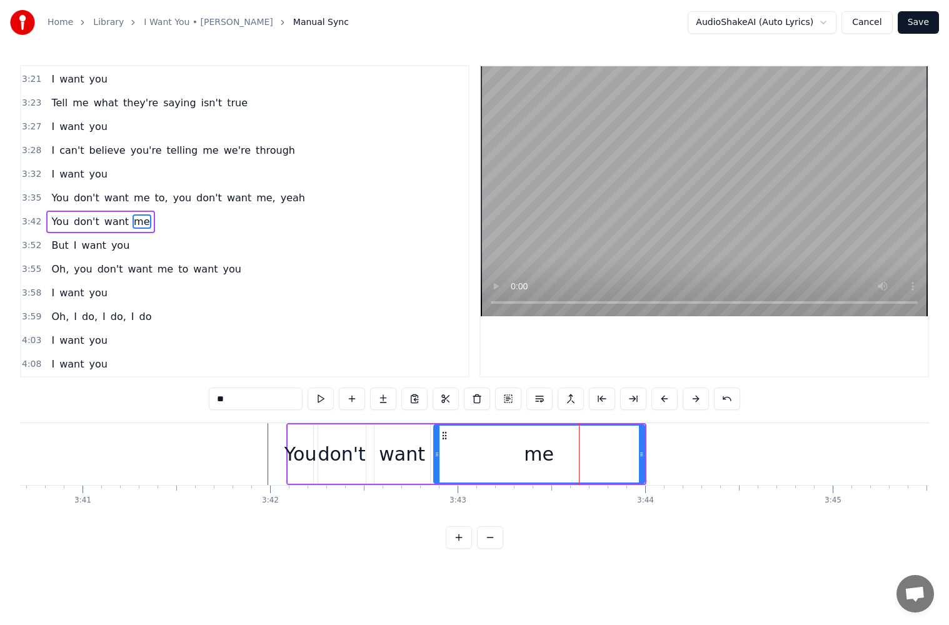
click at [314, 433] on div "You don't want me" at bounding box center [466, 454] width 360 height 62
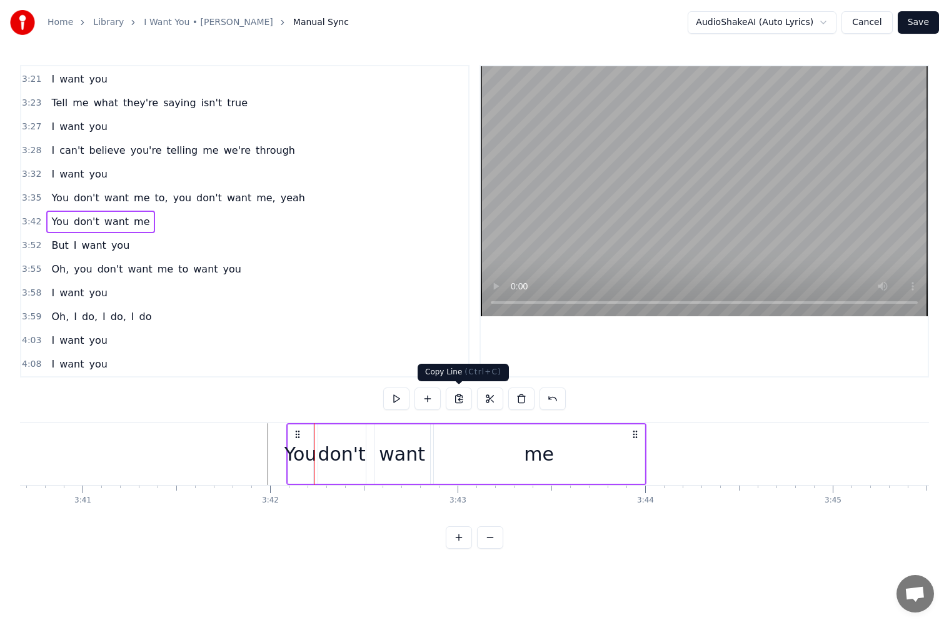
click at [456, 400] on button at bounding box center [459, 398] width 26 height 22
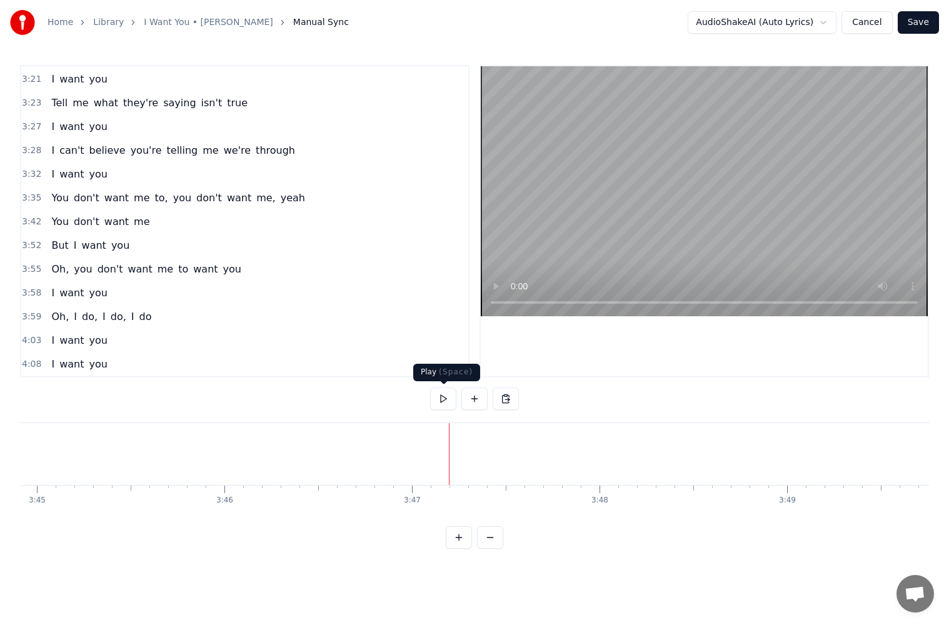
click at [446, 396] on button at bounding box center [443, 398] width 26 height 22
click at [509, 402] on button at bounding box center [505, 398] width 26 height 22
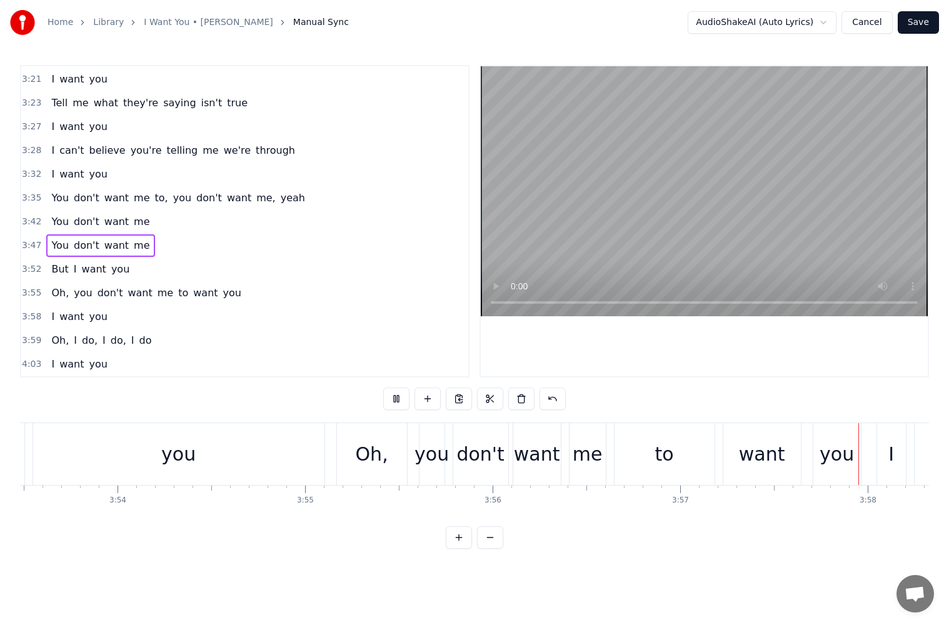
scroll to position [0, 44567]
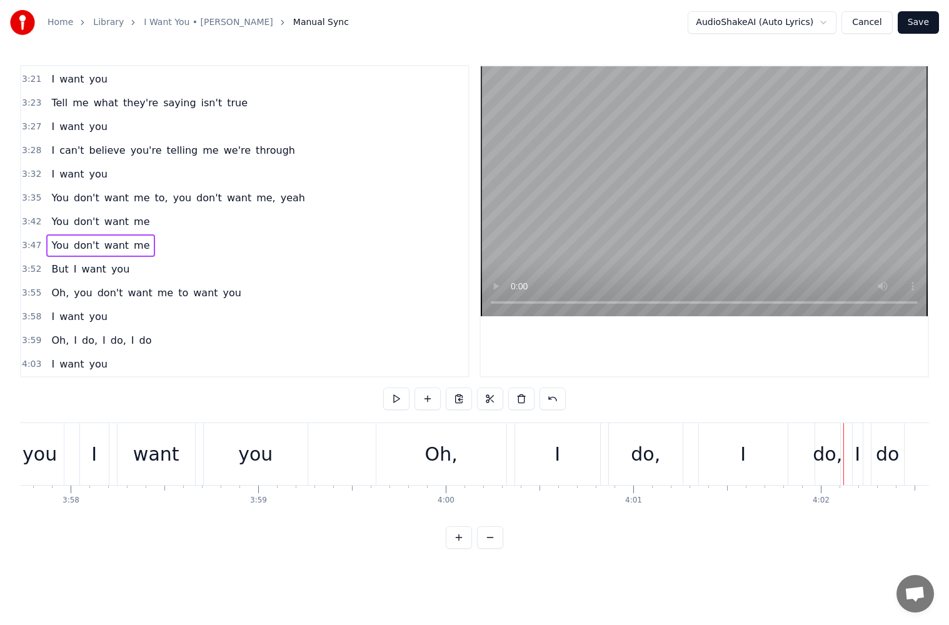
click at [758, 457] on div "I" at bounding box center [743, 454] width 89 height 62
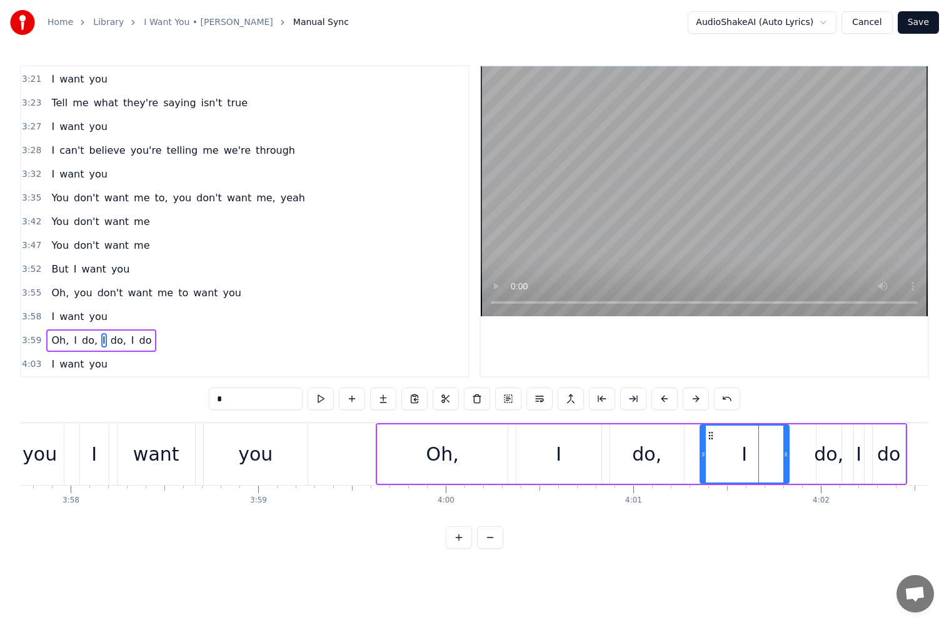
scroll to position [1067, 0]
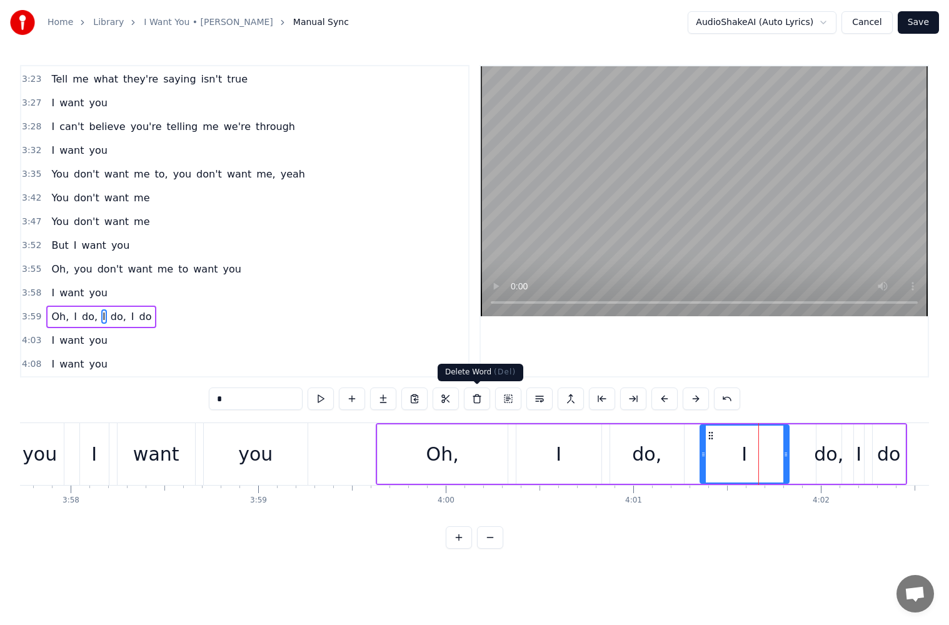
click at [479, 398] on button at bounding box center [477, 398] width 26 height 22
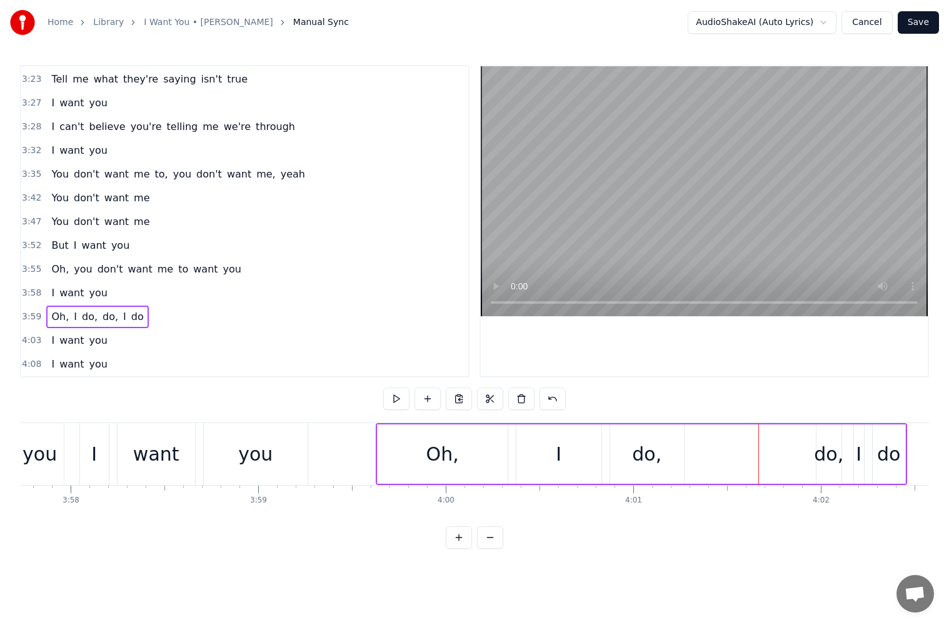
click at [830, 468] on div "do," at bounding box center [828, 453] width 25 height 59
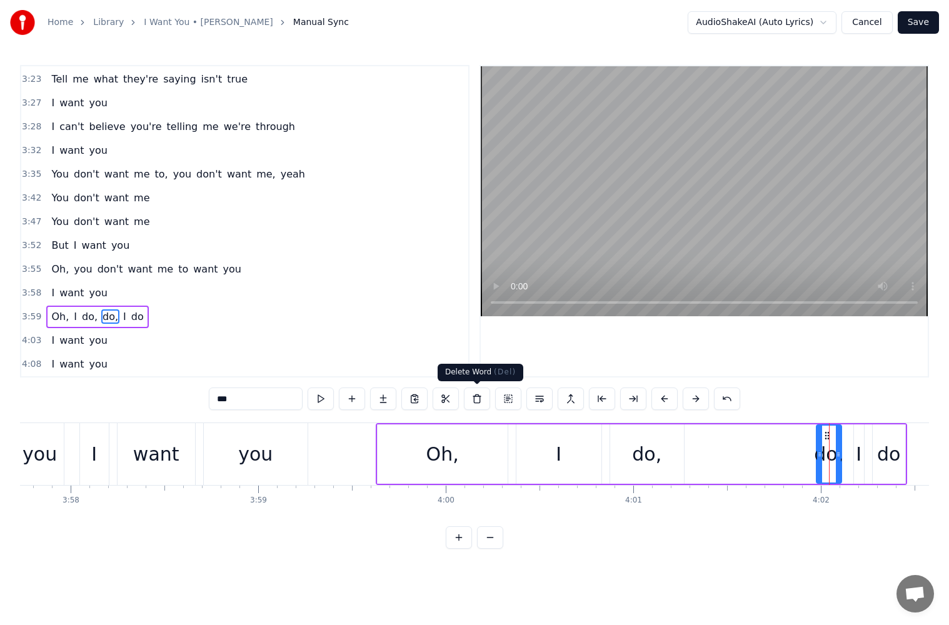
click at [476, 401] on button at bounding box center [477, 398] width 26 height 22
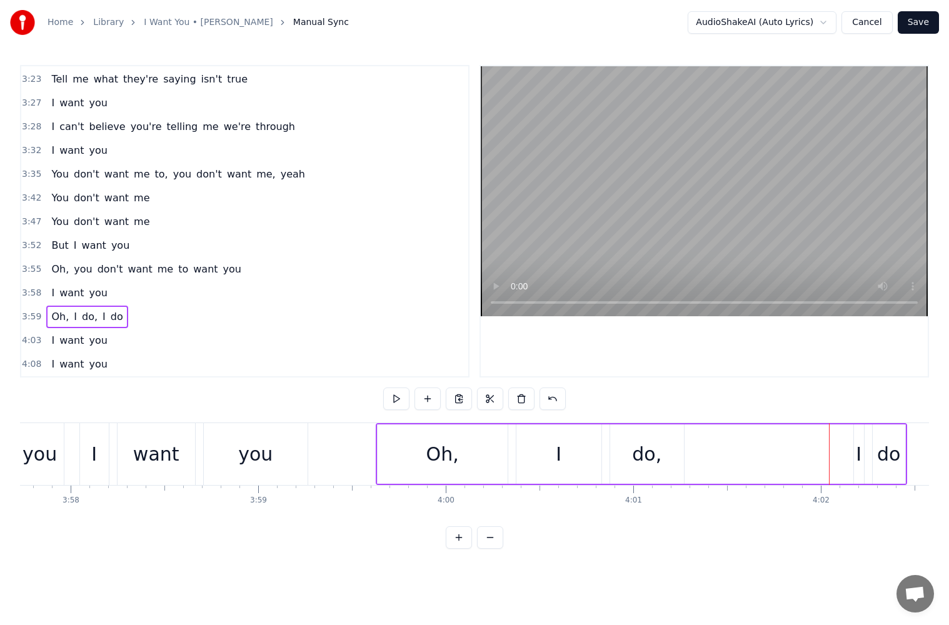
click at [859, 467] on div "I" at bounding box center [858, 454] width 6 height 28
drag, startPoint x: 474, startPoint y: 397, endPoint x: 504, endPoint y: 400, distance: 30.2
click at [474, 396] on button at bounding box center [477, 398] width 26 height 22
click at [892, 469] on div "do" at bounding box center [888, 453] width 32 height 59
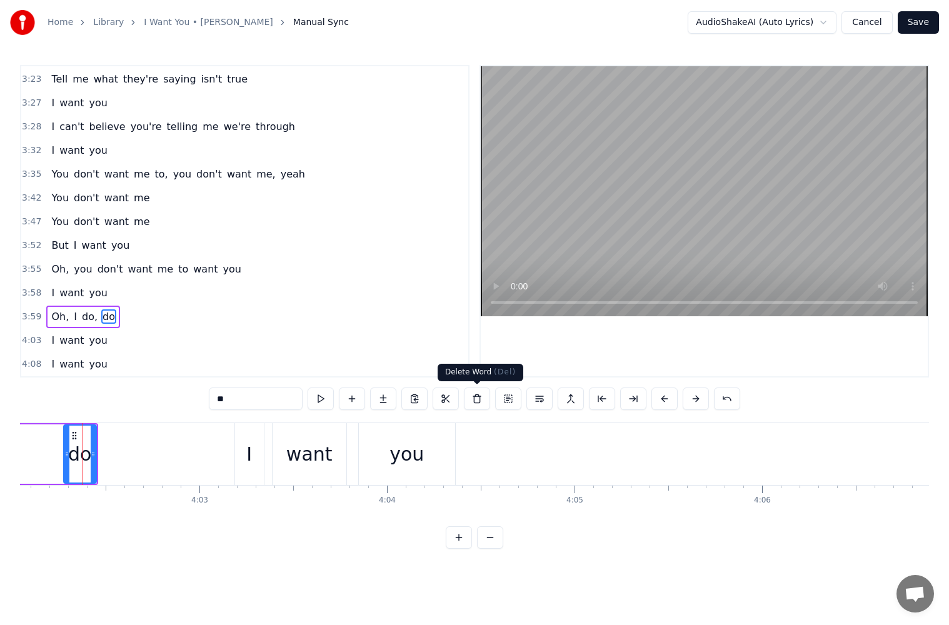
click at [473, 398] on button at bounding box center [477, 398] width 26 height 22
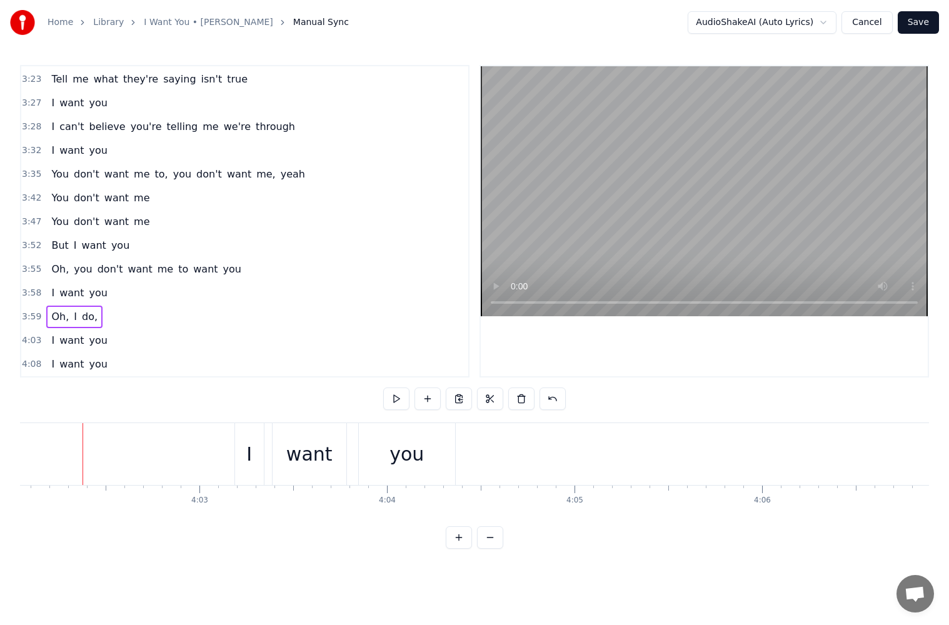
scroll to position [0, 44581]
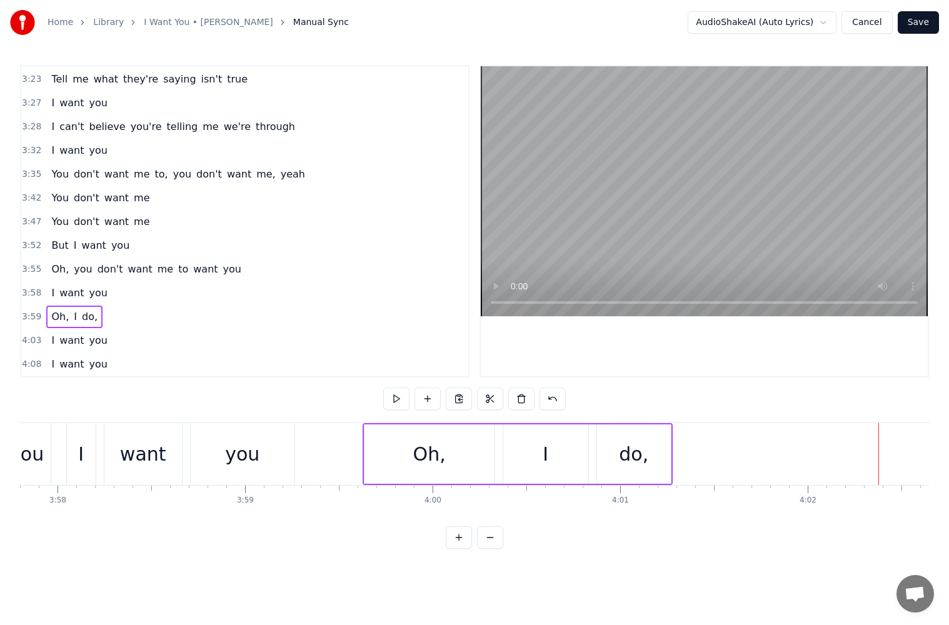
click at [642, 462] on div "do," at bounding box center [633, 454] width 29 height 28
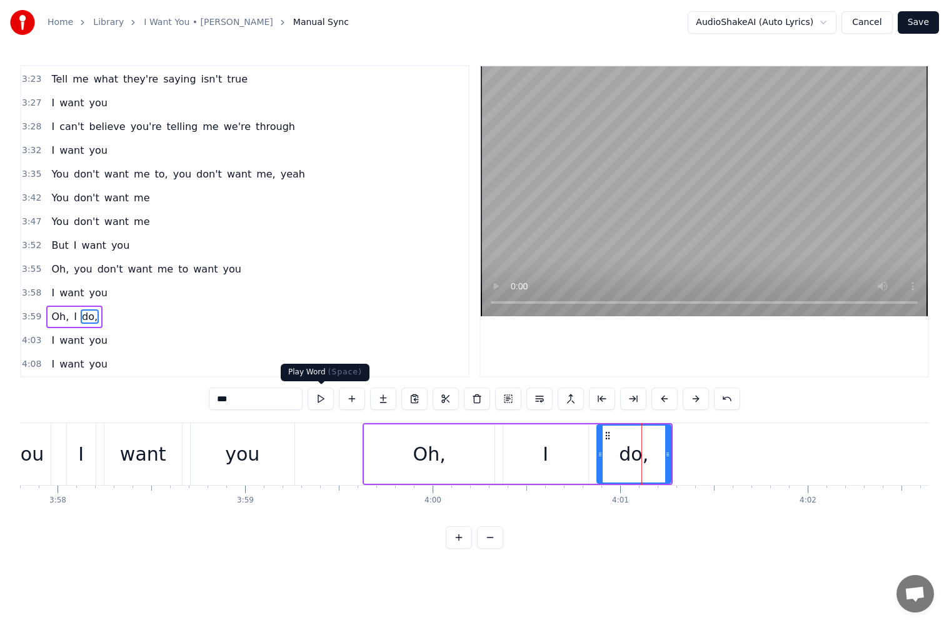
click at [266, 399] on input "***" at bounding box center [256, 398] width 94 height 22
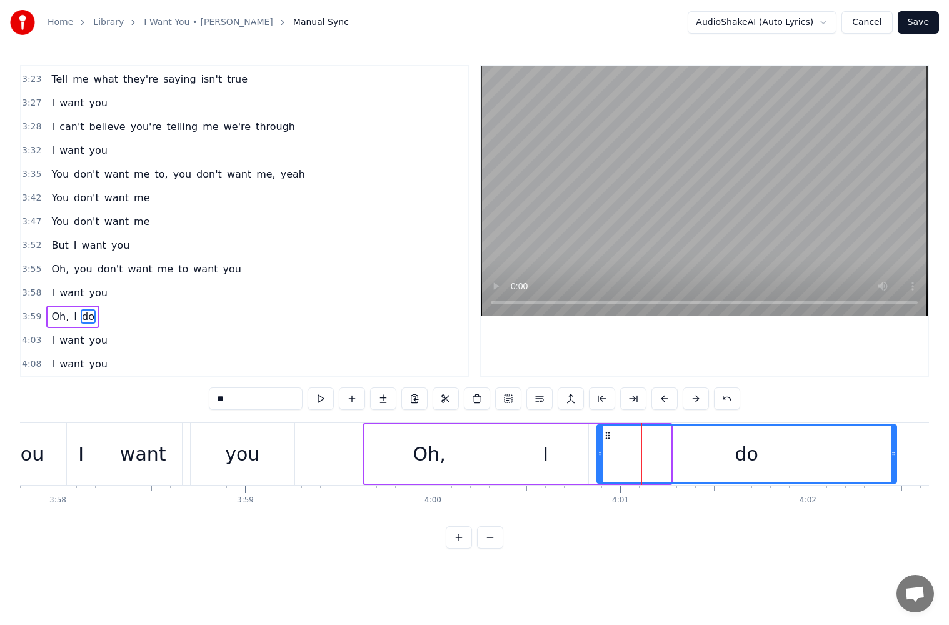
drag, startPoint x: 666, startPoint y: 455, endPoint x: 891, endPoint y: 457, distance: 225.6
click at [891, 457] on icon at bounding box center [892, 454] width 5 height 10
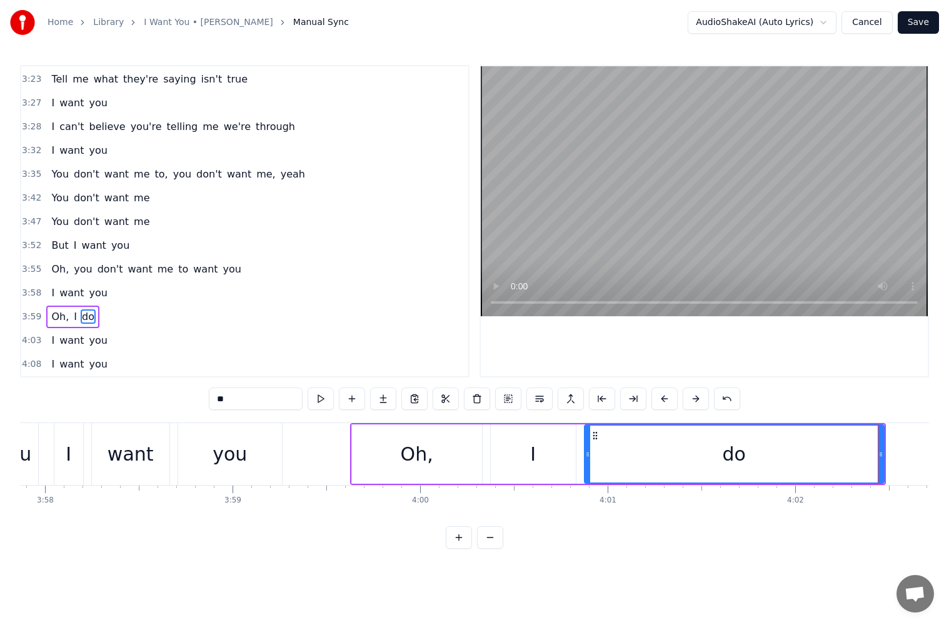
scroll to position [0, 43798]
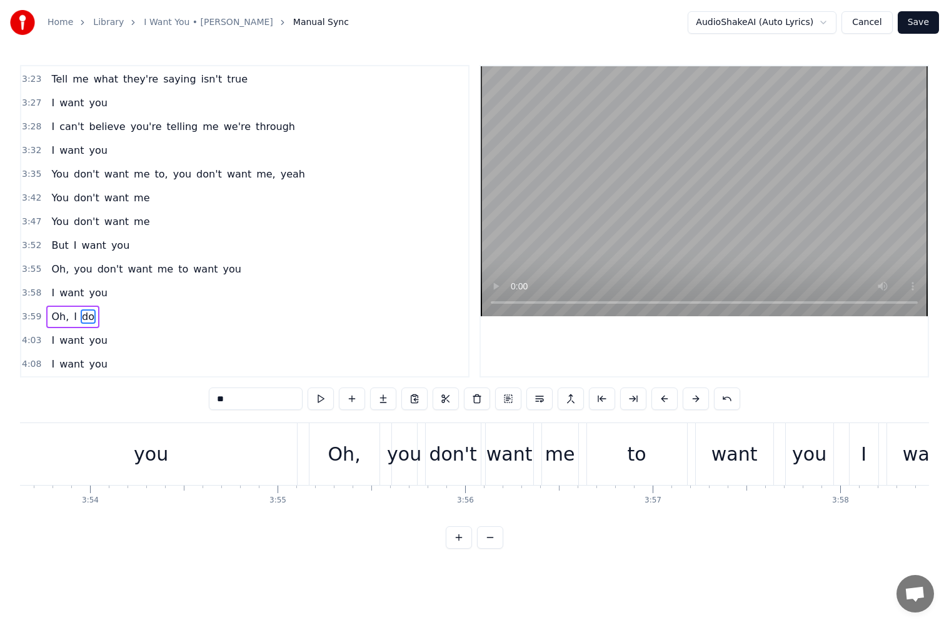
click at [672, 456] on div "to" at bounding box center [637, 454] width 100 height 62
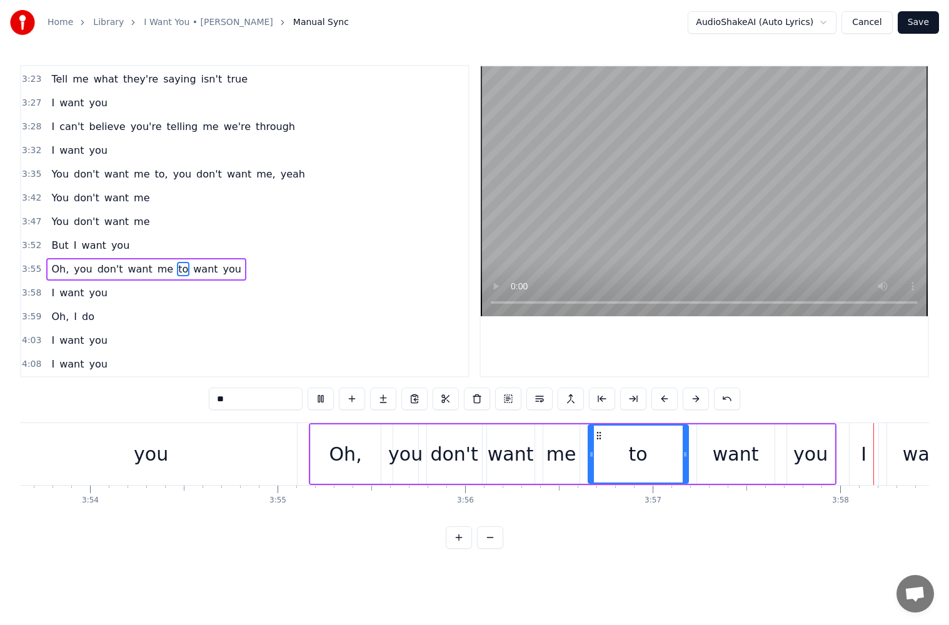
scroll to position [0, 44599]
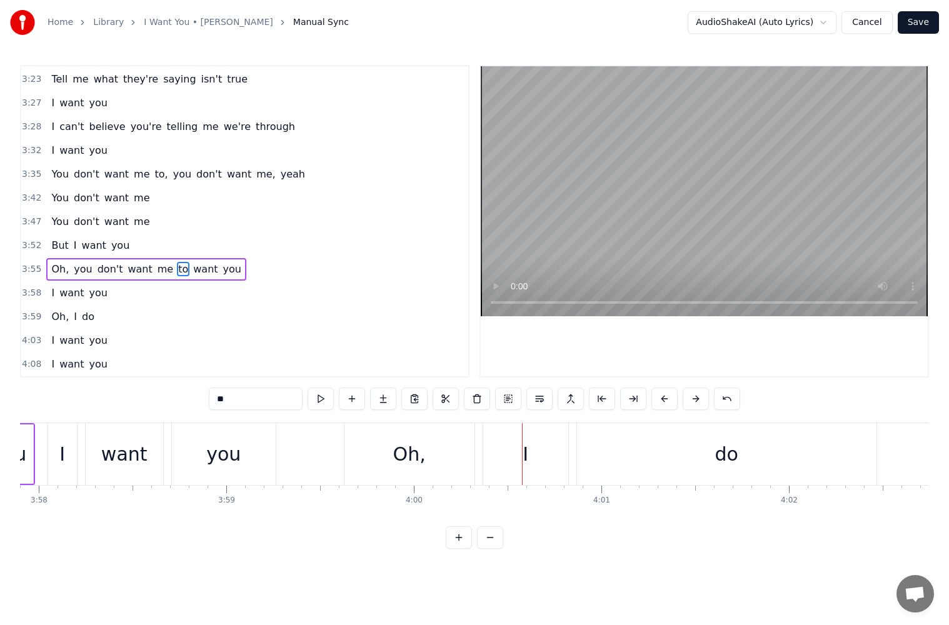
click at [57, 460] on div "I" at bounding box center [62, 454] width 29 height 62
type input "*"
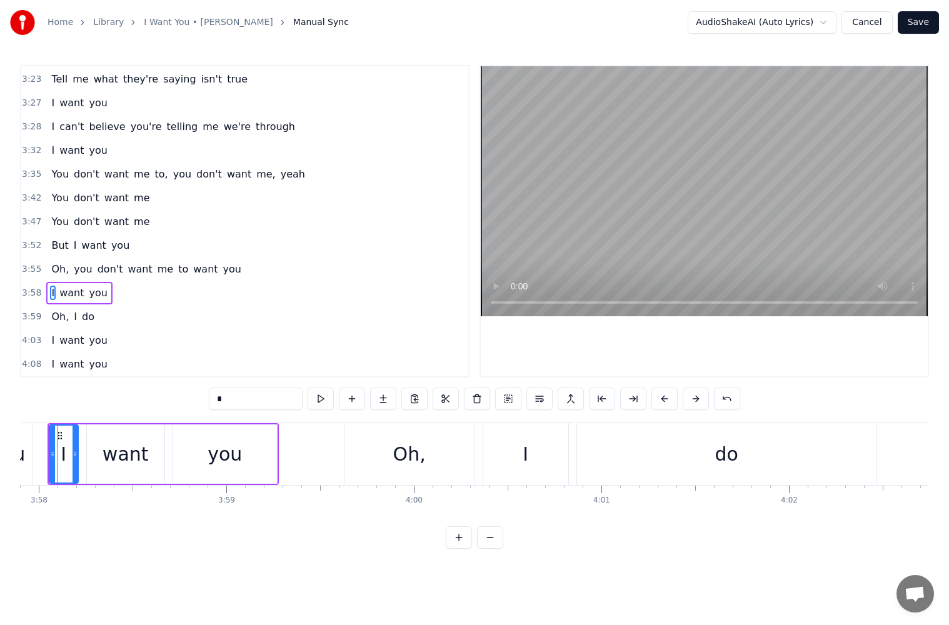
scroll to position [0, 44574]
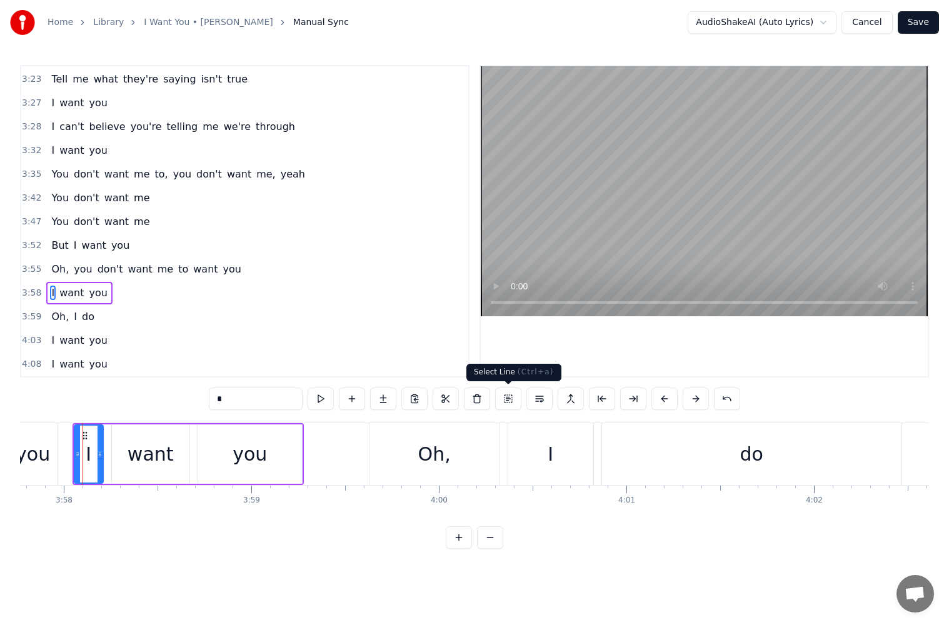
click at [487, 397] on button at bounding box center [477, 398] width 26 height 22
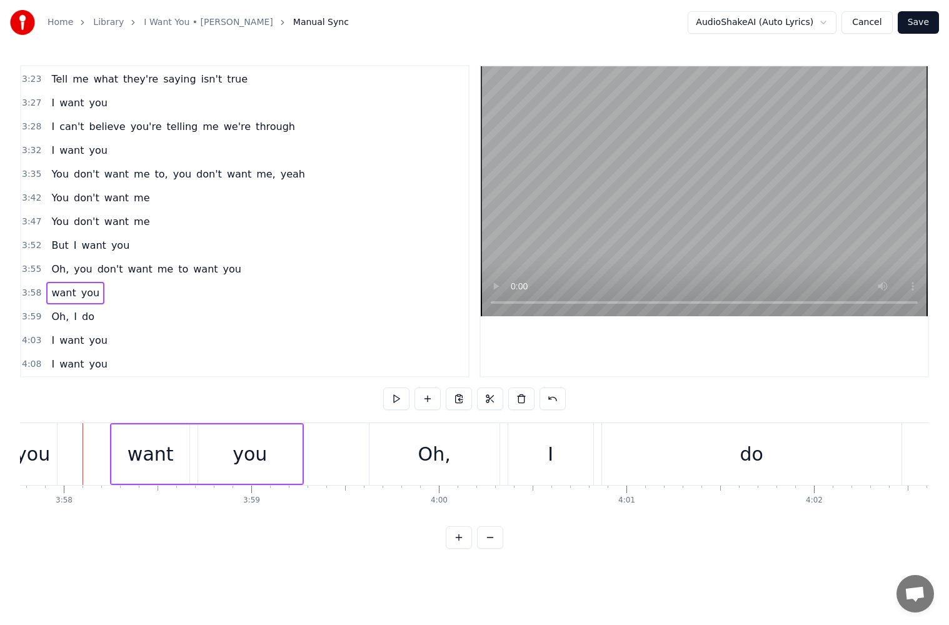
click at [160, 466] on div "want" at bounding box center [150, 454] width 46 height 28
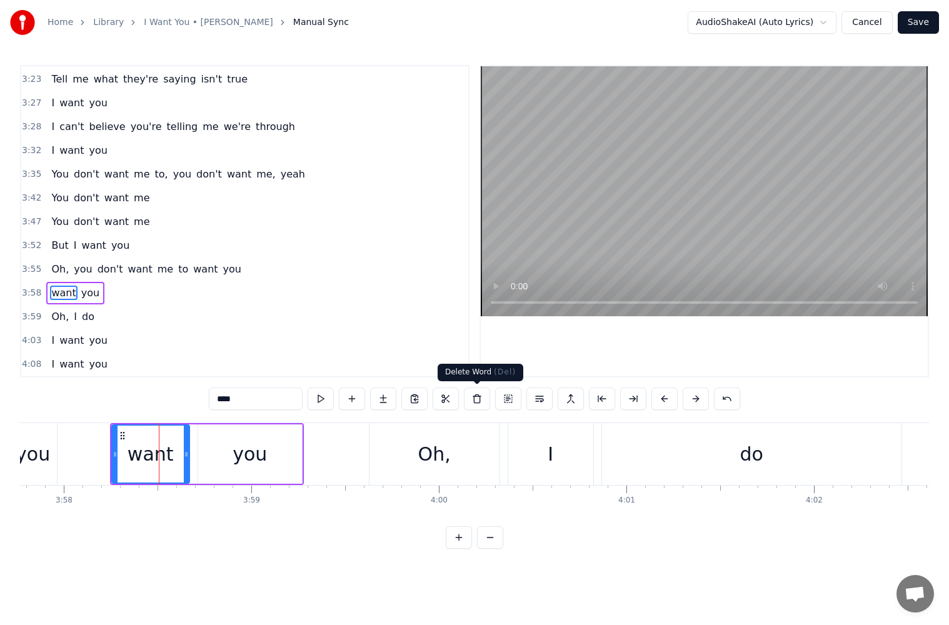
click at [479, 399] on button at bounding box center [477, 398] width 26 height 22
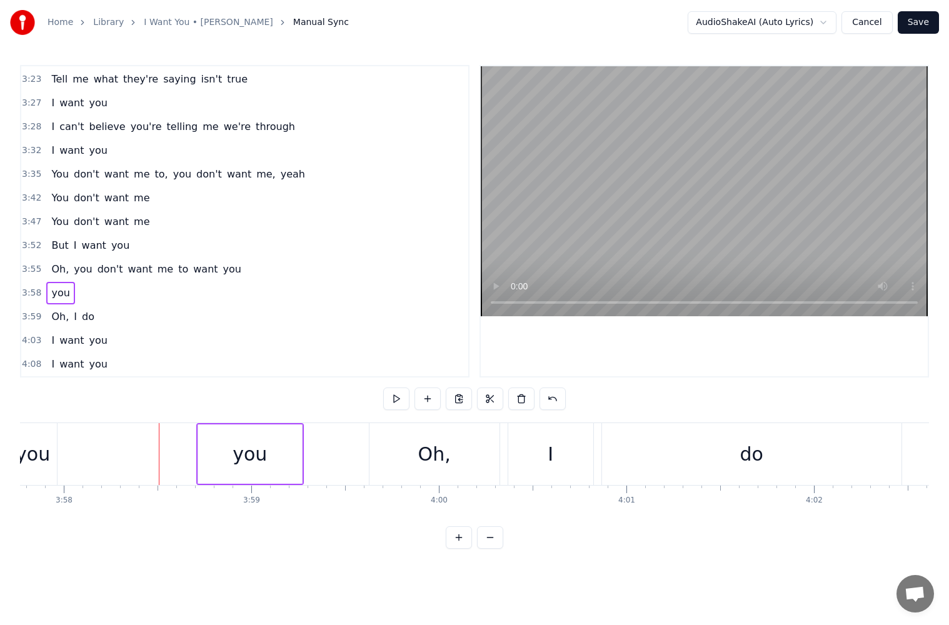
click at [242, 459] on div "you" at bounding box center [249, 454] width 34 height 28
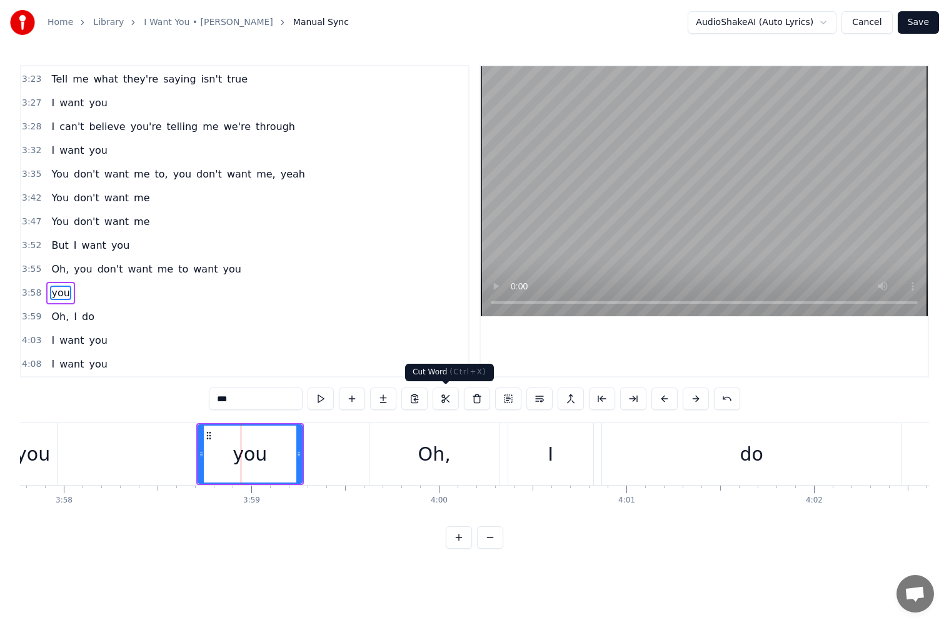
click at [474, 401] on button at bounding box center [477, 398] width 26 height 22
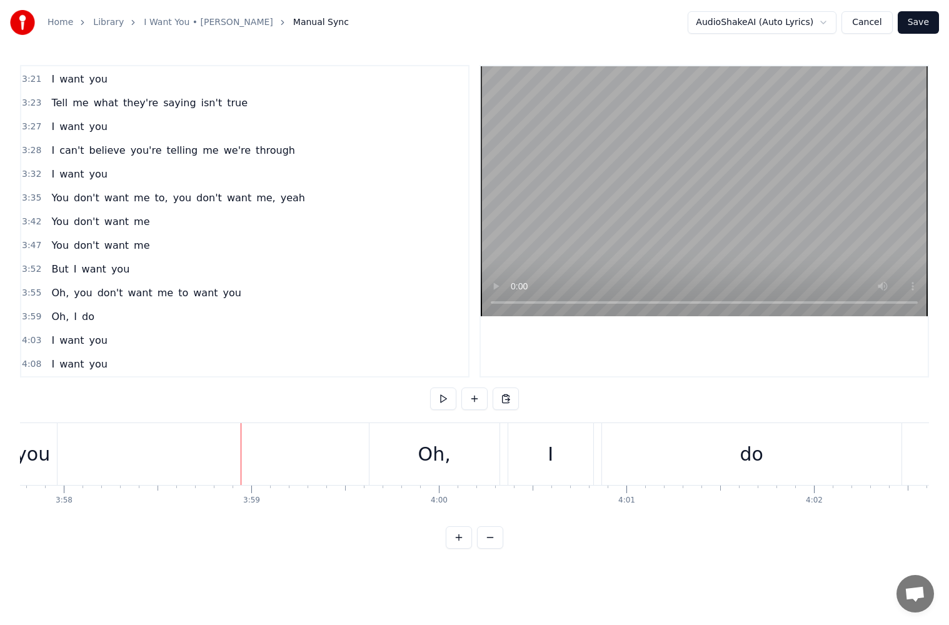
scroll to position [1044, 0]
click at [419, 465] on div "Oh," at bounding box center [434, 454] width 130 height 62
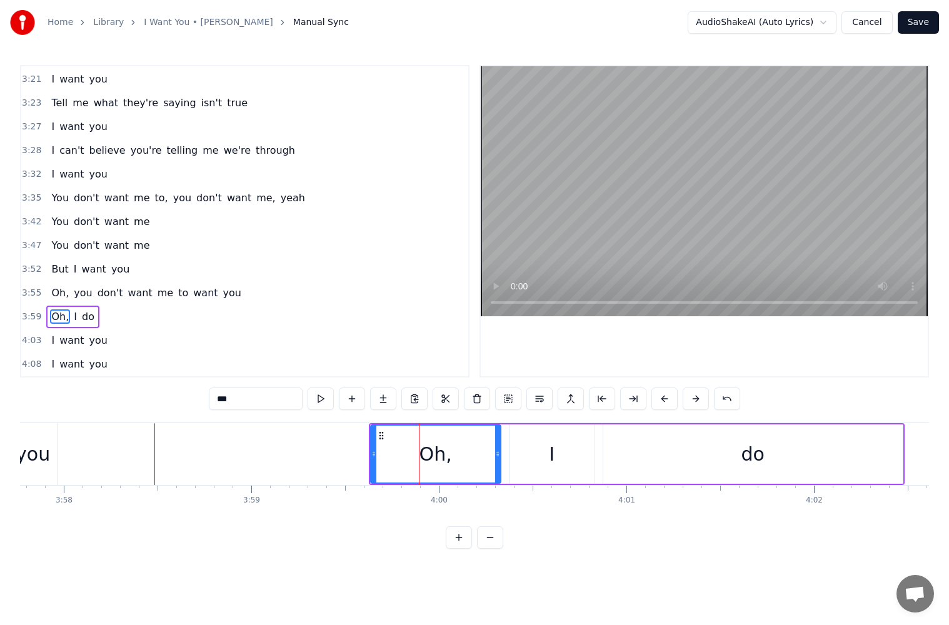
click at [506, 460] on div "Oh, I do" at bounding box center [637, 454] width 536 height 62
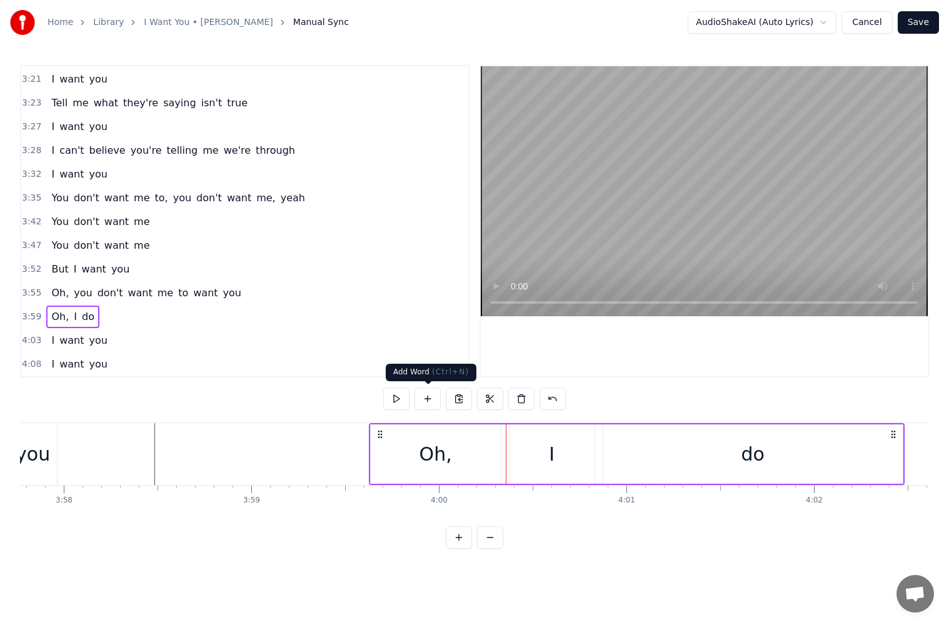
click at [424, 399] on button at bounding box center [427, 398] width 26 height 22
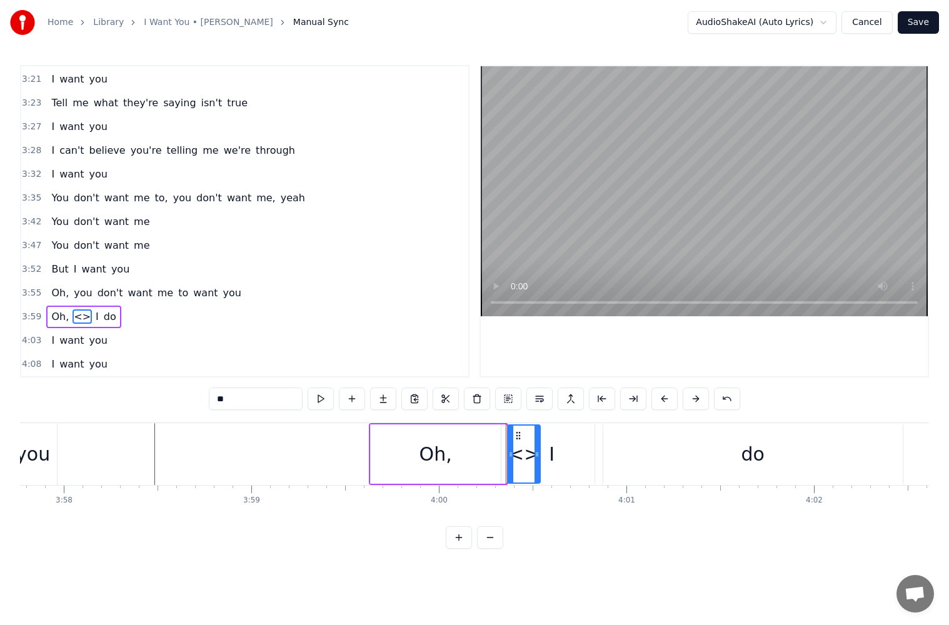
click at [441, 460] on div "Oh," at bounding box center [435, 454] width 32 height 28
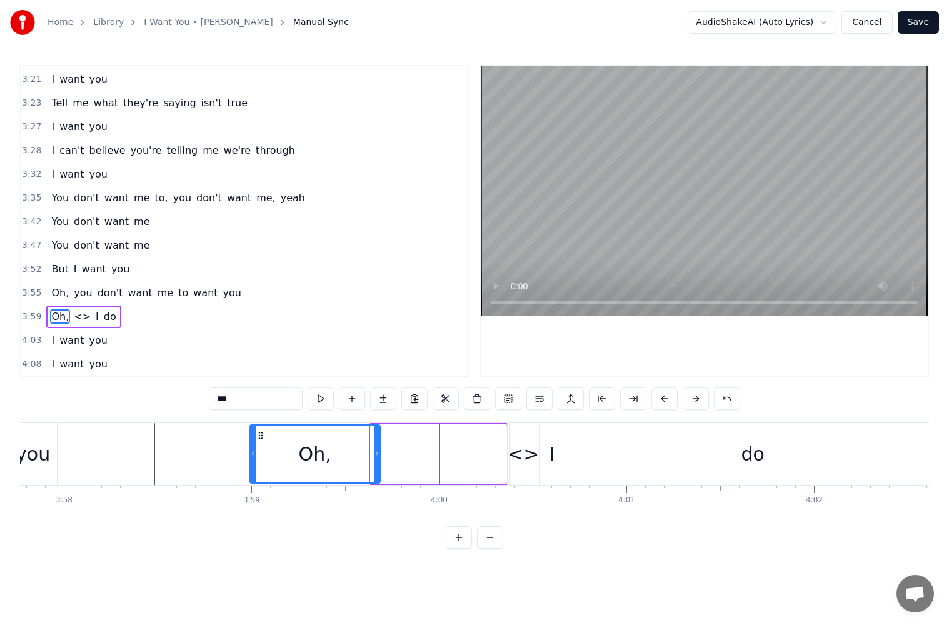
drag, startPoint x: 381, startPoint y: 432, endPoint x: 260, endPoint y: 445, distance: 121.9
click at [260, 445] on div "Oh," at bounding box center [315, 454] width 129 height 57
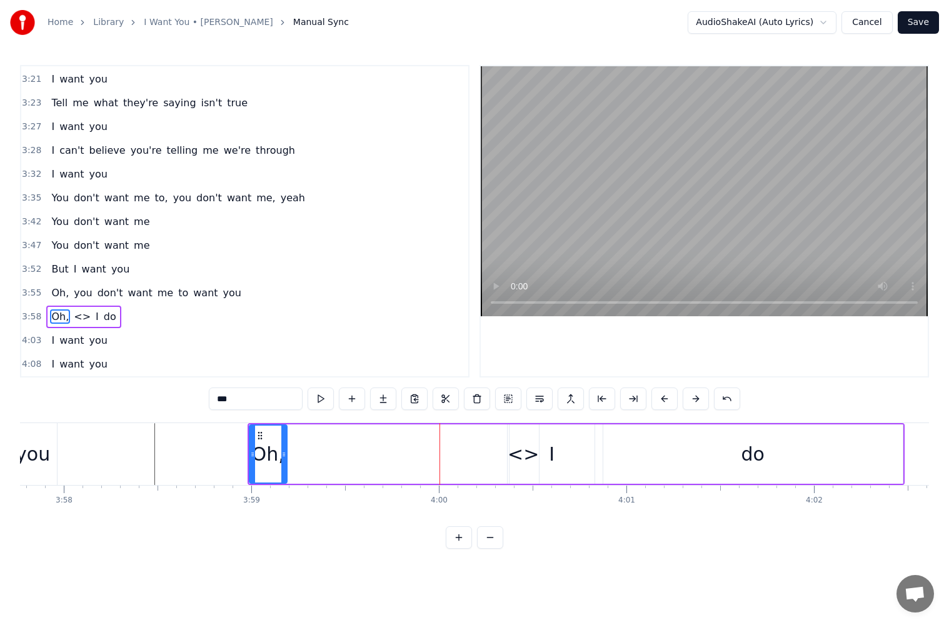
drag, startPoint x: 375, startPoint y: 455, endPoint x: 282, endPoint y: 459, distance: 92.6
click at [282, 459] on div at bounding box center [283, 454] width 5 height 57
drag, startPoint x: 260, startPoint y: 396, endPoint x: 145, endPoint y: 405, distance: 115.4
click at [145, 405] on div "0:15 What's the point in crying after all the milk is spilled? 0:20 Run away 0:…" at bounding box center [474, 307] width 909 height 484
click at [517, 455] on div "I" at bounding box center [551, 453] width 85 height 59
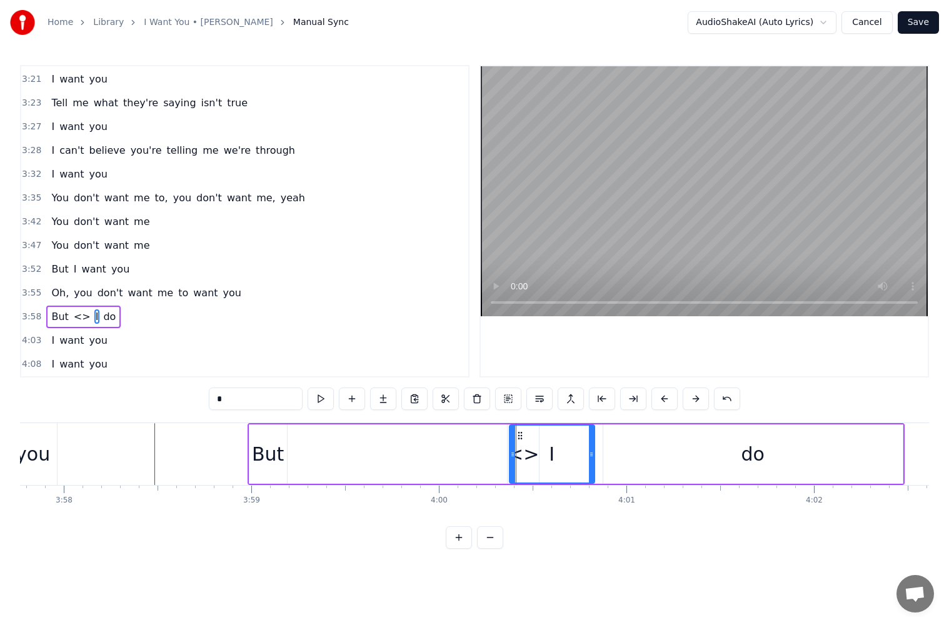
click at [510, 456] on icon at bounding box center [512, 454] width 5 height 10
click at [519, 460] on div "I" at bounding box center [552, 454] width 84 height 57
drag, startPoint x: 512, startPoint y: 437, endPoint x: 539, endPoint y: 436, distance: 27.5
click at [542, 436] on div at bounding box center [539, 454] width 5 height 57
click at [522, 444] on div "<>" at bounding box center [522, 454] width 31 height 28
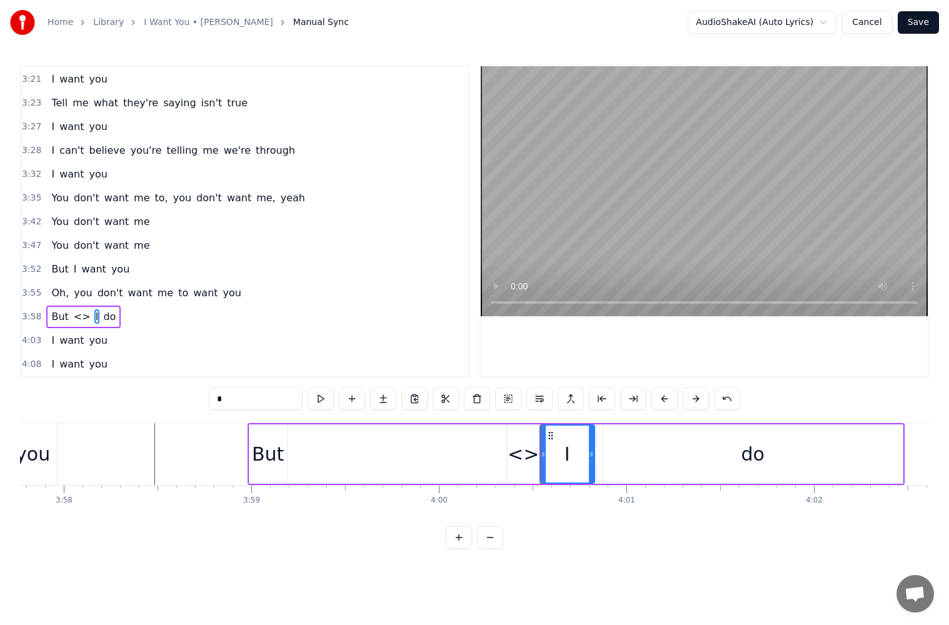
type input "**"
drag, startPoint x: 517, startPoint y: 436, endPoint x: 371, endPoint y: 447, distance: 146.7
click at [371, 447] on div "<>" at bounding box center [378, 454] width 31 height 57
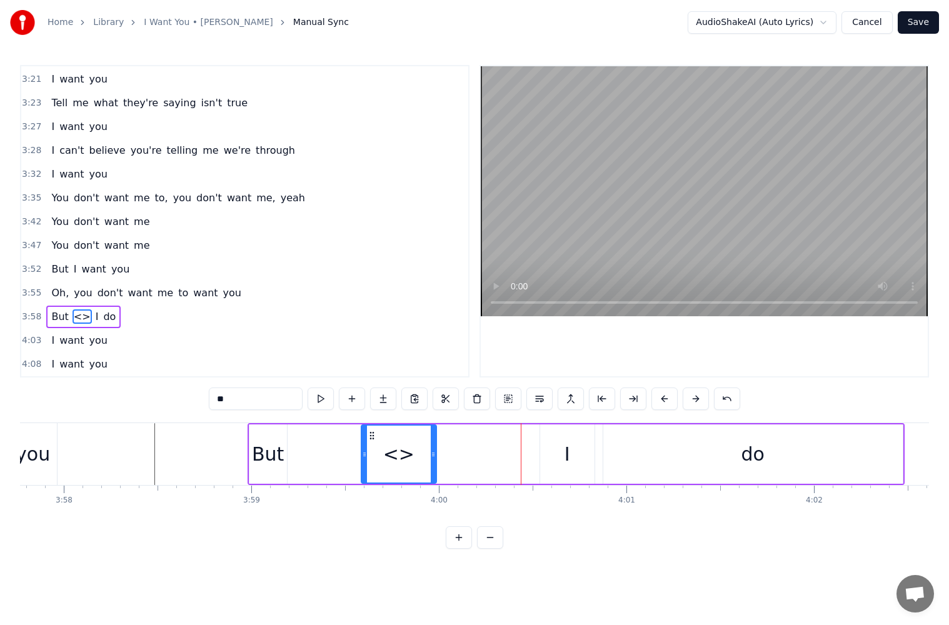
drag, startPoint x: 387, startPoint y: 456, endPoint x: 470, endPoint y: 453, distance: 83.2
click at [470, 453] on div "But <> I do" at bounding box center [575, 454] width 657 height 62
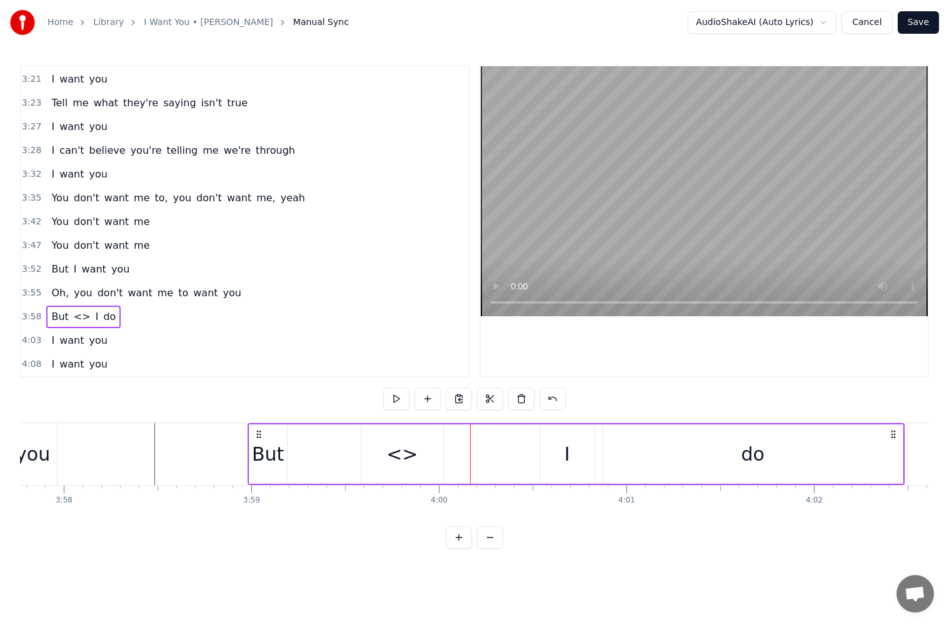
click at [401, 461] on div "<>" at bounding box center [401, 454] width 31 height 28
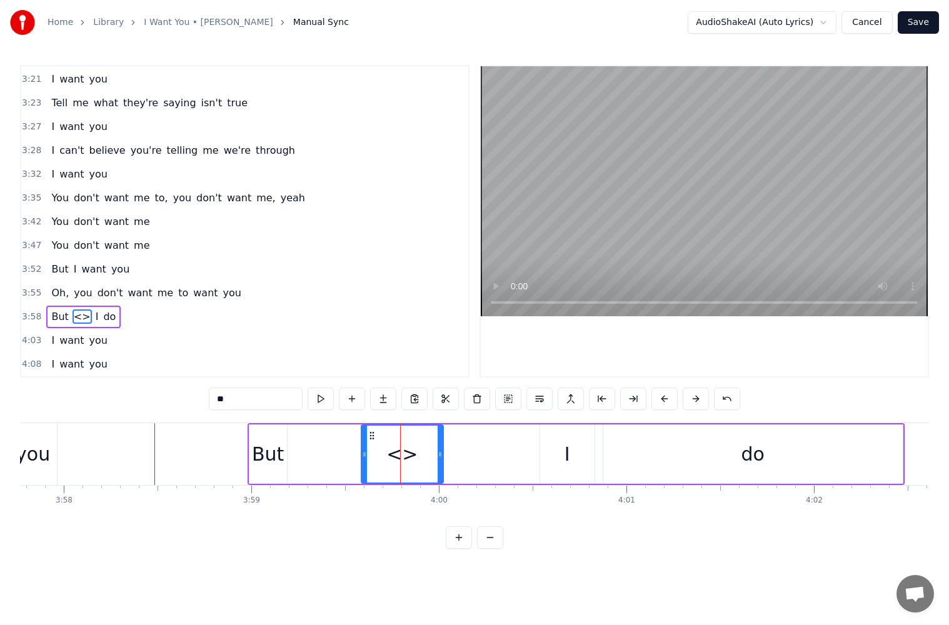
drag, startPoint x: 261, startPoint y: 402, endPoint x: 142, endPoint y: 417, distance: 120.2
click at [142, 417] on div "0:15 What's the point in crying after all the milk is spilled? 0:20 Run away 0:…" at bounding box center [474, 307] width 909 height 484
click at [317, 396] on button at bounding box center [320, 398] width 26 height 22
click at [552, 457] on div "I" at bounding box center [567, 453] width 54 height 59
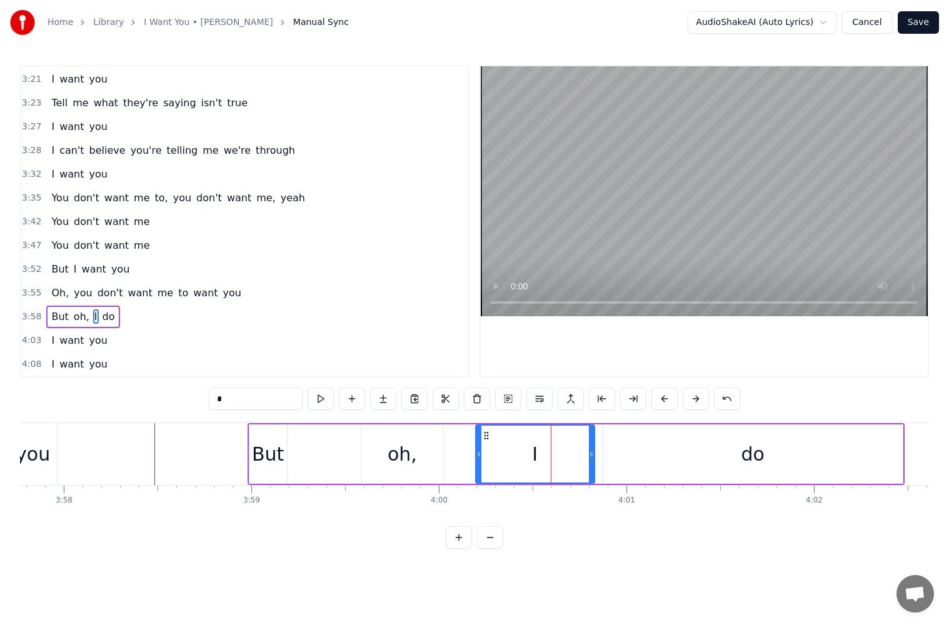
drag, startPoint x: 542, startPoint y: 457, endPoint x: 478, endPoint y: 466, distance: 64.9
click at [478, 466] on div at bounding box center [478, 454] width 5 height 57
click at [421, 464] on div "oh," at bounding box center [402, 453] width 82 height 59
type input "***"
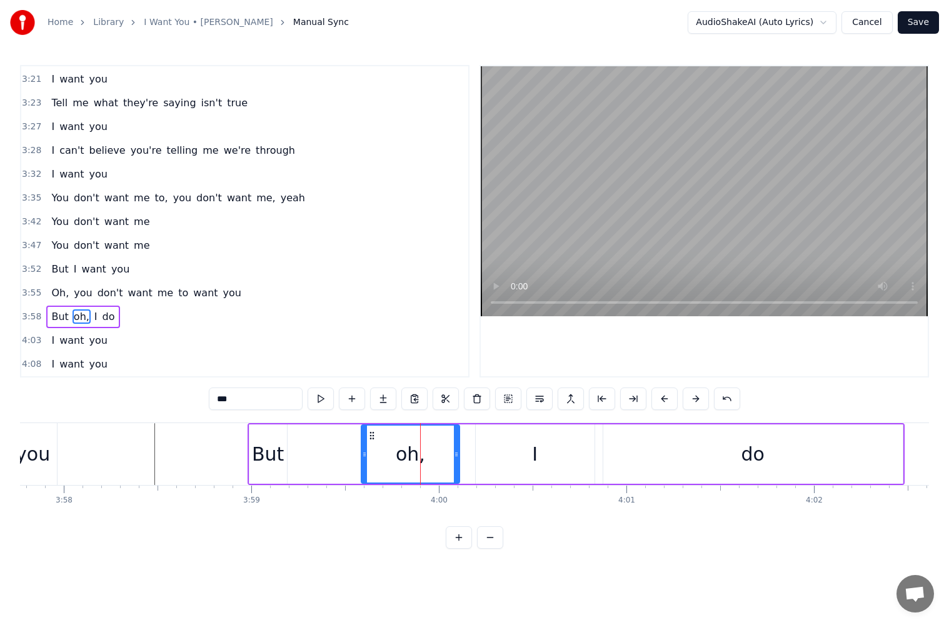
drag, startPoint x: 441, startPoint y: 457, endPoint x: 462, endPoint y: 457, distance: 21.2
click at [459, 457] on icon at bounding box center [456, 454] width 5 height 10
click at [332, 437] on div "But oh, I do" at bounding box center [575, 454] width 657 height 62
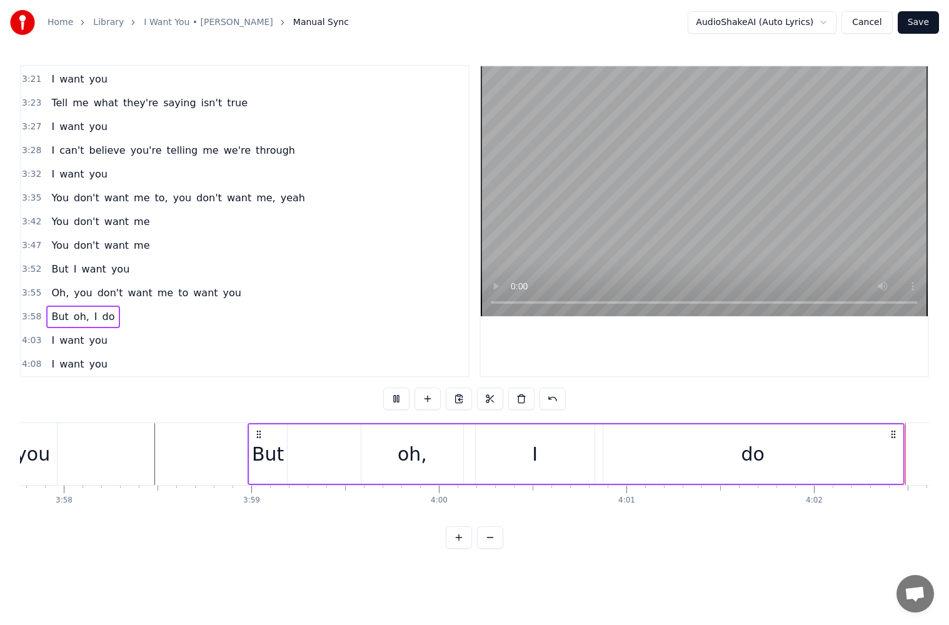
scroll to position [0, 45407]
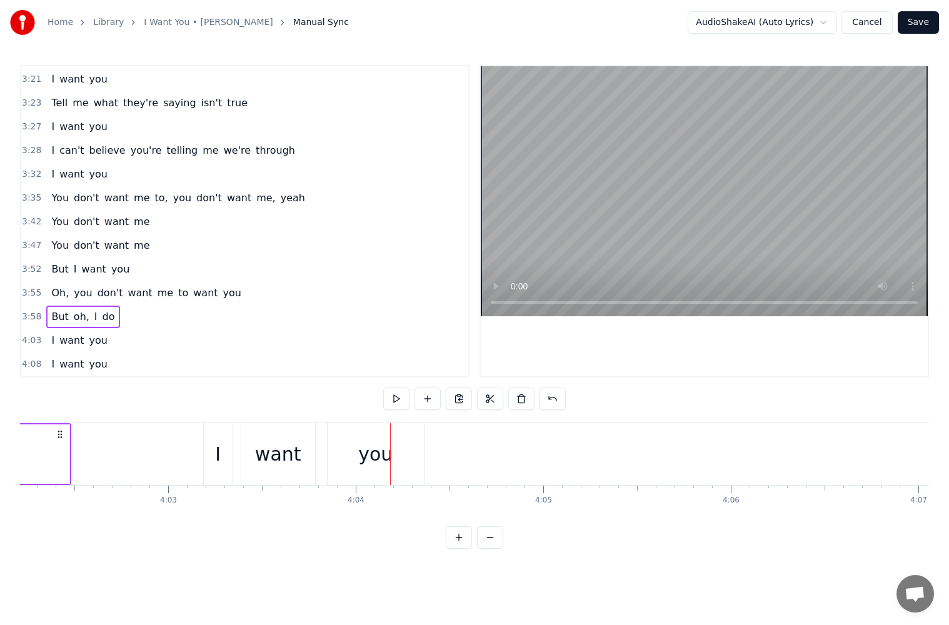
click at [215, 452] on div "I" at bounding box center [218, 454] width 29 height 62
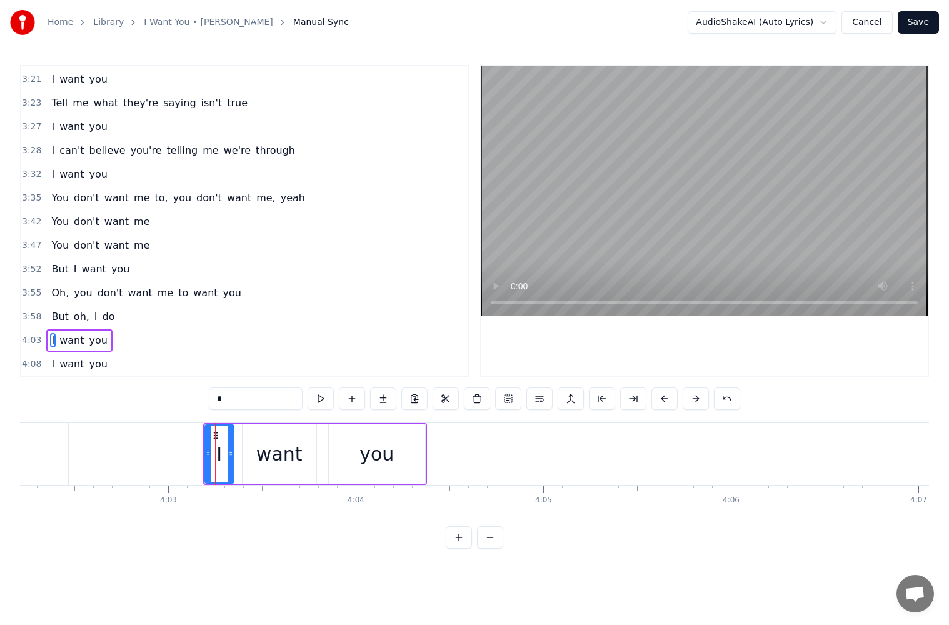
click at [237, 458] on div "I want you" at bounding box center [315, 454] width 224 height 62
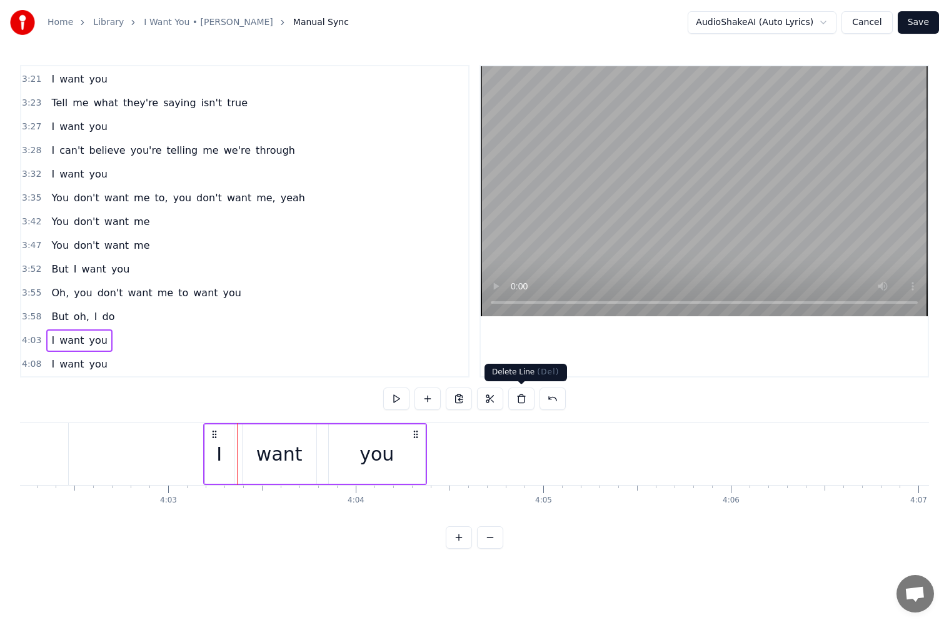
click at [516, 401] on button at bounding box center [521, 398] width 26 height 22
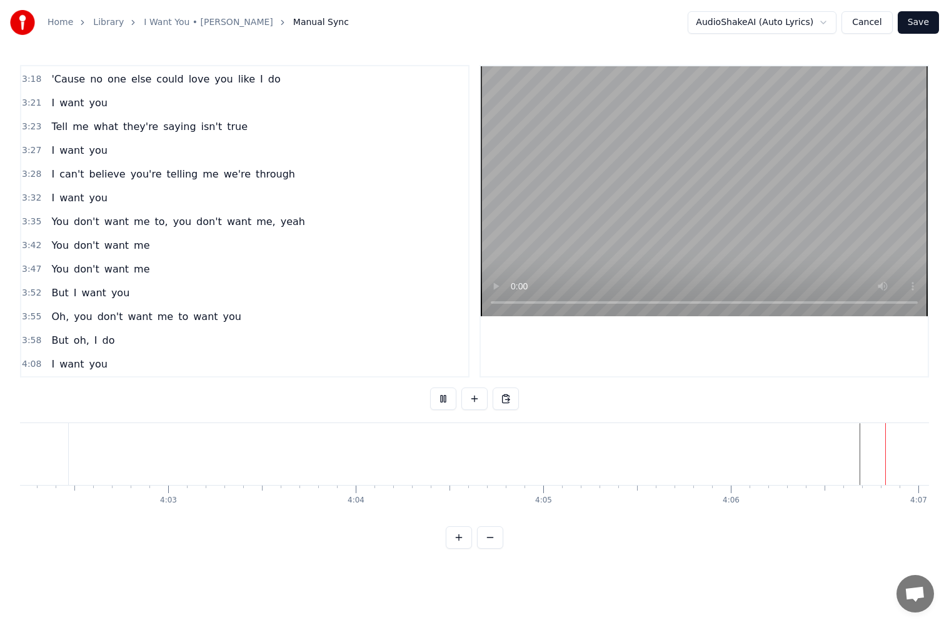
scroll to position [0, 46220]
click at [476, 449] on div "I want you" at bounding box center [463, 454] width 227 height 62
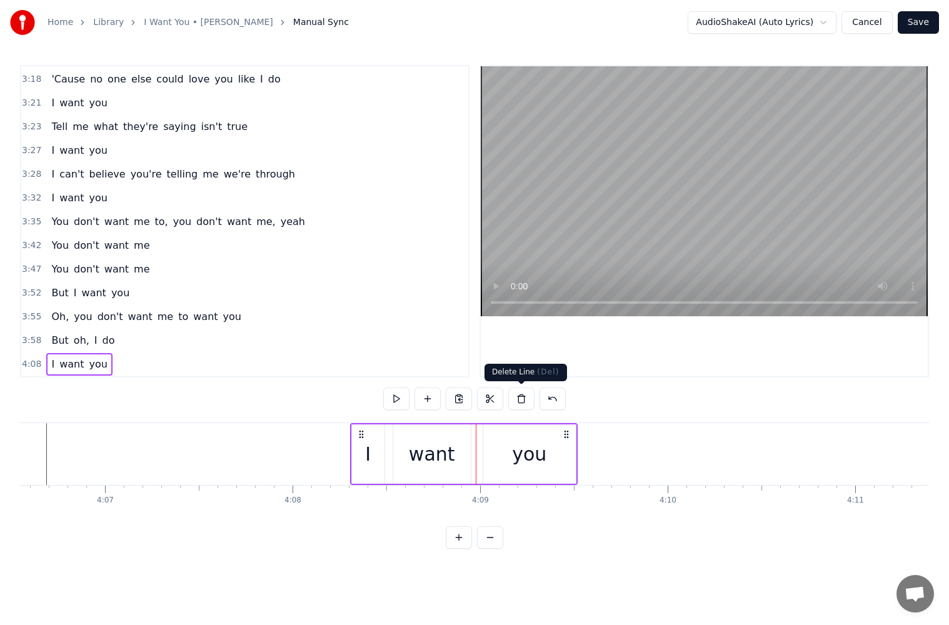
click at [529, 399] on button at bounding box center [521, 398] width 26 height 22
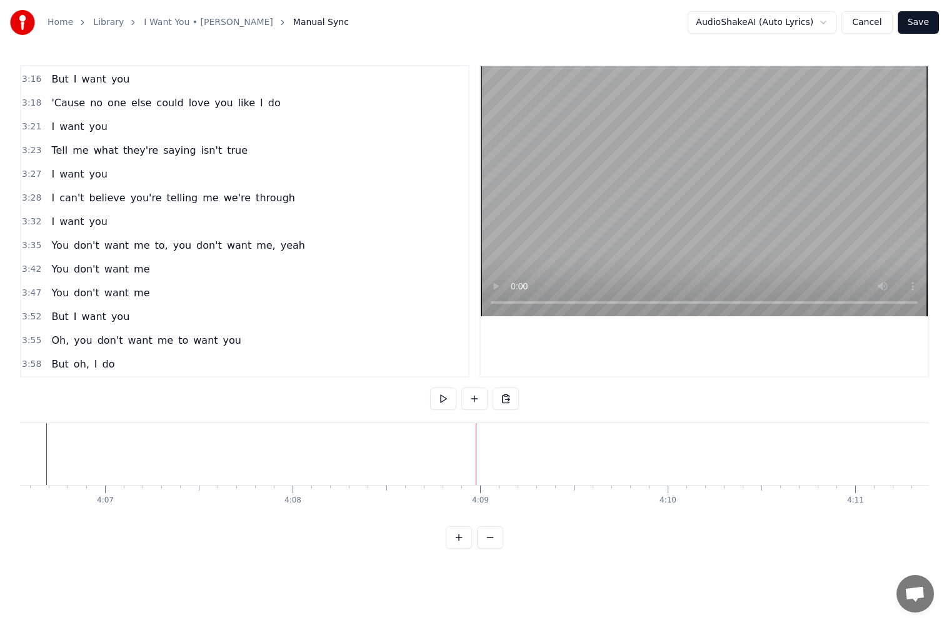
scroll to position [996, 0]
click at [920, 19] on button "Save" at bounding box center [917, 22] width 41 height 22
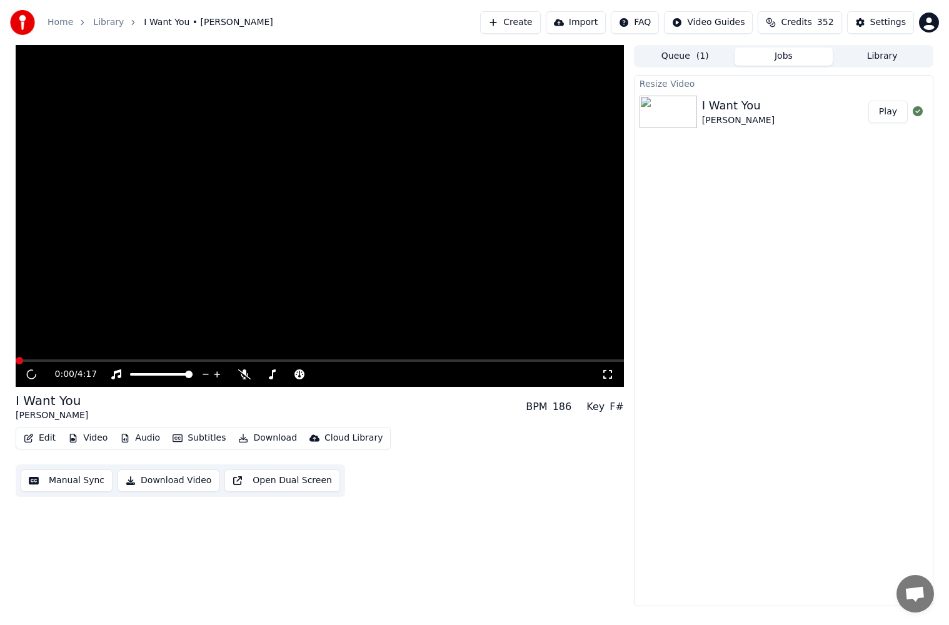
click at [86, 436] on button "Video" at bounding box center [87, 437] width 49 height 17
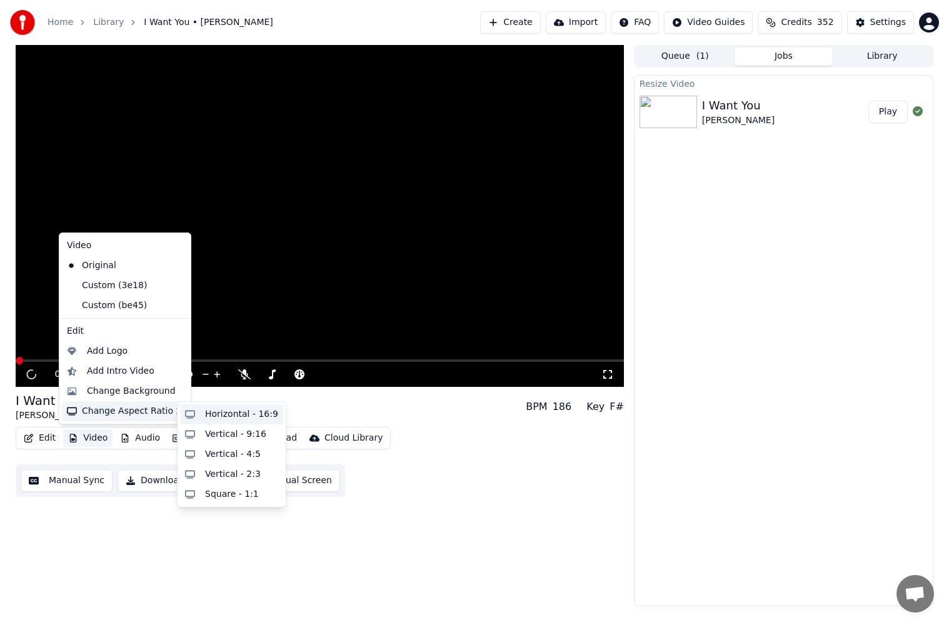
click at [211, 416] on div "Horizontal - 16:9" at bounding box center [241, 414] width 73 height 12
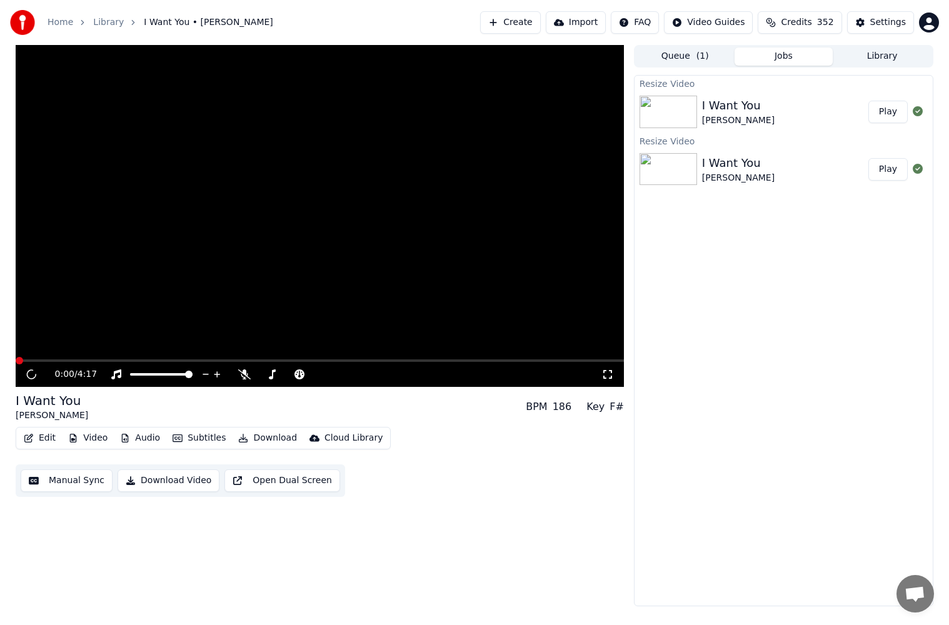
click at [894, 110] on button "Play" at bounding box center [887, 112] width 39 height 22
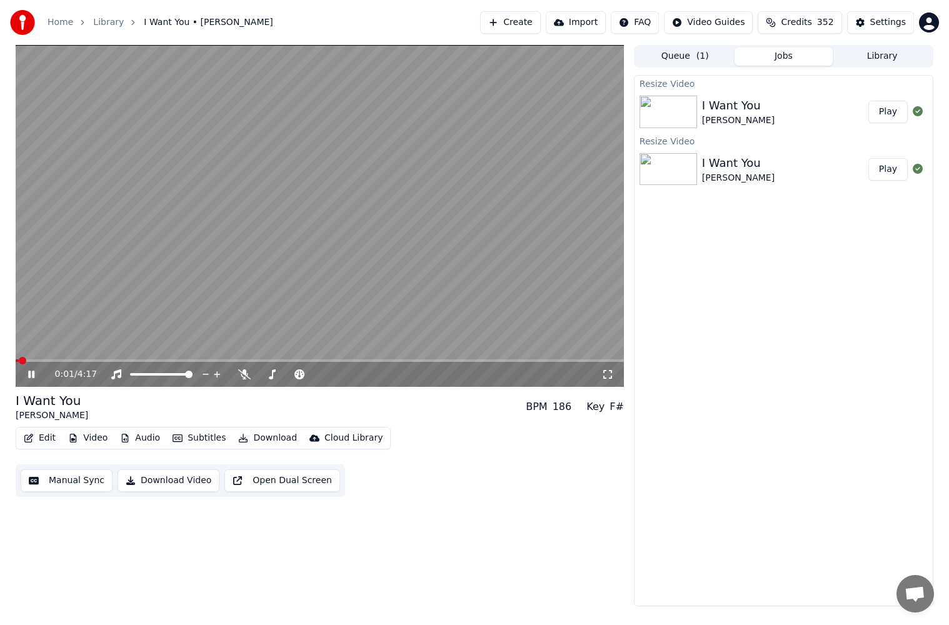
click at [527, 358] on video at bounding box center [320, 216] width 608 height 342
click at [534, 361] on span at bounding box center [320, 360] width 608 height 2
click at [563, 359] on span at bounding box center [320, 360] width 608 height 2
click at [576, 360] on span at bounding box center [320, 360] width 608 height 2
click at [29, 382] on div "3:57 / 4:17" at bounding box center [320, 374] width 608 height 25
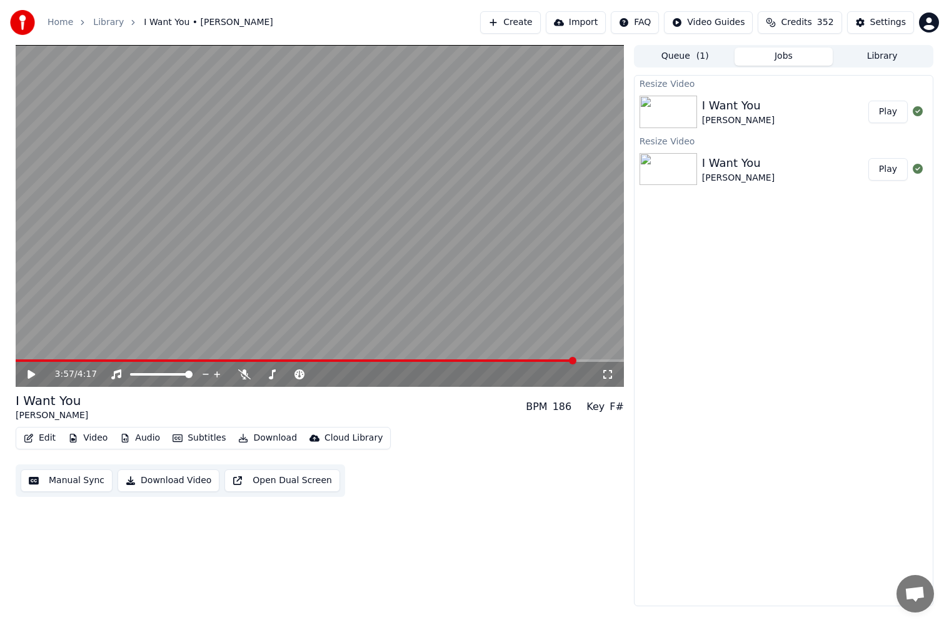
click at [29, 374] on icon at bounding box center [30, 374] width 7 height 9
click at [29, 374] on icon at bounding box center [31, 374] width 6 height 7
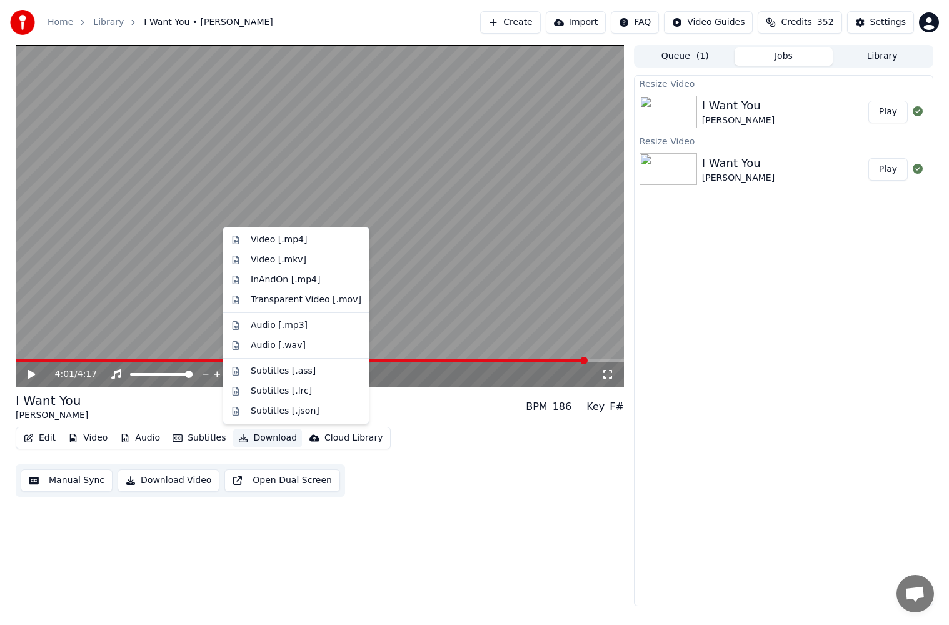
click at [260, 440] on button "Download" at bounding box center [267, 437] width 69 height 17
click at [297, 239] on div "Video [.mp4]" at bounding box center [279, 240] width 56 height 12
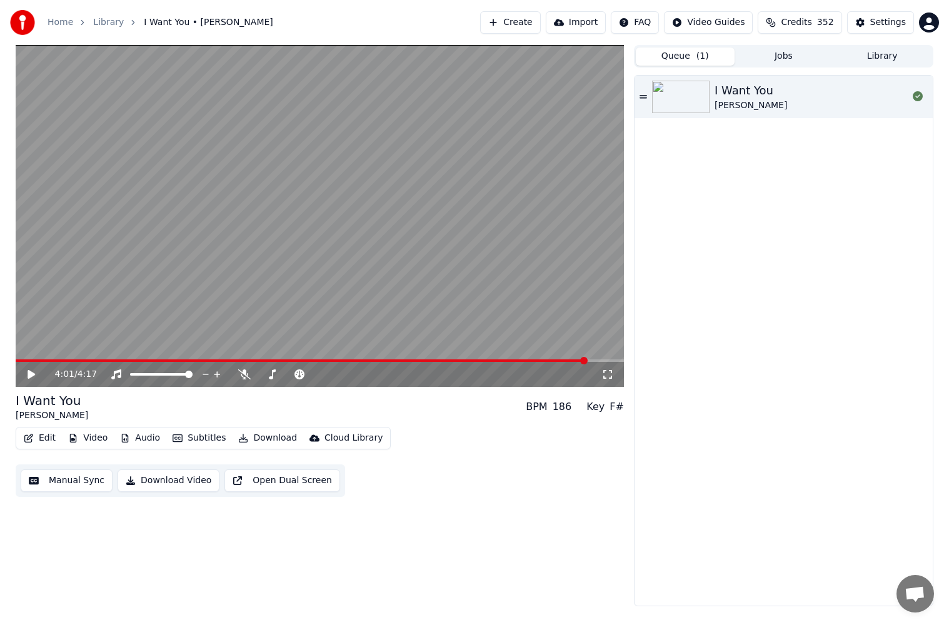
click at [664, 56] on button "Queue ( 1 )" at bounding box center [685, 56] width 99 height 18
click at [779, 22] on button "Credits 352" at bounding box center [799, 22] width 84 height 22
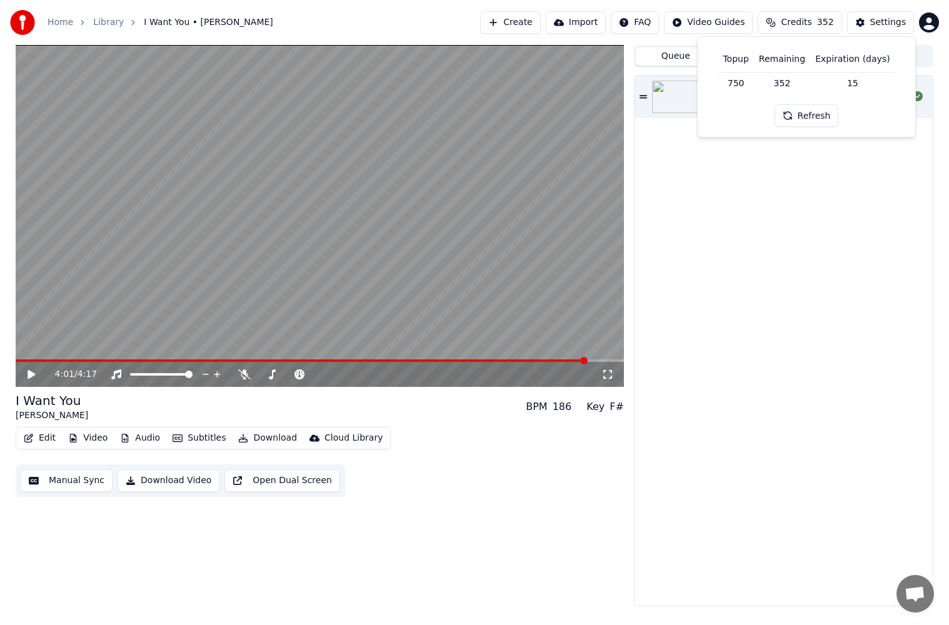
click at [796, 22] on span "Credits" at bounding box center [796, 22] width 31 height 12
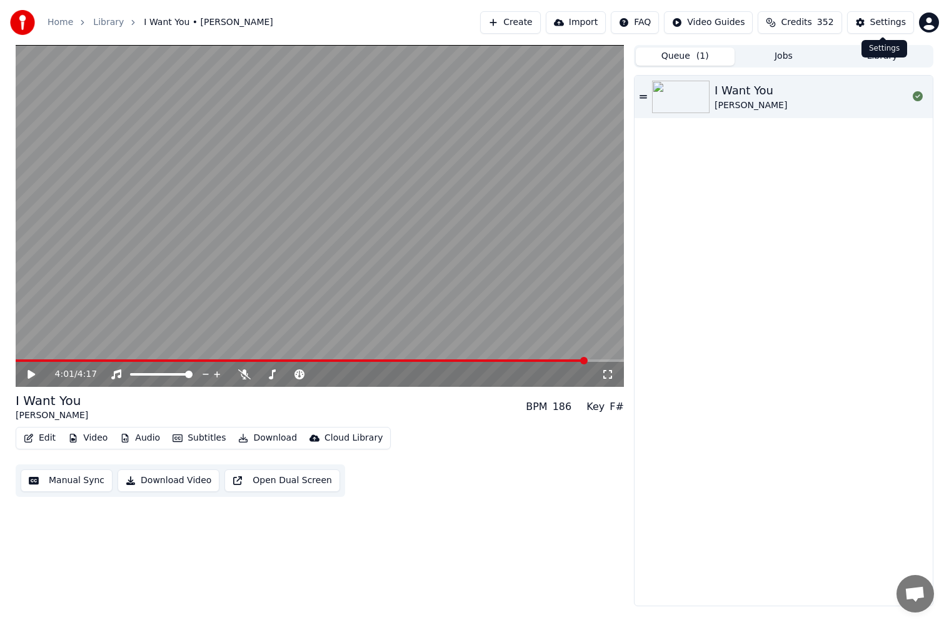
click at [890, 26] on div "Settings" at bounding box center [888, 22] width 36 height 12
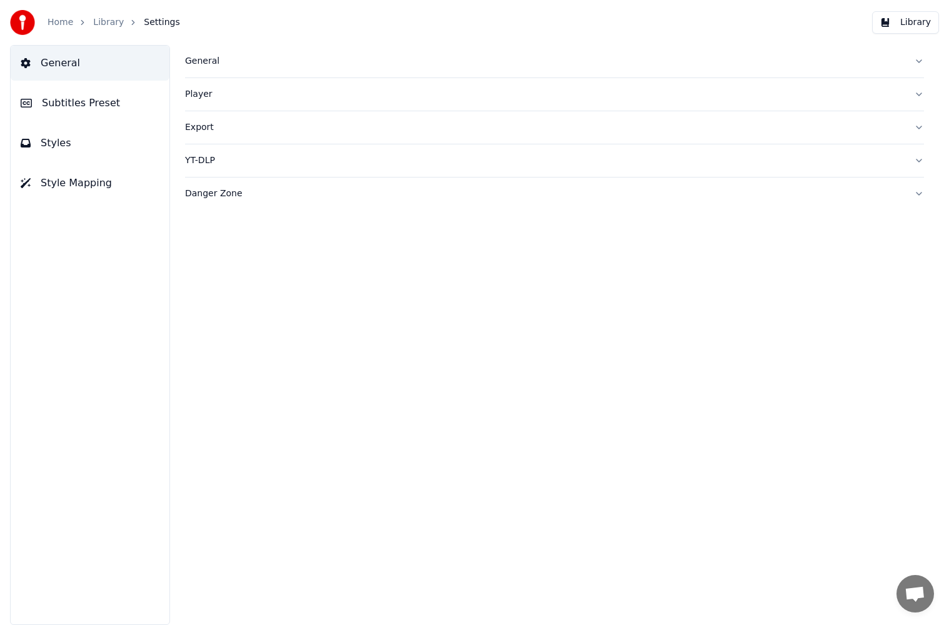
click at [228, 66] on div "General" at bounding box center [544, 61] width 719 height 12
